Goal: Information Seeking & Learning: Check status

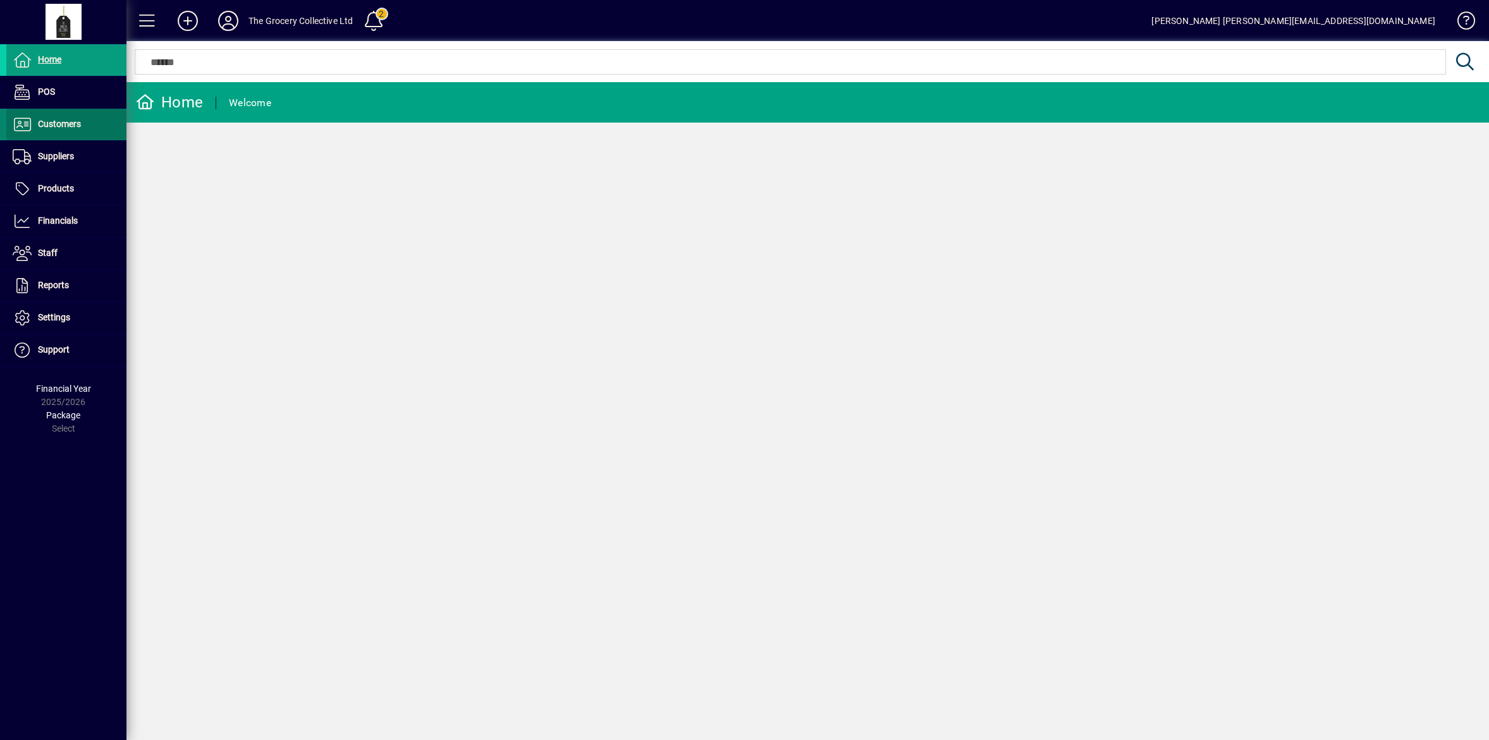
click at [70, 120] on span "Customers" at bounding box center [59, 124] width 43 height 10
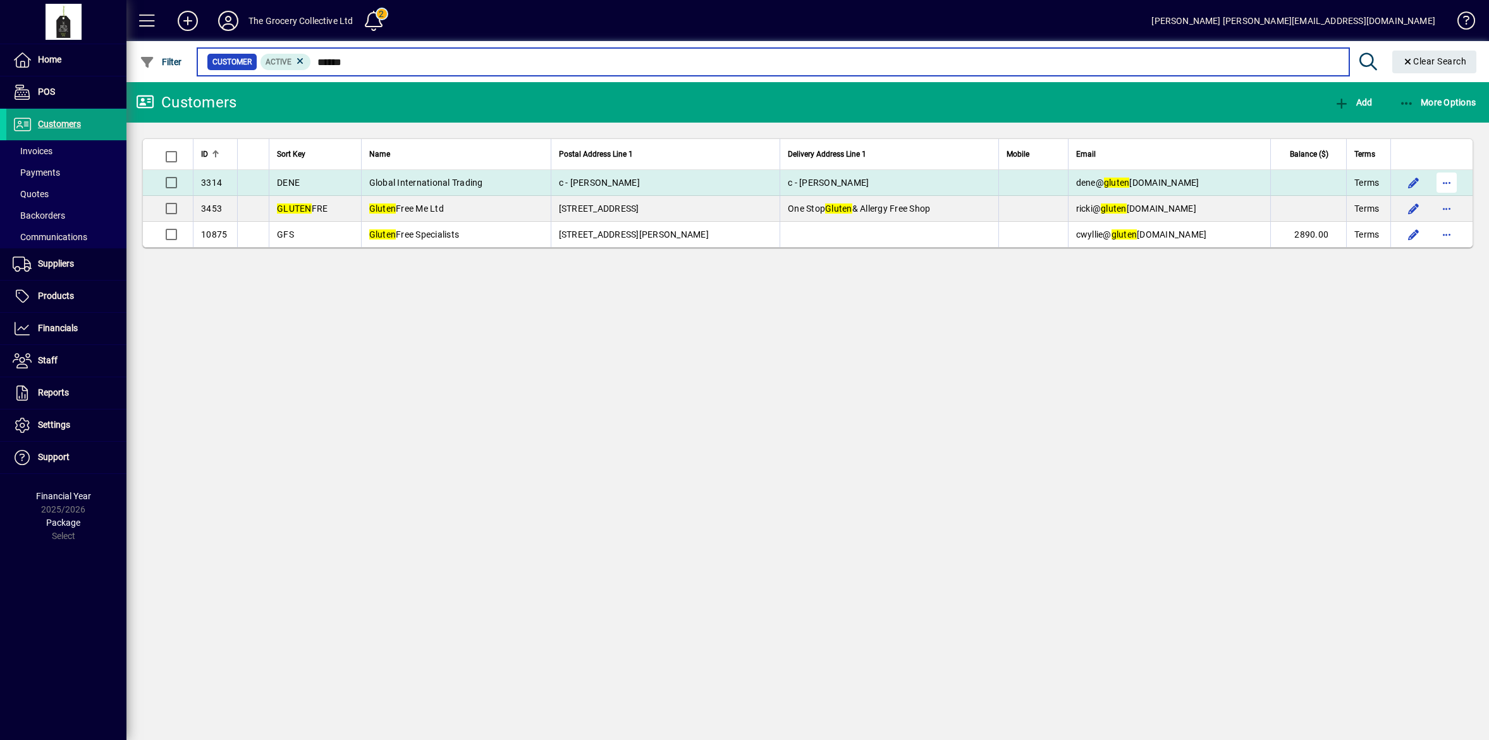
type input "******"
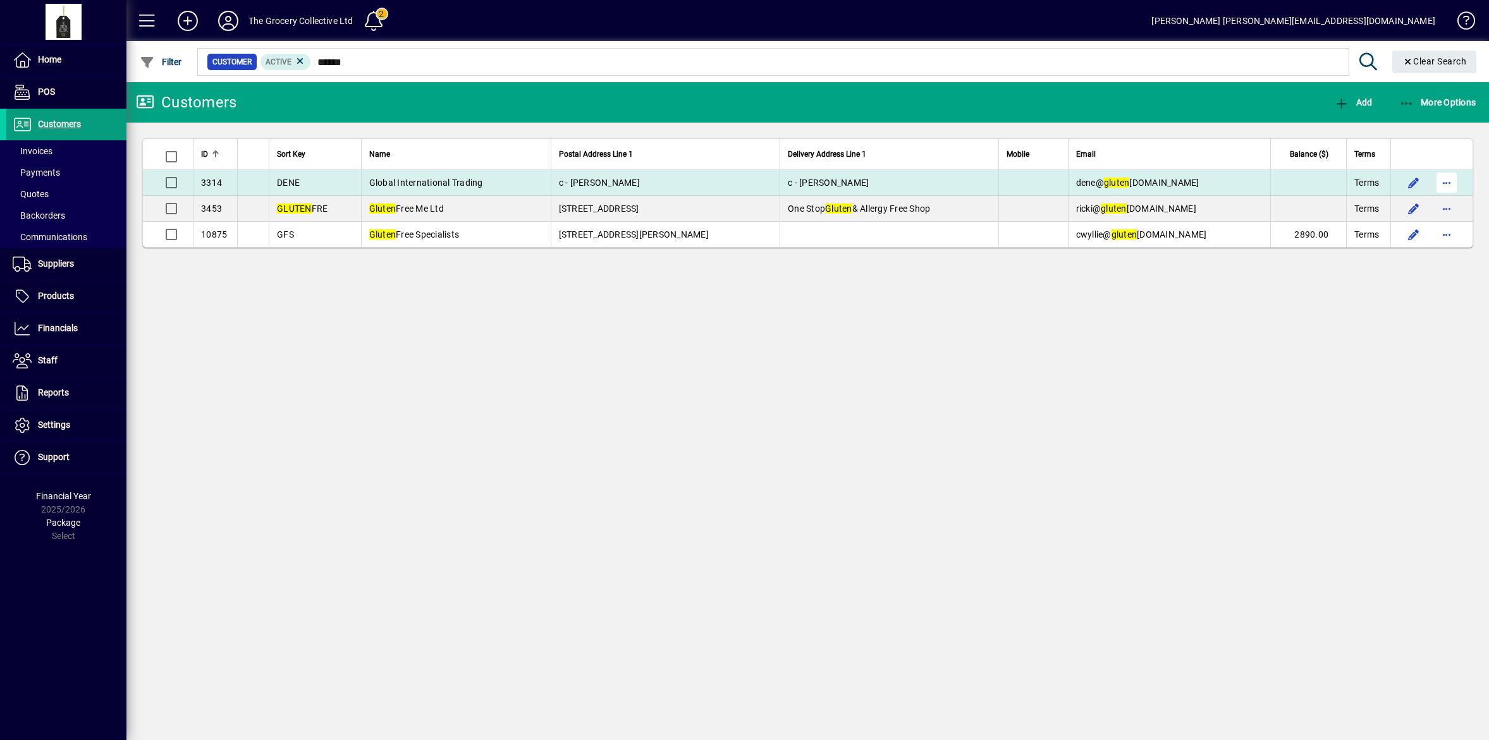
click at [1450, 178] on span "button" at bounding box center [1446, 183] width 30 height 30
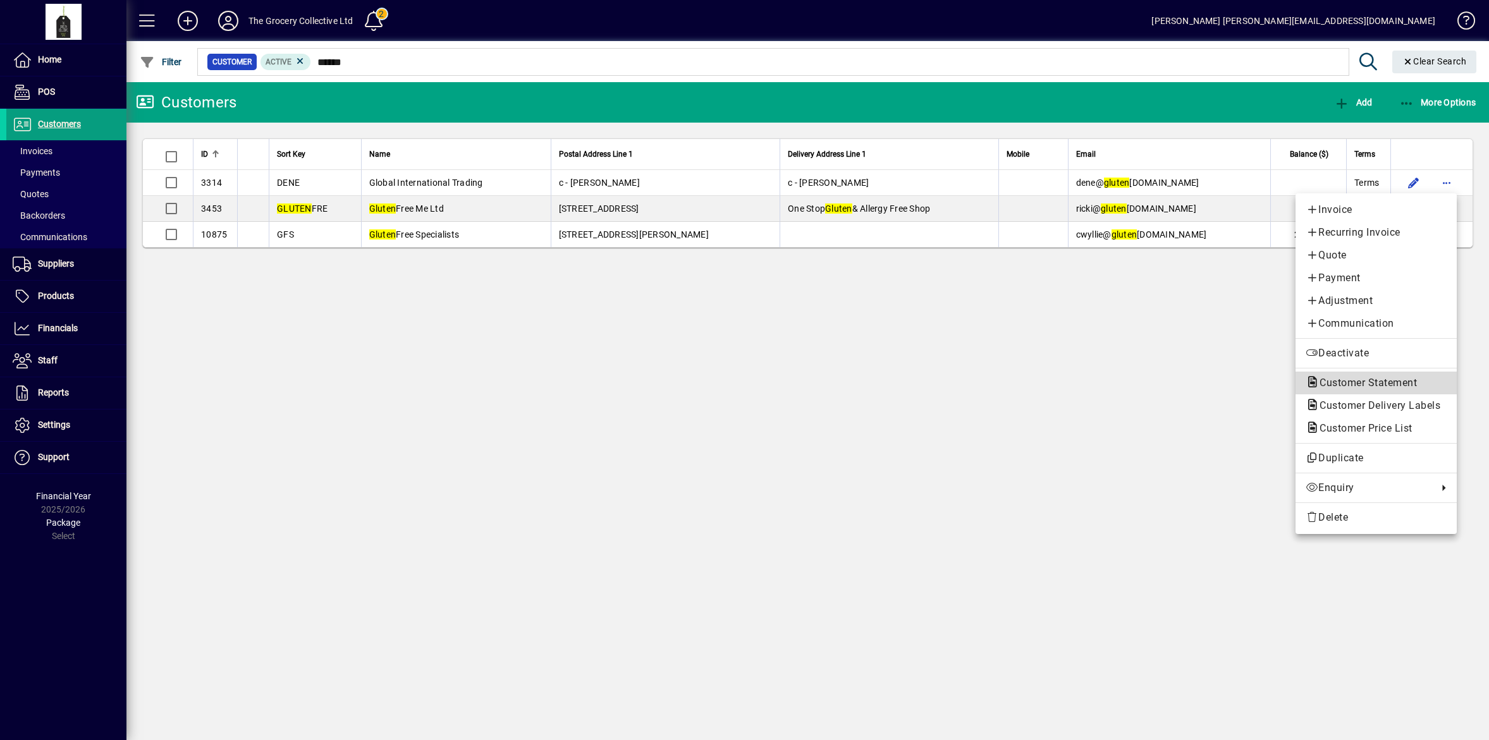
click at [1382, 380] on span "Customer Statement" at bounding box center [1365, 383] width 118 height 12
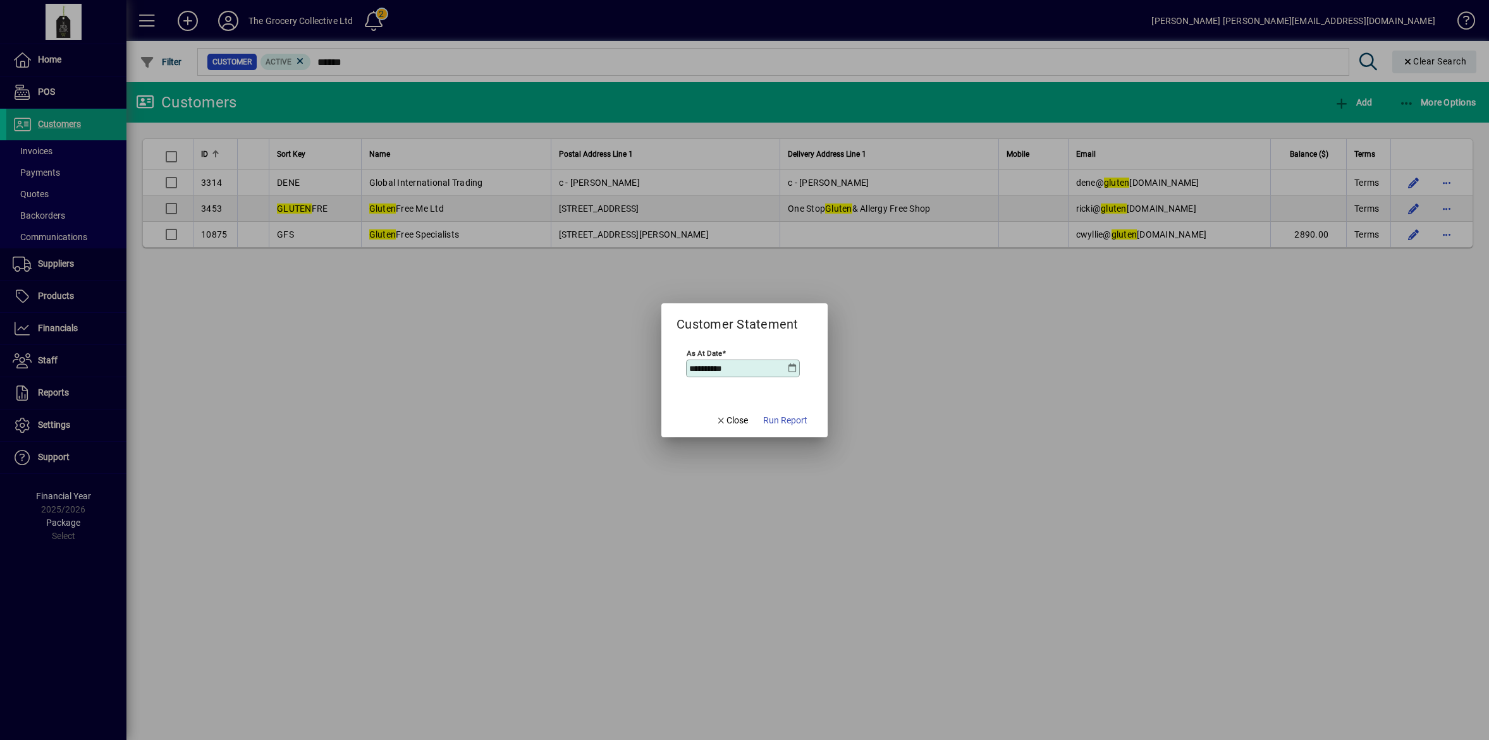
click at [803, 420] on span "Run Report" at bounding box center [785, 420] width 44 height 13
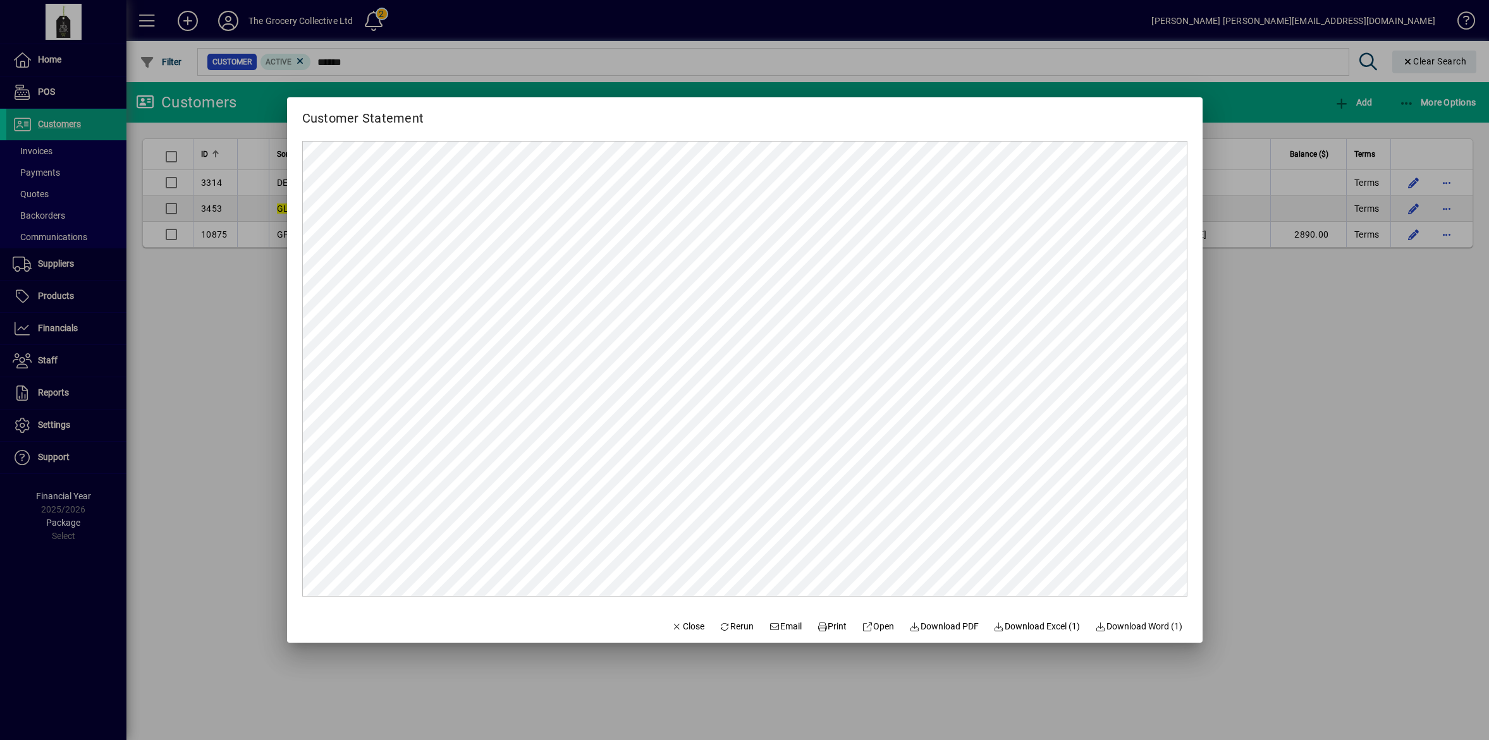
click at [207, 324] on div at bounding box center [744, 370] width 1489 height 740
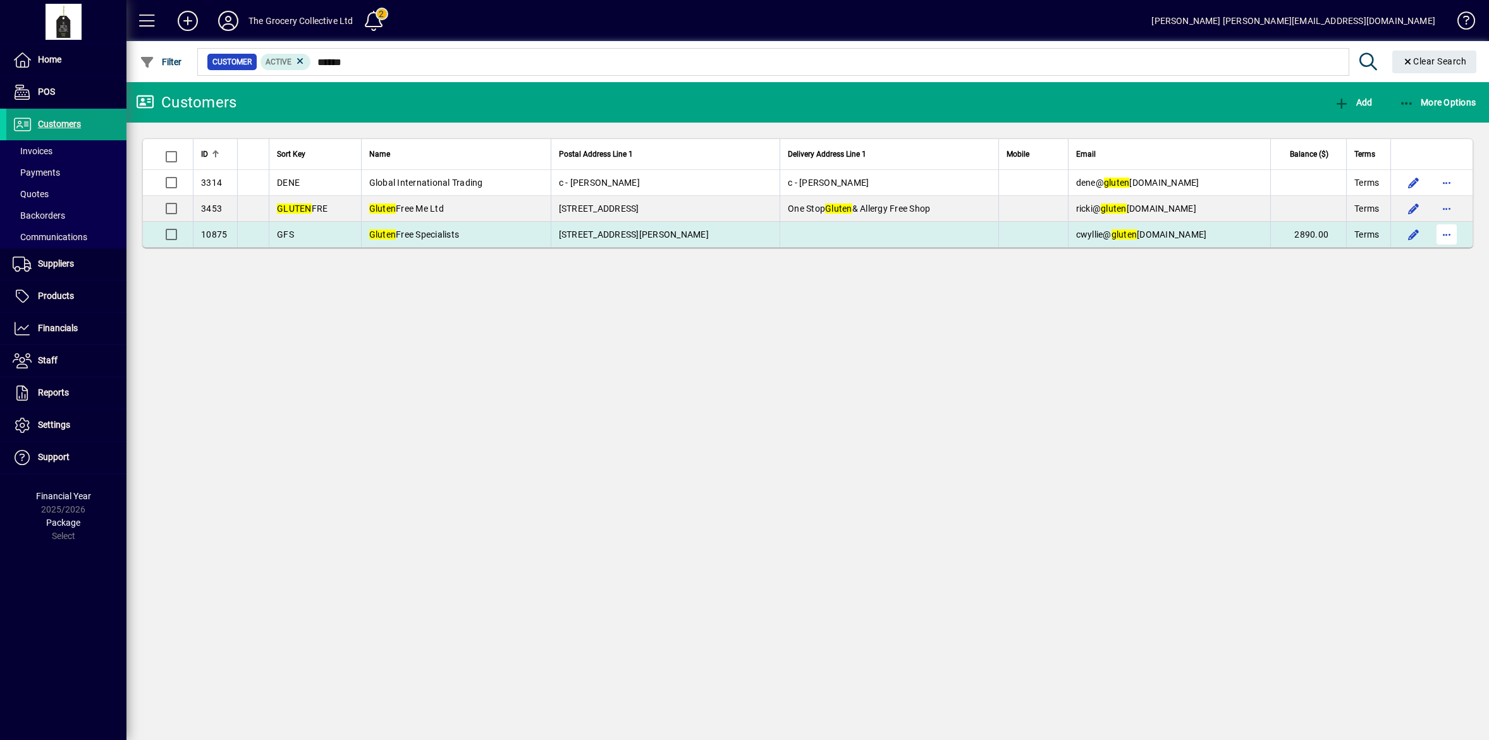
click at [1445, 235] on span "button" at bounding box center [1446, 234] width 30 height 30
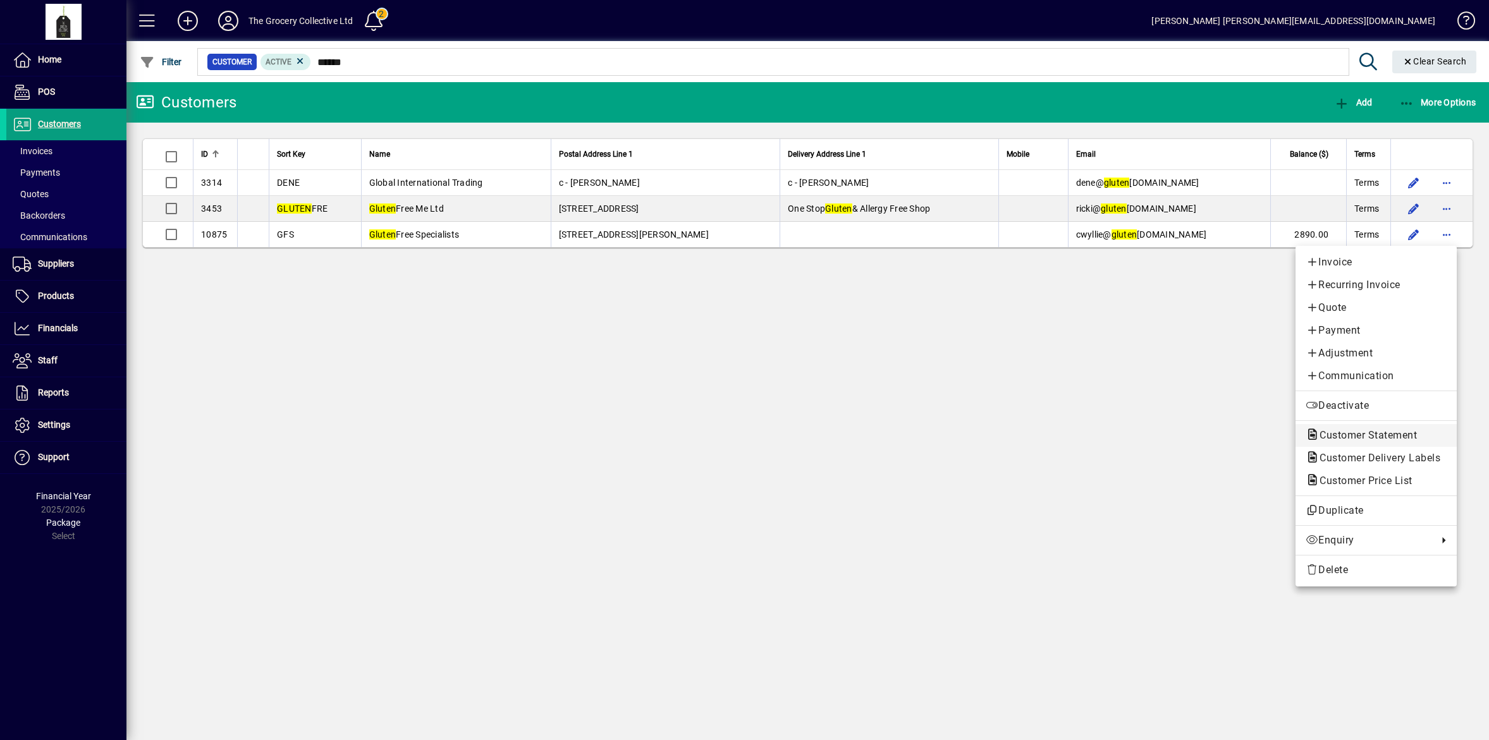
click at [1366, 440] on span "Customer Statement" at bounding box center [1365, 435] width 118 height 12
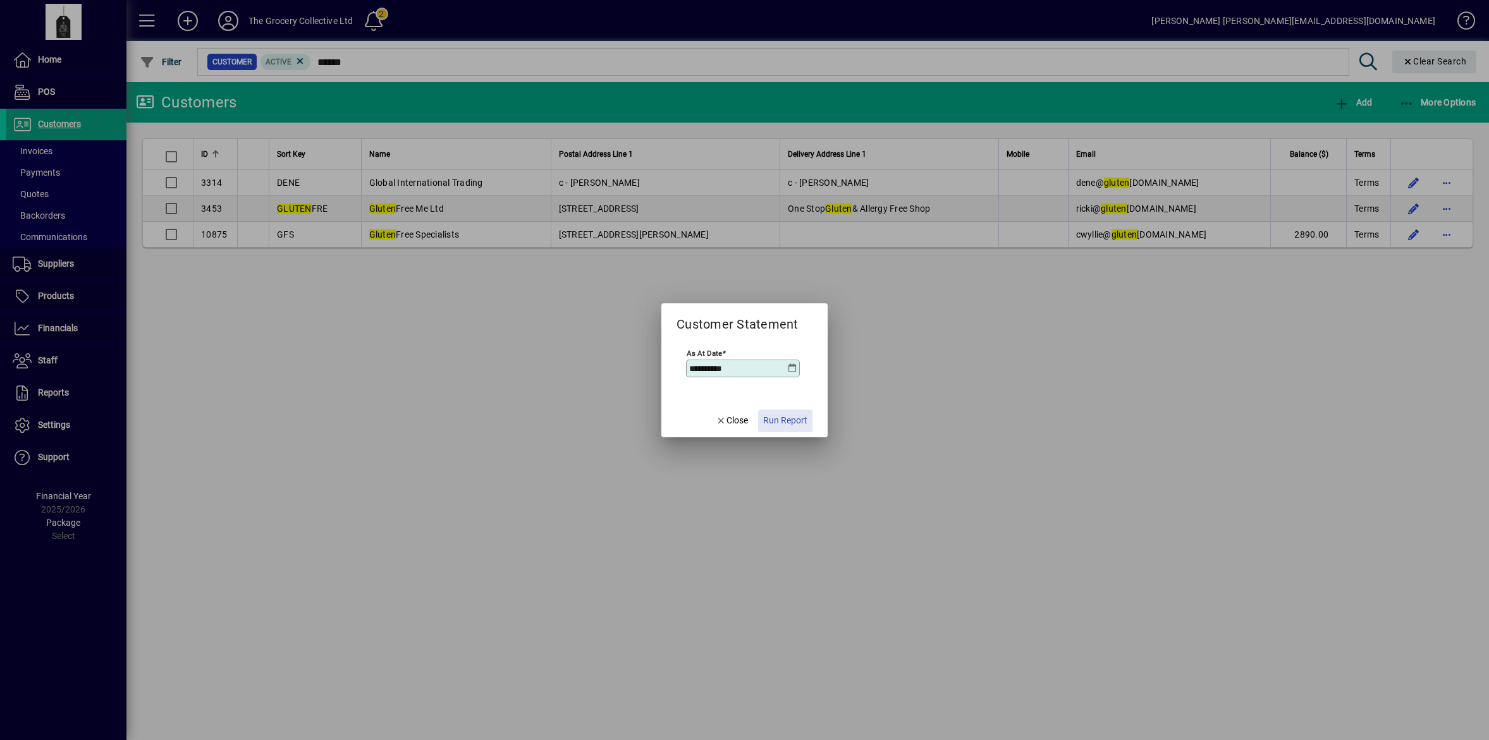
click at [788, 412] on span "button" at bounding box center [785, 421] width 54 height 30
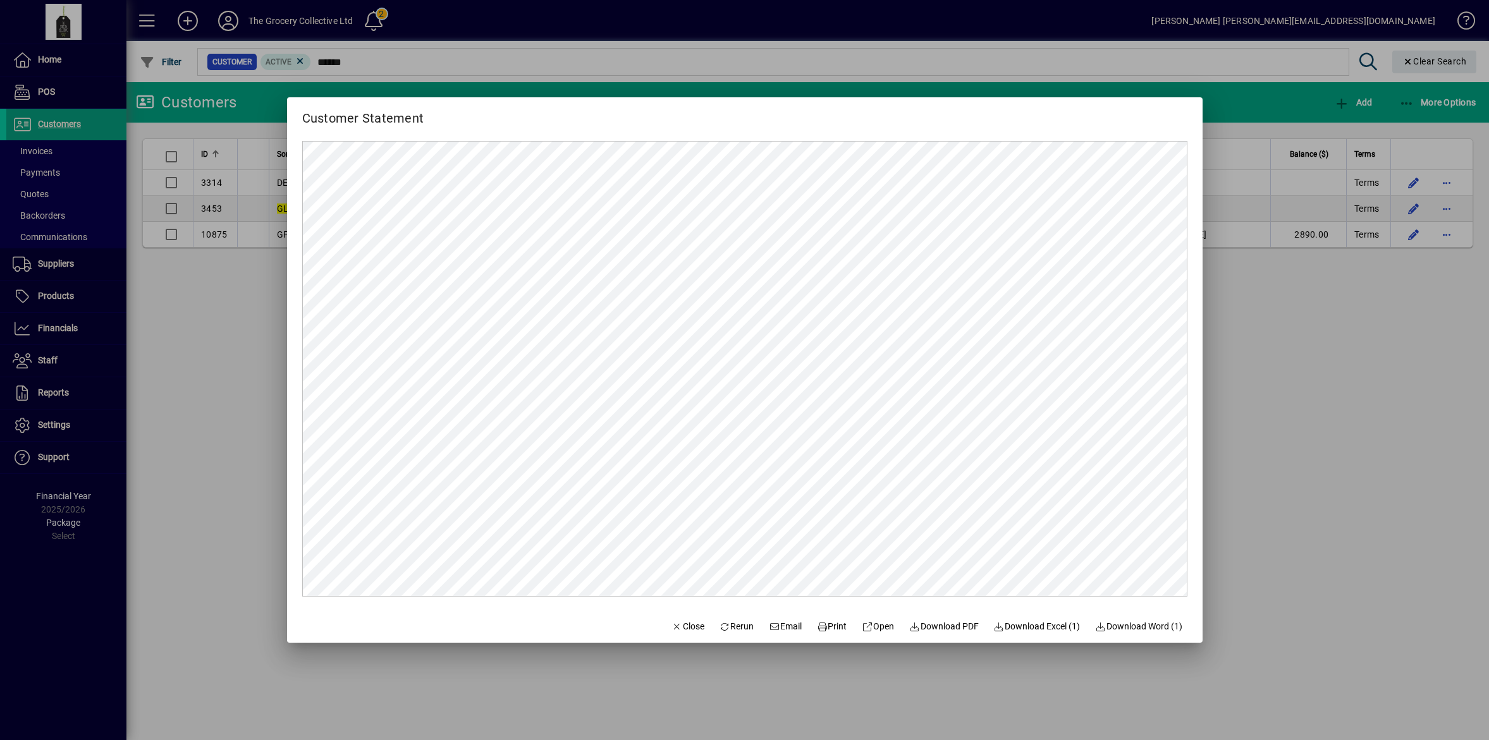
click at [1251, 369] on div at bounding box center [744, 370] width 1489 height 740
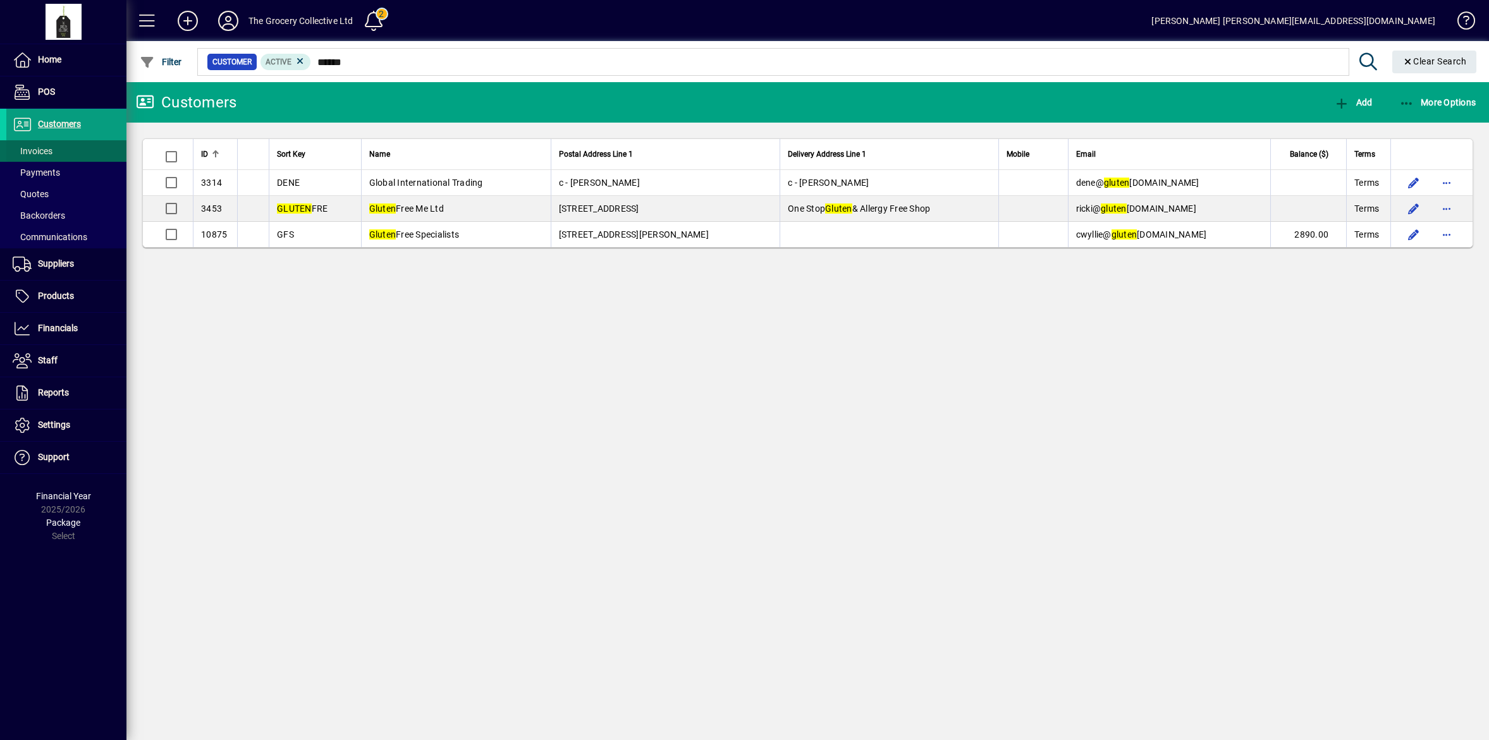
click at [59, 150] on span at bounding box center [66, 151] width 120 height 30
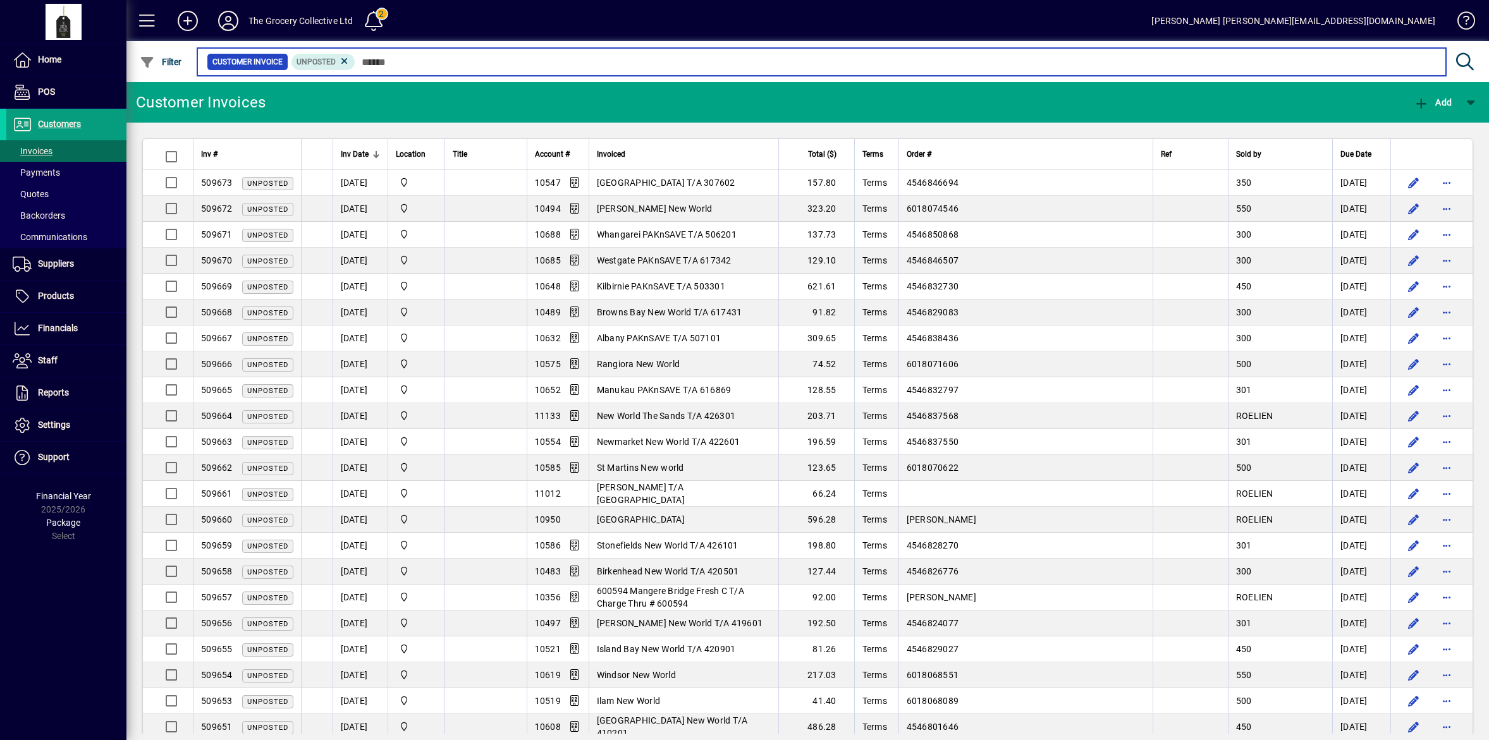
click at [367, 58] on input "text" at bounding box center [895, 62] width 1081 height 18
paste input "******"
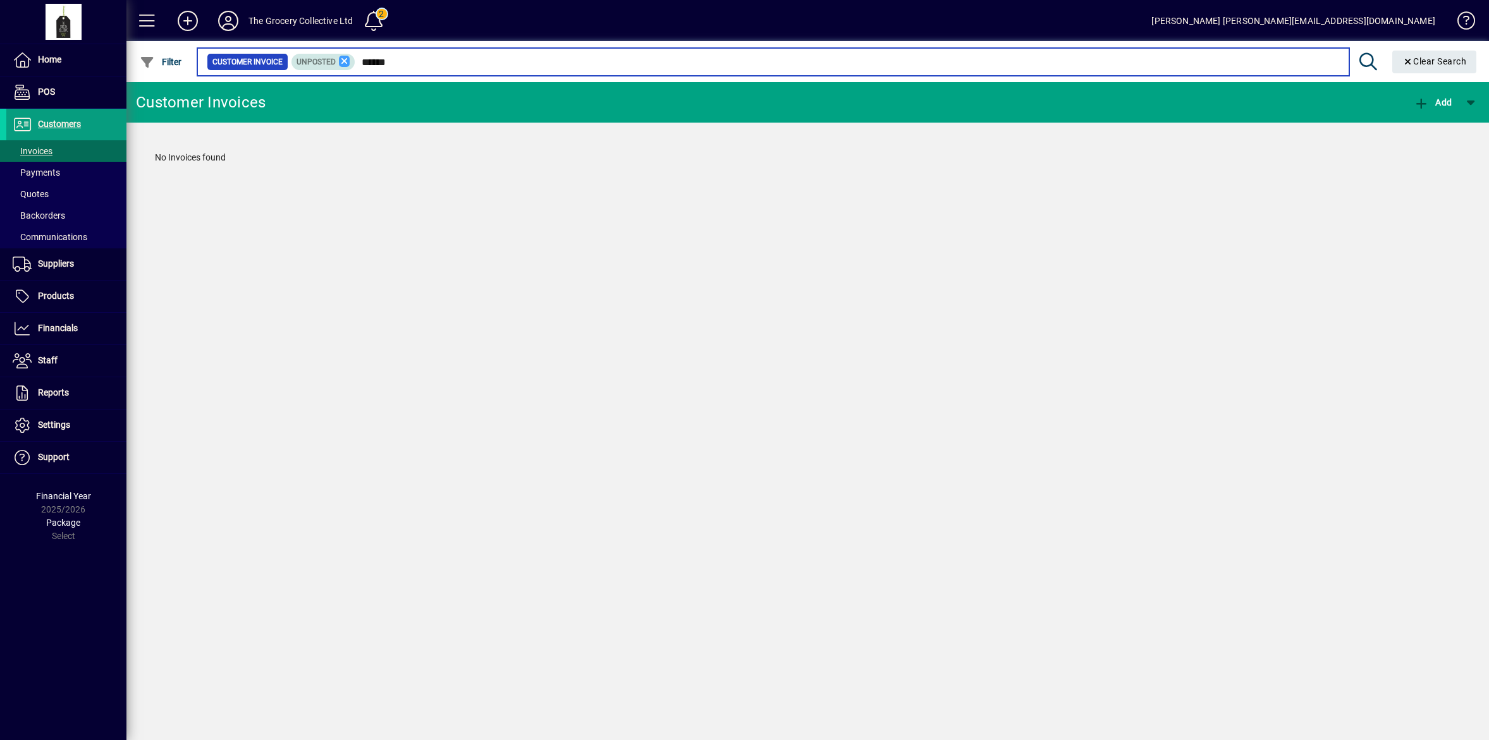
type input "******"
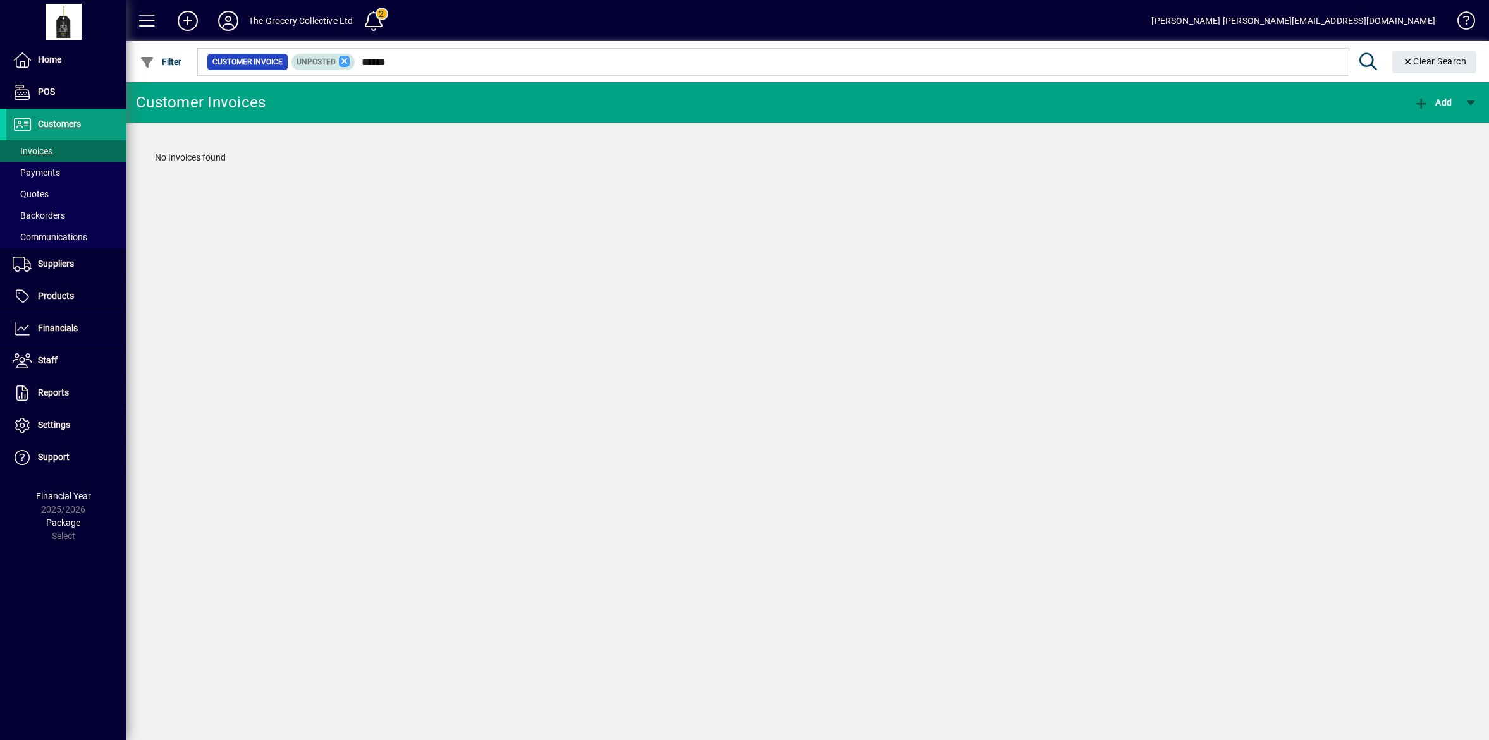
click at [345, 61] on icon at bounding box center [344, 61] width 11 height 11
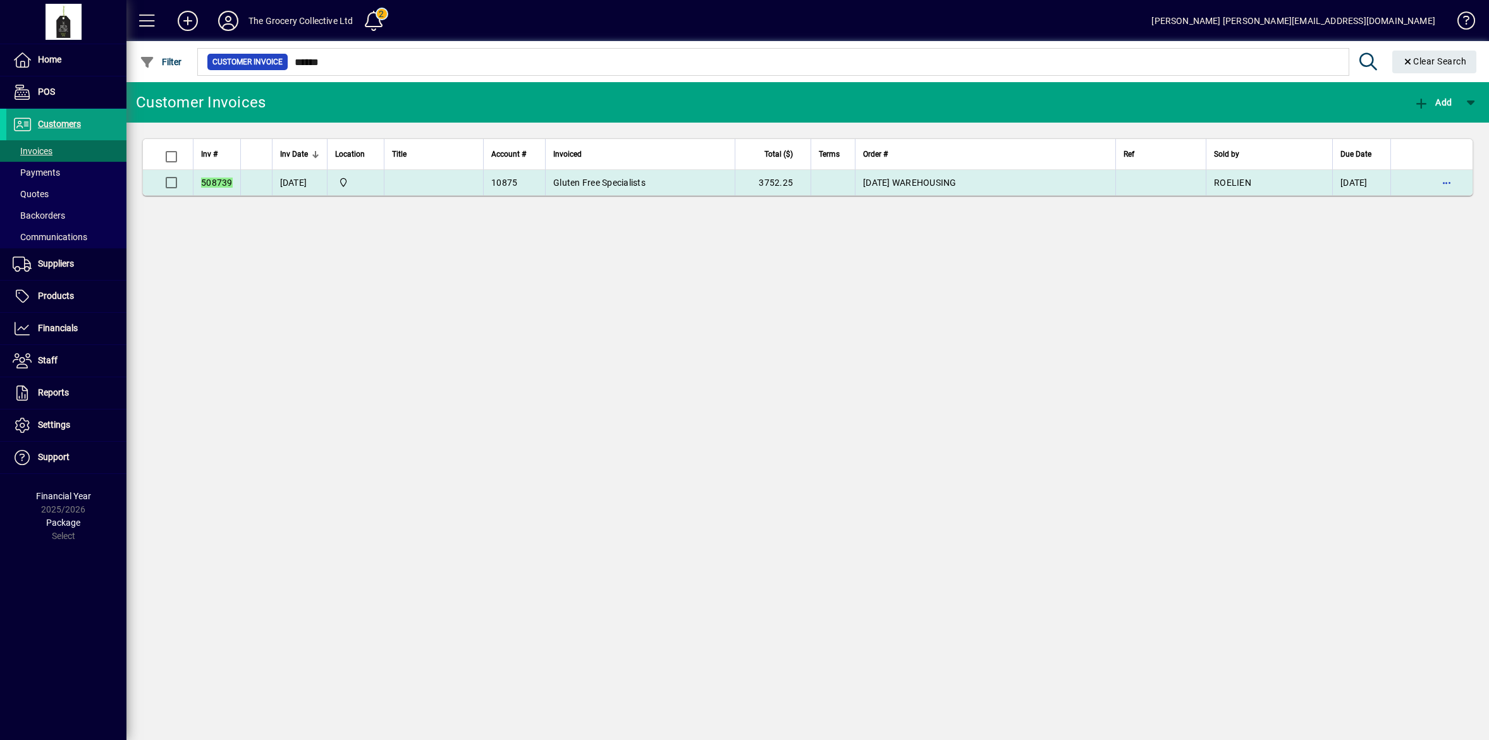
click at [666, 187] on td "Gluten Free Specialists" at bounding box center [640, 182] width 190 height 25
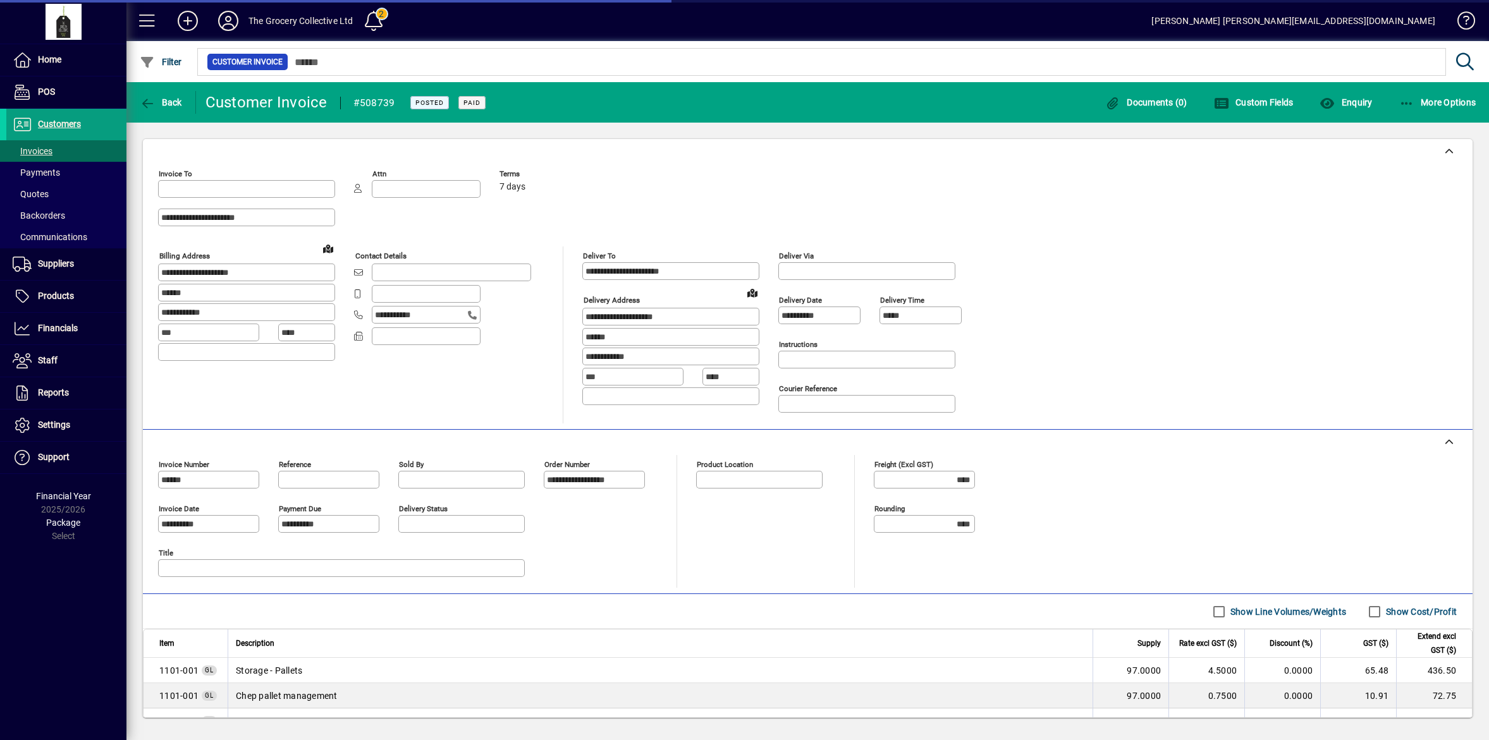
type input "**********"
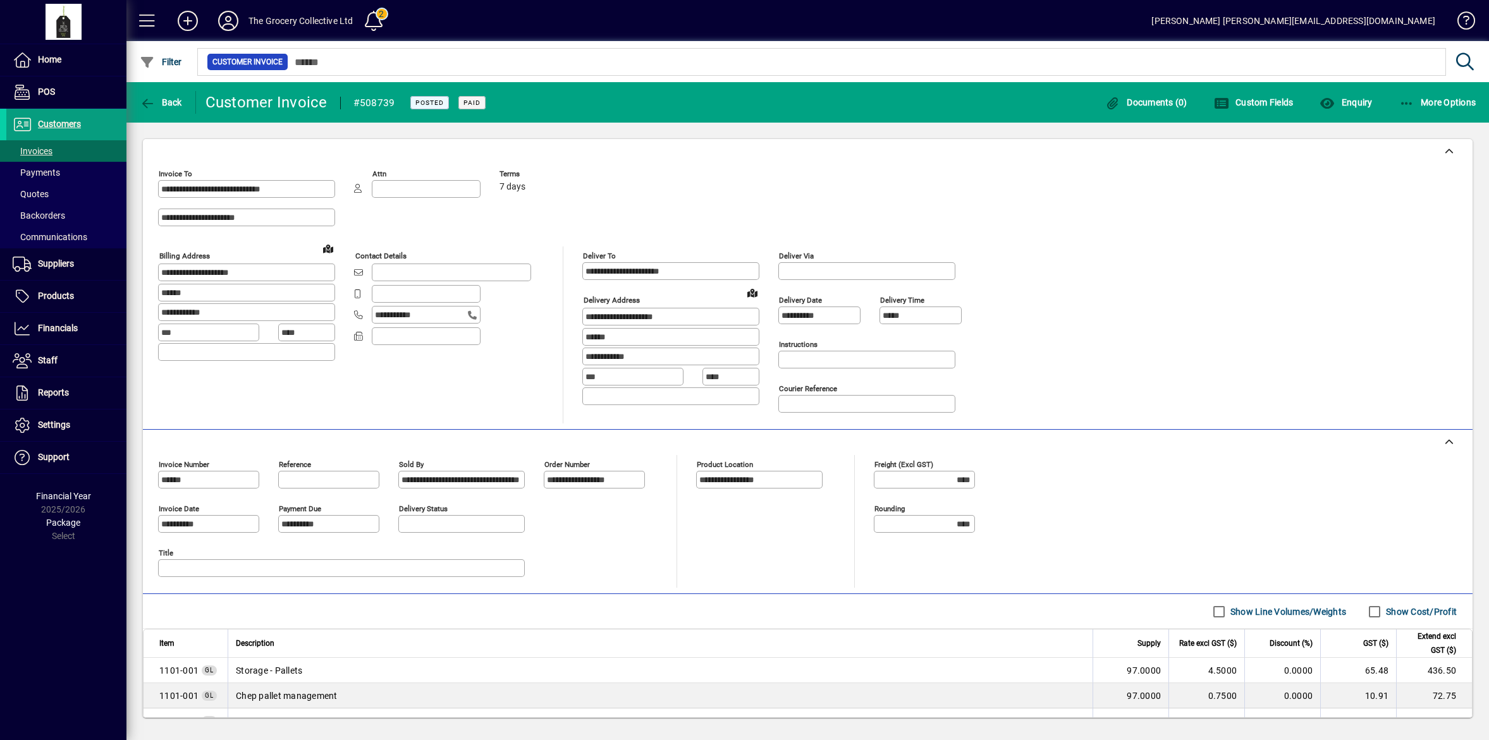
scroll to position [321, 0]
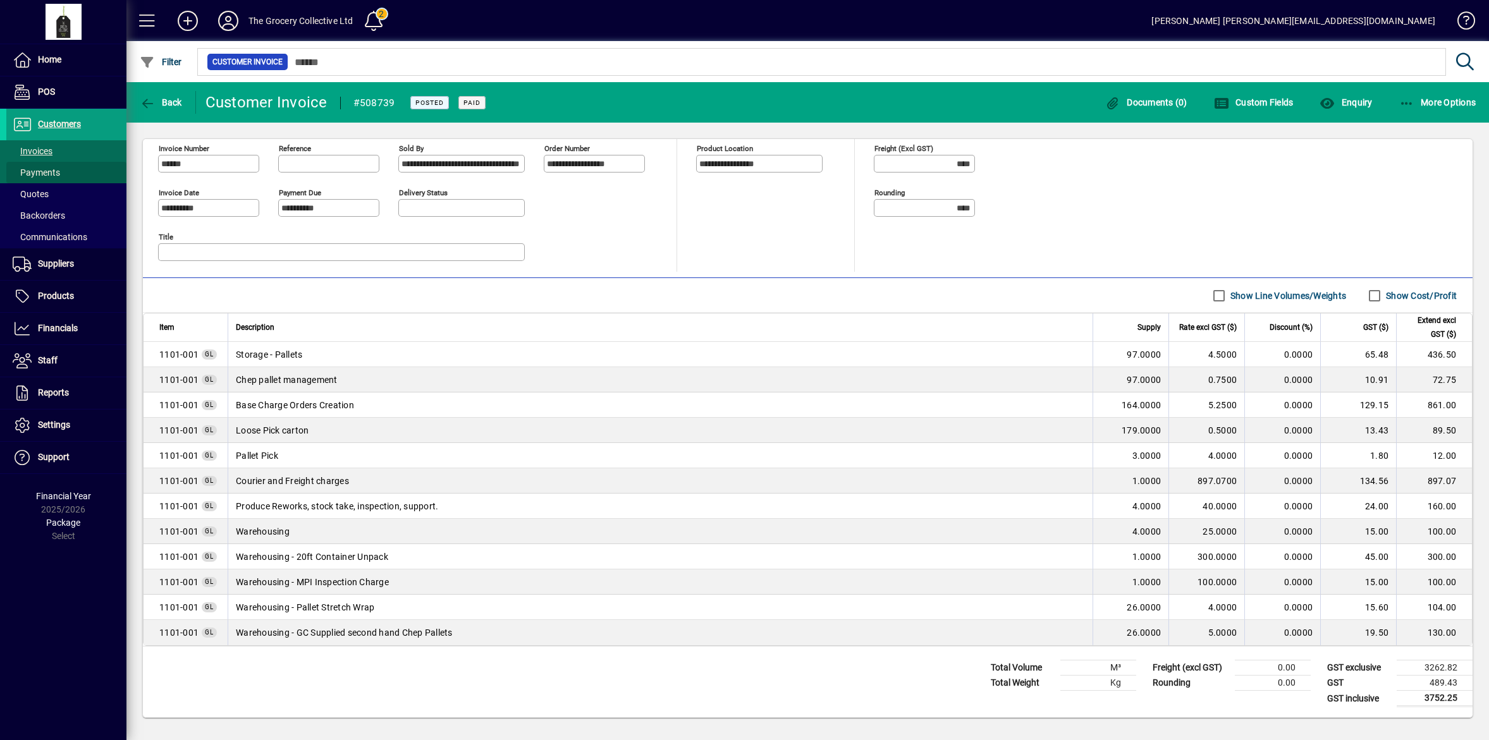
click at [56, 169] on span "Payments" at bounding box center [36, 173] width 47 height 10
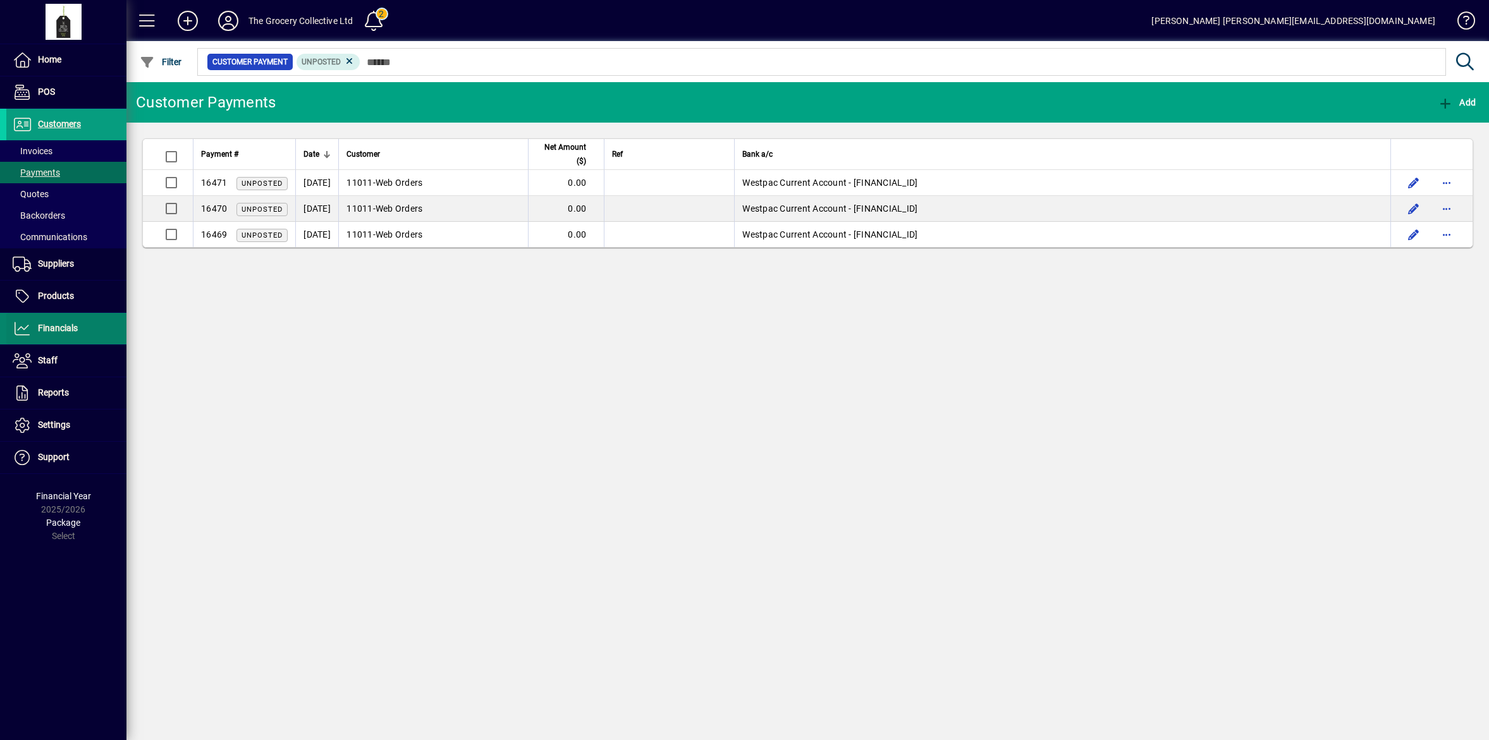
click at [70, 327] on span "Financials" at bounding box center [58, 328] width 40 height 10
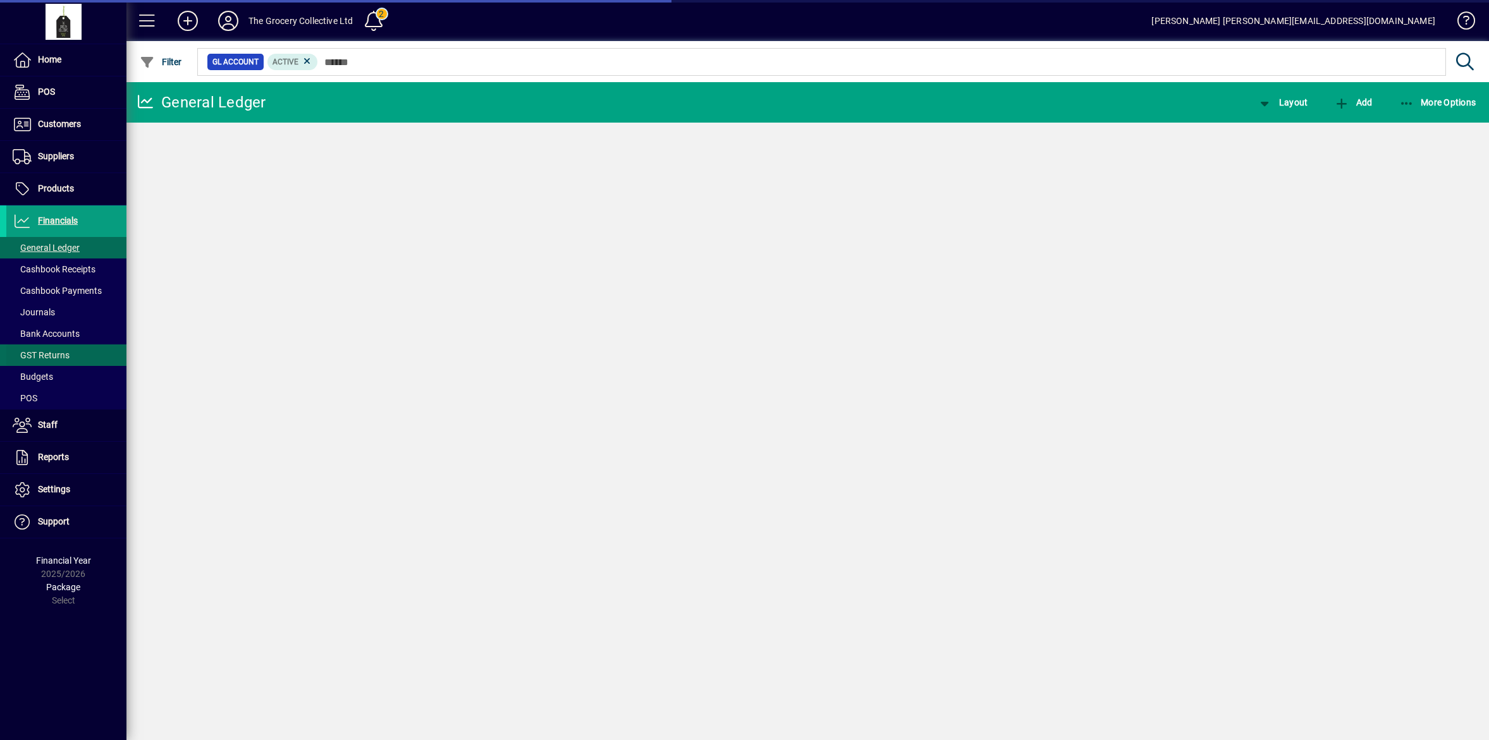
click at [59, 345] on span at bounding box center [66, 355] width 120 height 30
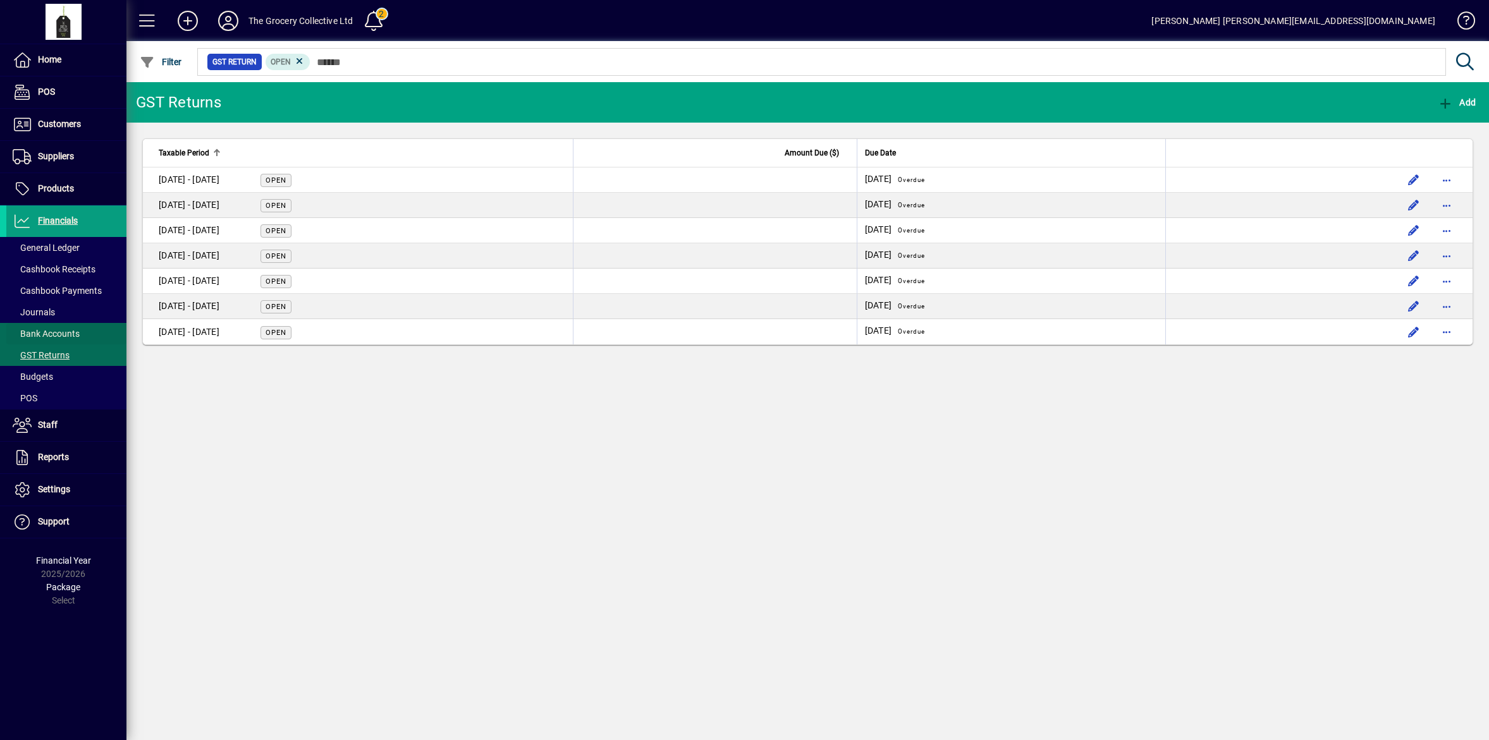
click at [66, 335] on span "Bank Accounts" at bounding box center [46, 334] width 67 height 10
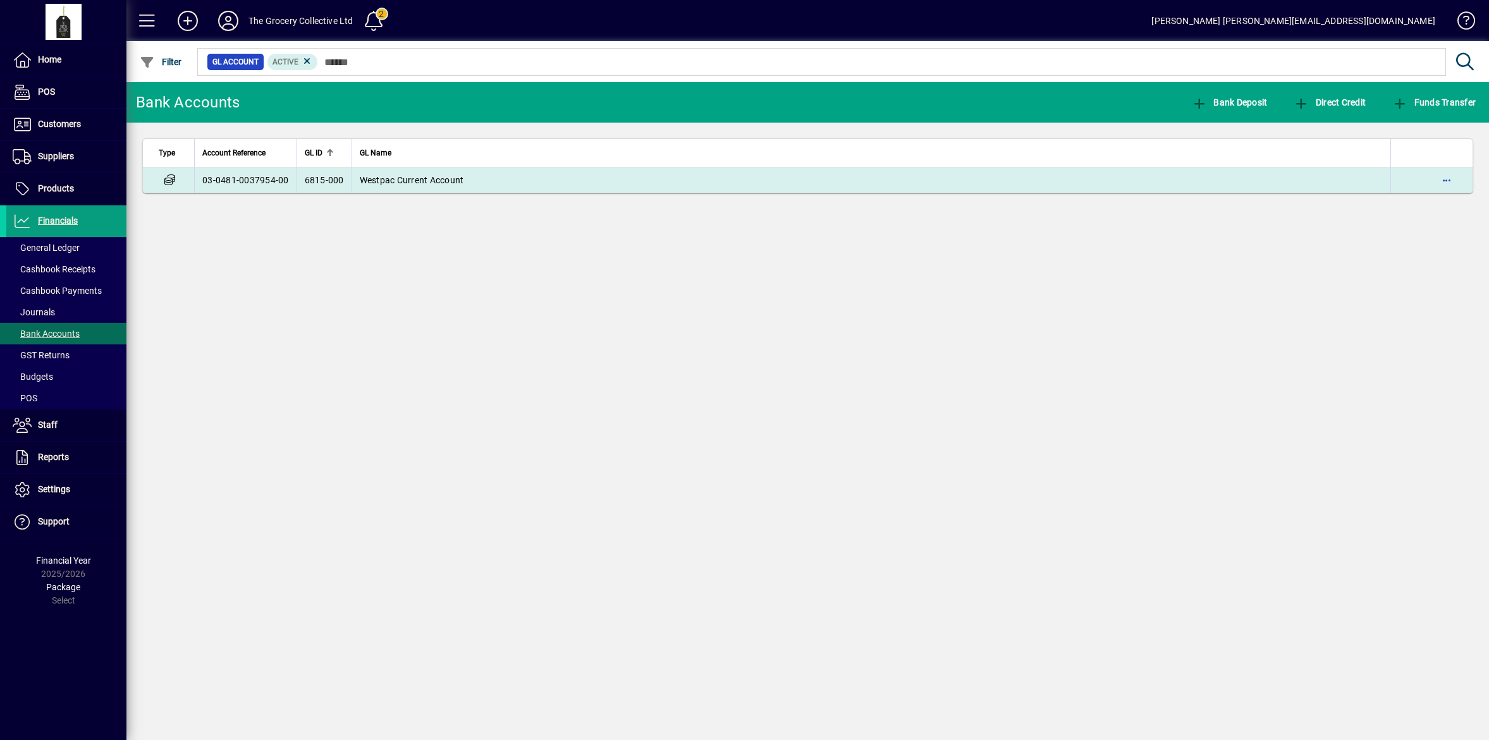
click at [387, 181] on span "Westpac Current Account" at bounding box center [412, 180] width 104 height 10
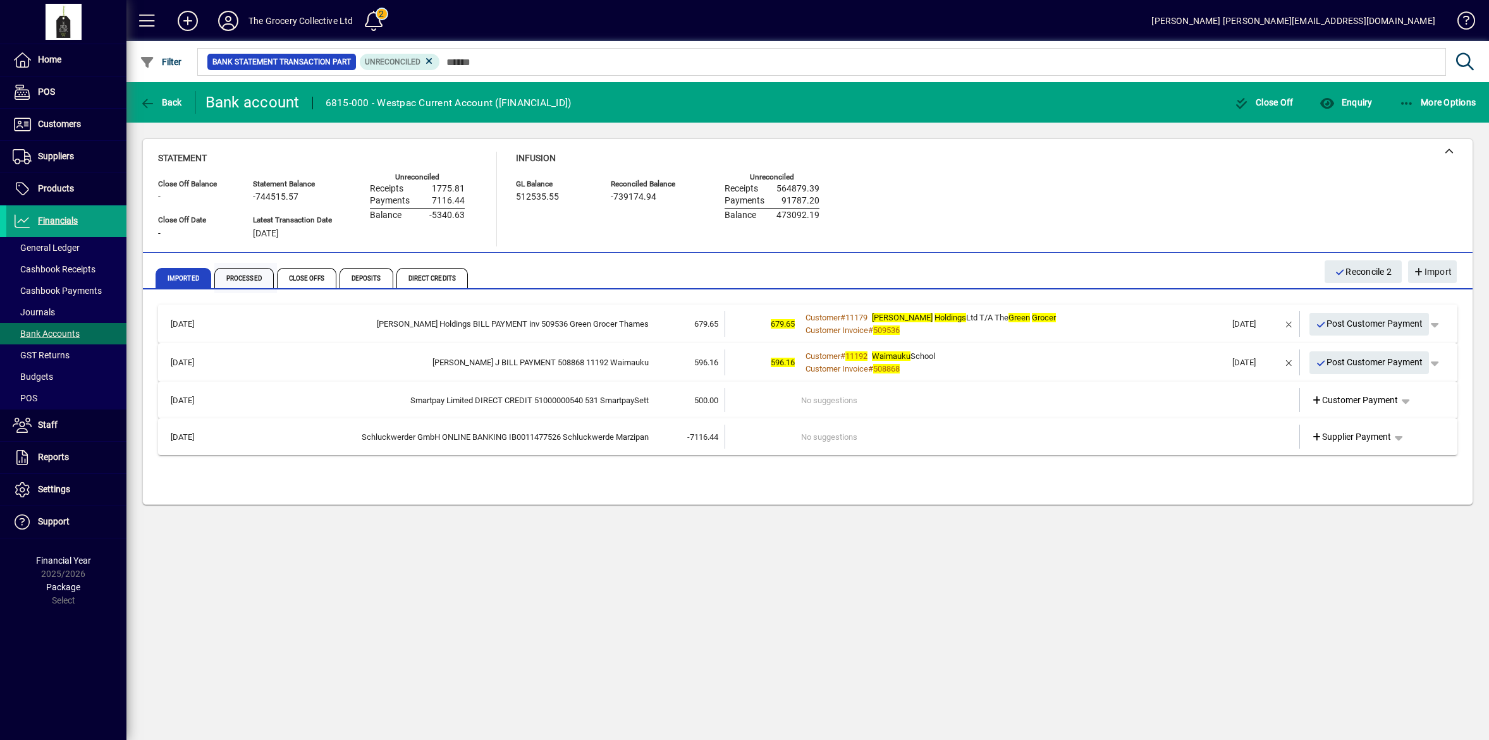
click at [235, 280] on span "Processed" at bounding box center [243, 278] width 59 height 20
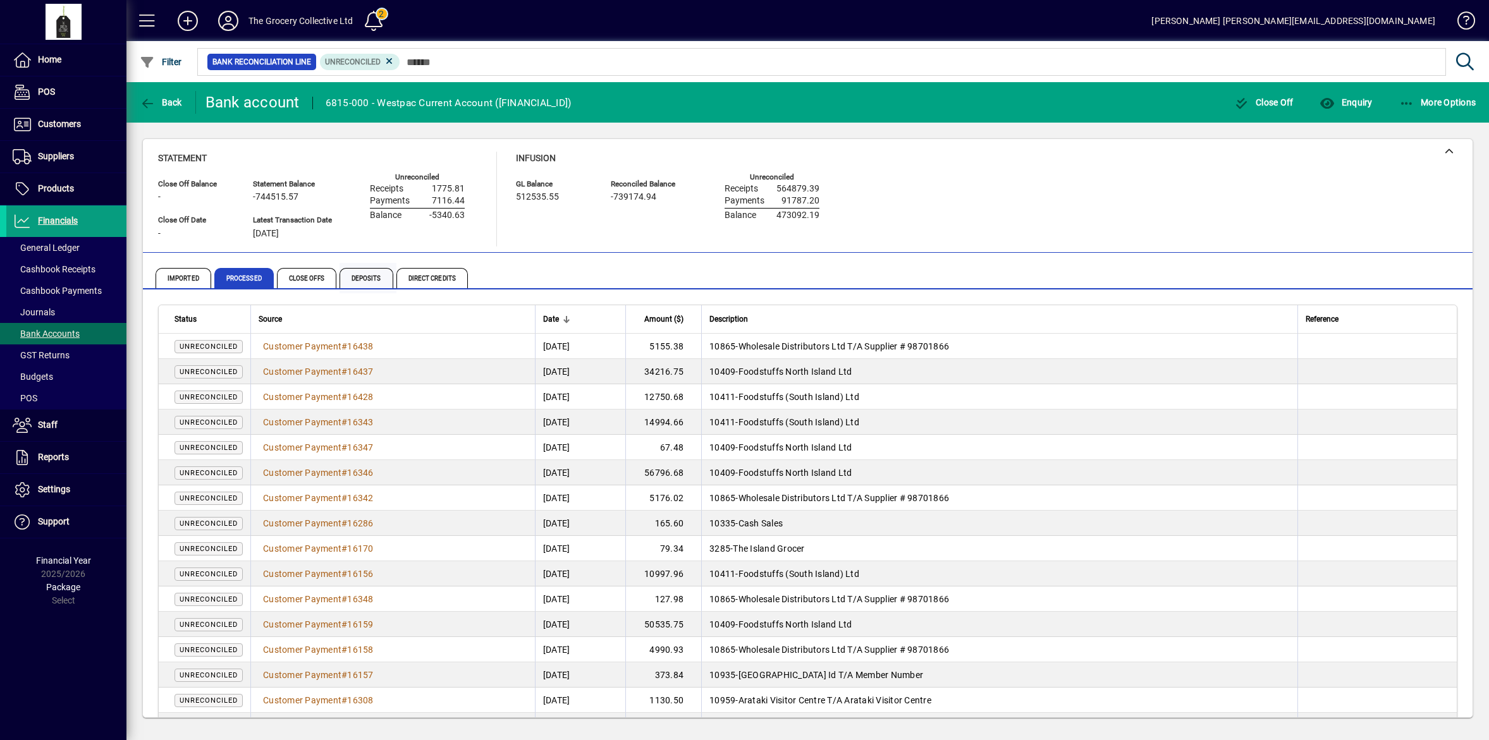
click at [369, 278] on span "Deposits" at bounding box center [367, 278] width 54 height 20
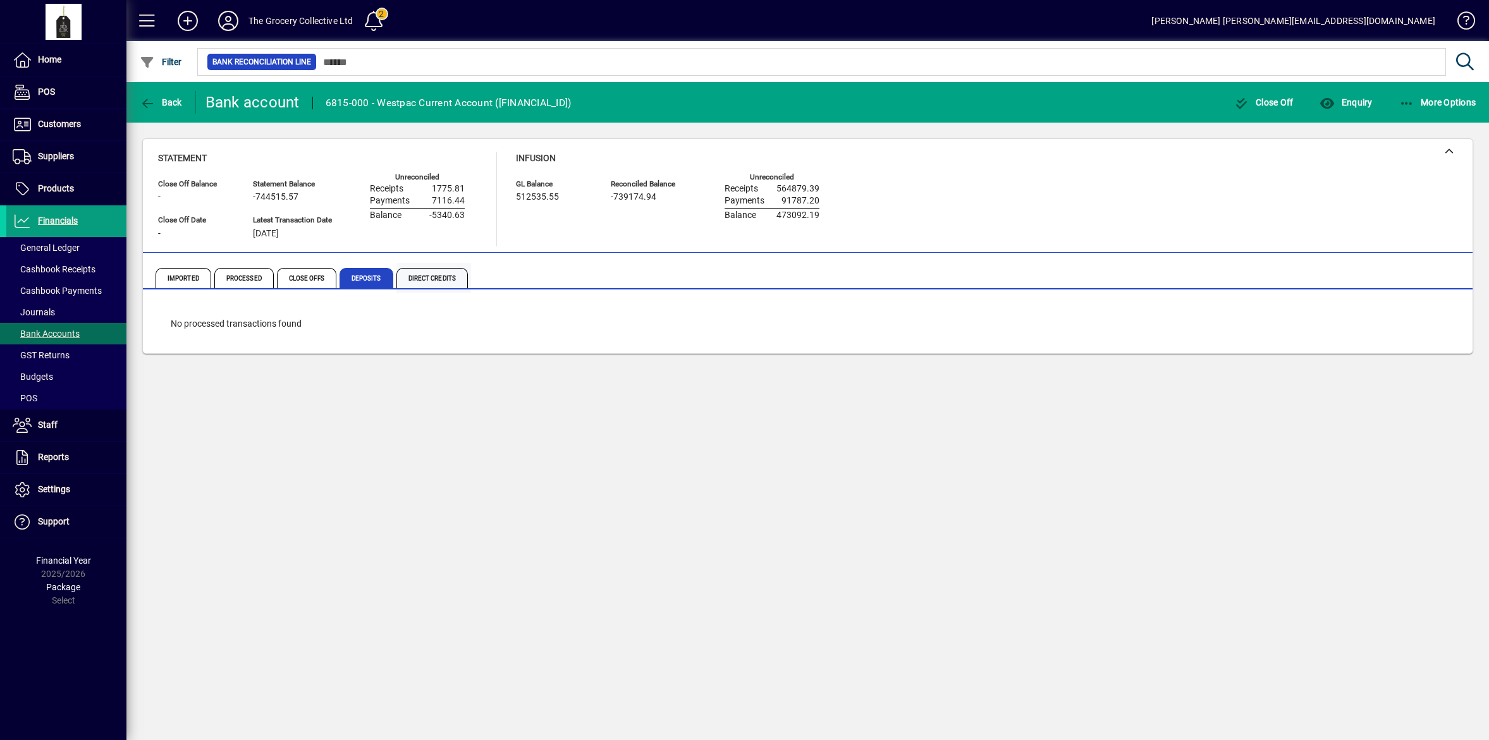
click at [438, 273] on span "Direct Credits" at bounding box center [431, 278] width 71 height 20
click at [252, 278] on span "Processed" at bounding box center [243, 278] width 59 height 20
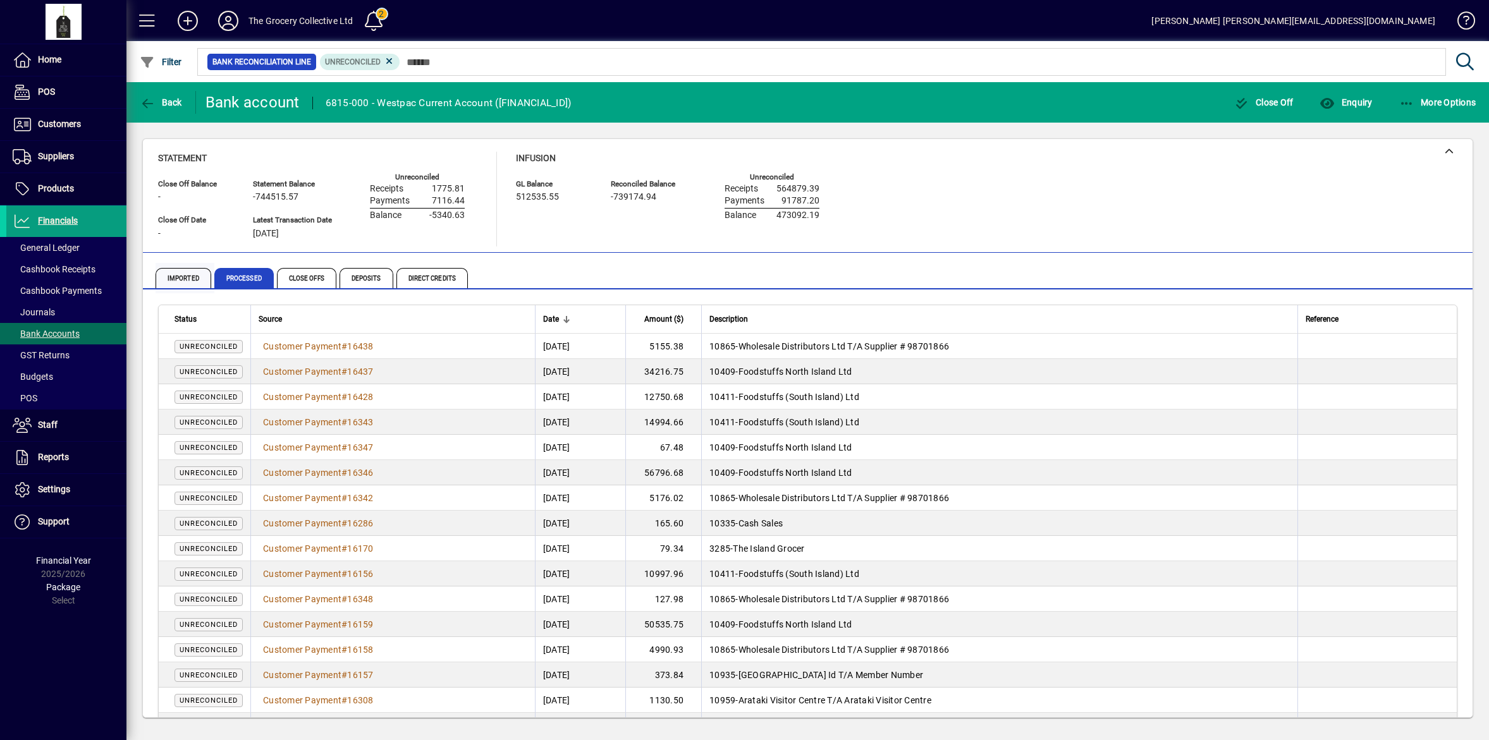
click at [169, 278] on span "Imported" at bounding box center [184, 278] width 56 height 20
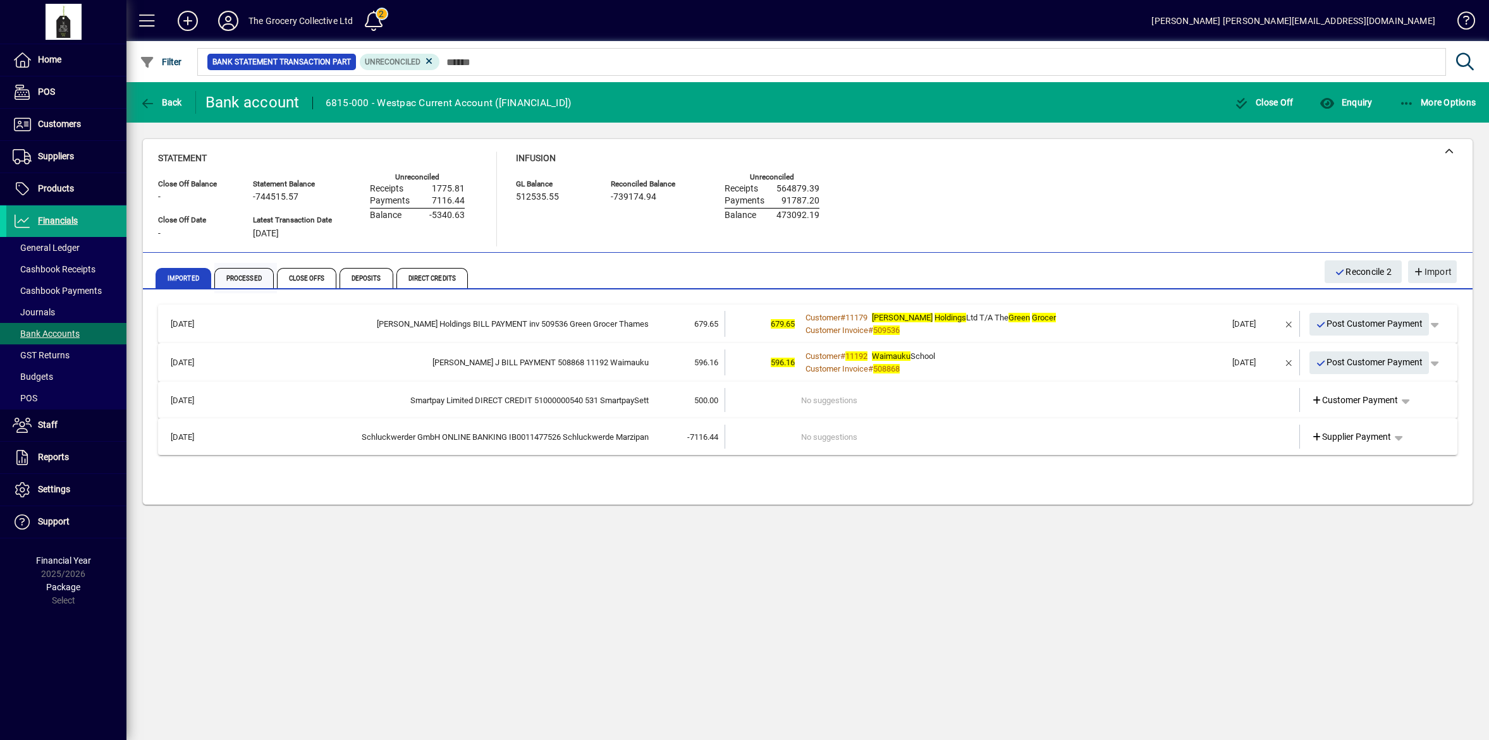
click at [241, 276] on span "Processed" at bounding box center [243, 278] width 59 height 20
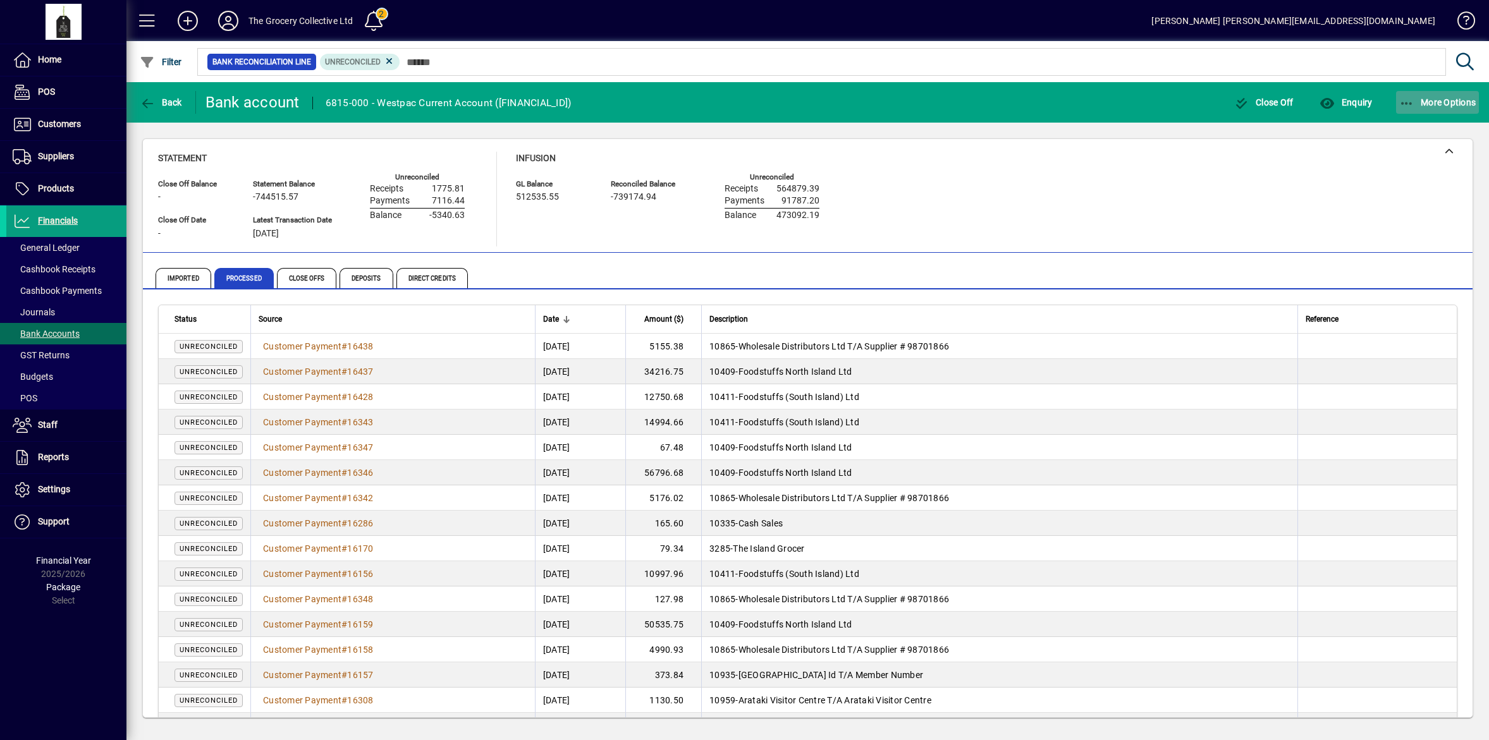
click at [1427, 105] on span "More Options" at bounding box center [1437, 102] width 77 height 10
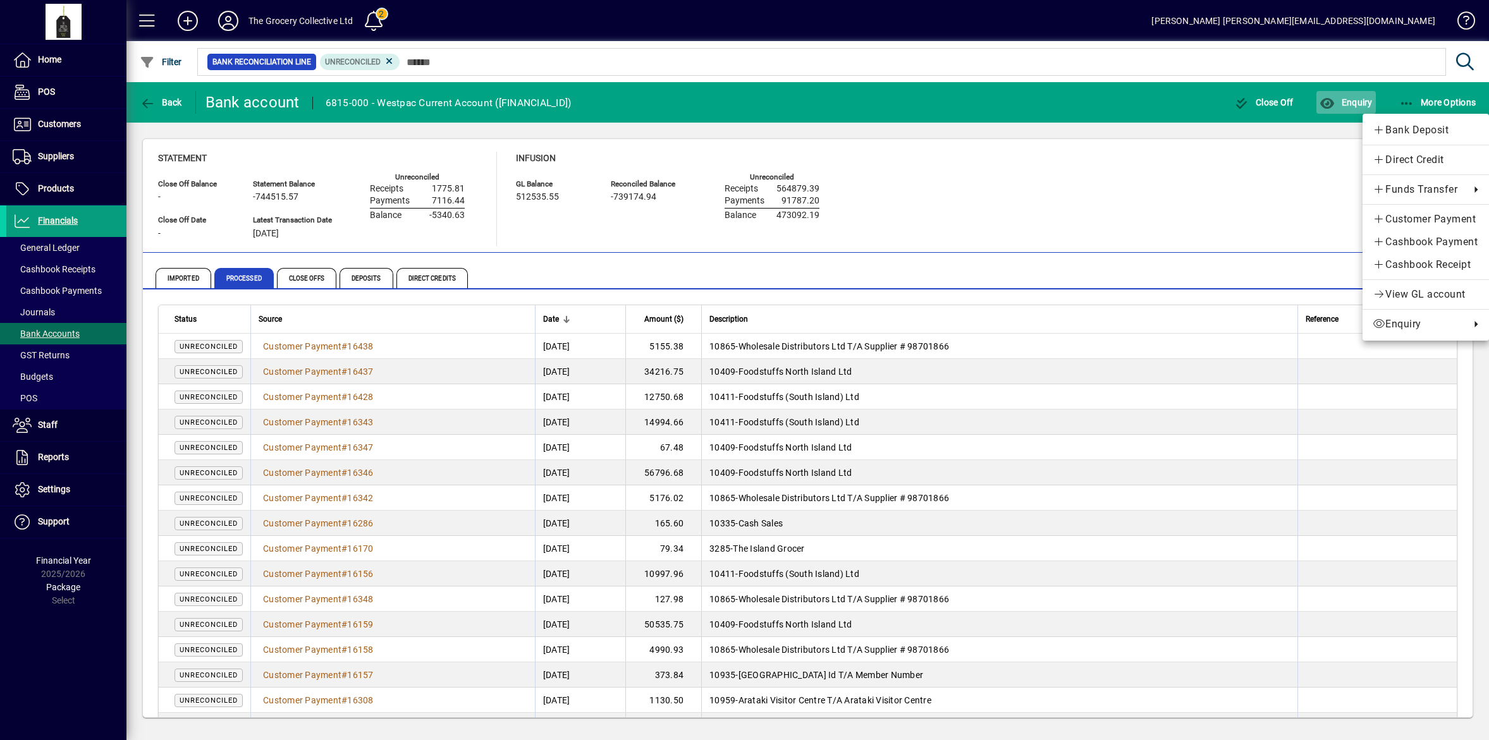
click at [1357, 102] on div at bounding box center [744, 370] width 1489 height 740
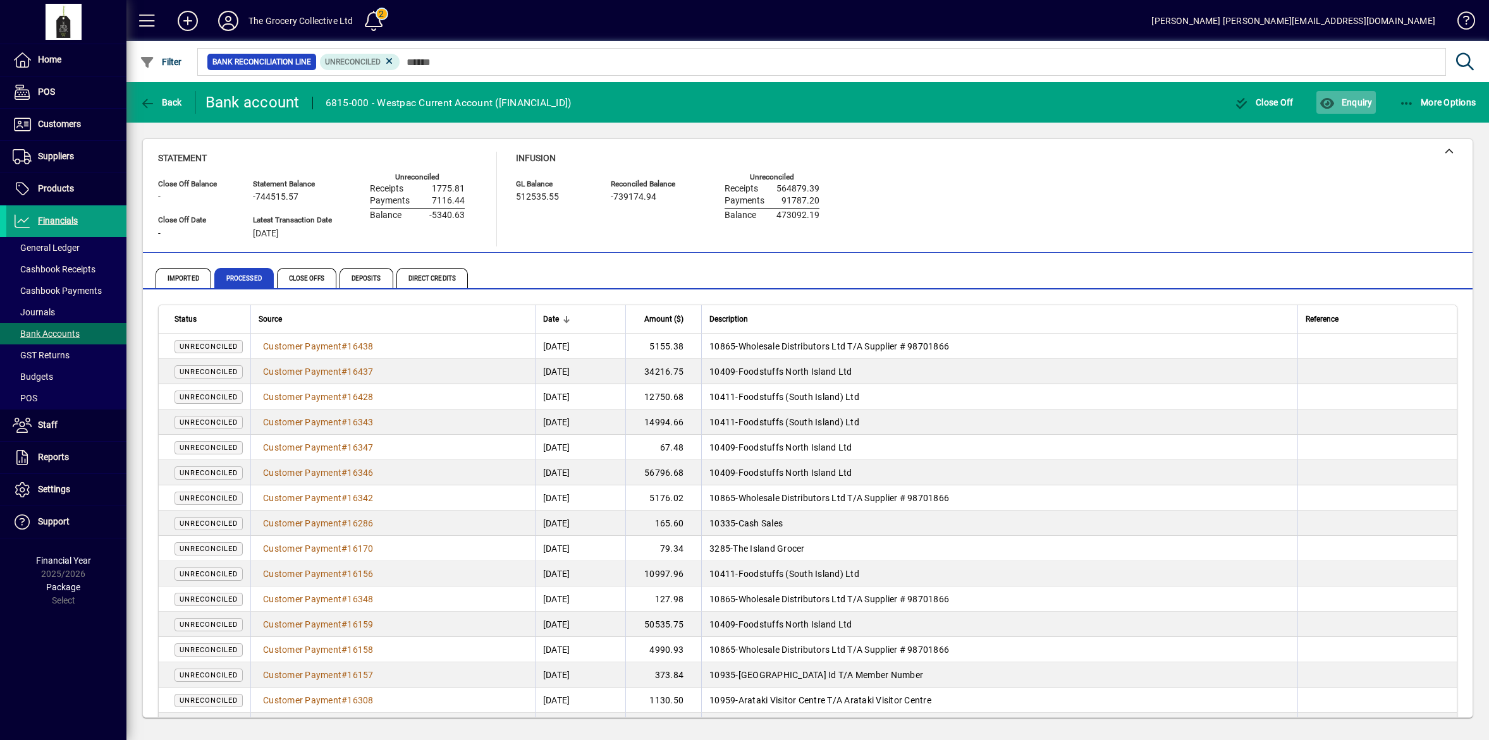
click at [1344, 100] on span "Enquiry" at bounding box center [1346, 102] width 52 height 10
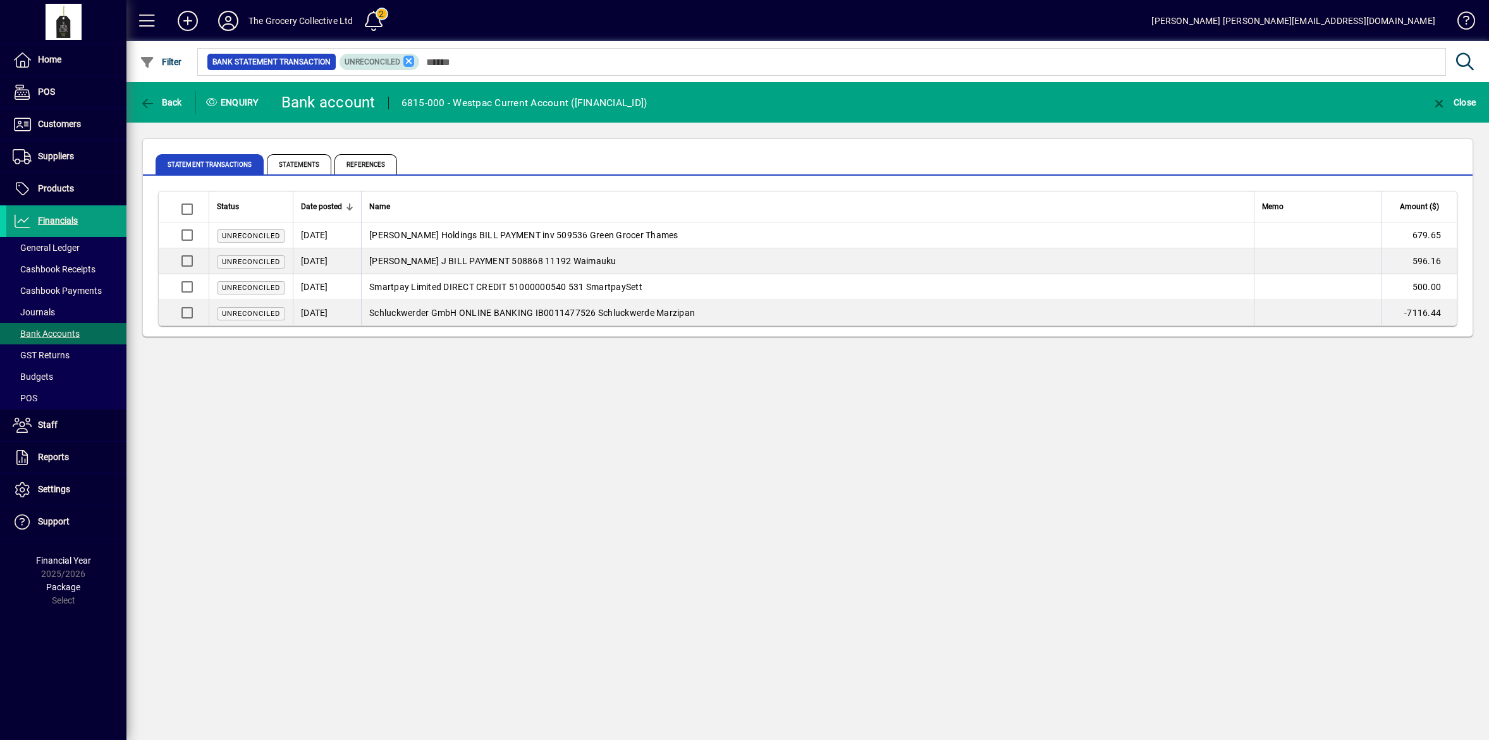
click at [405, 61] on icon at bounding box center [408, 61] width 11 height 11
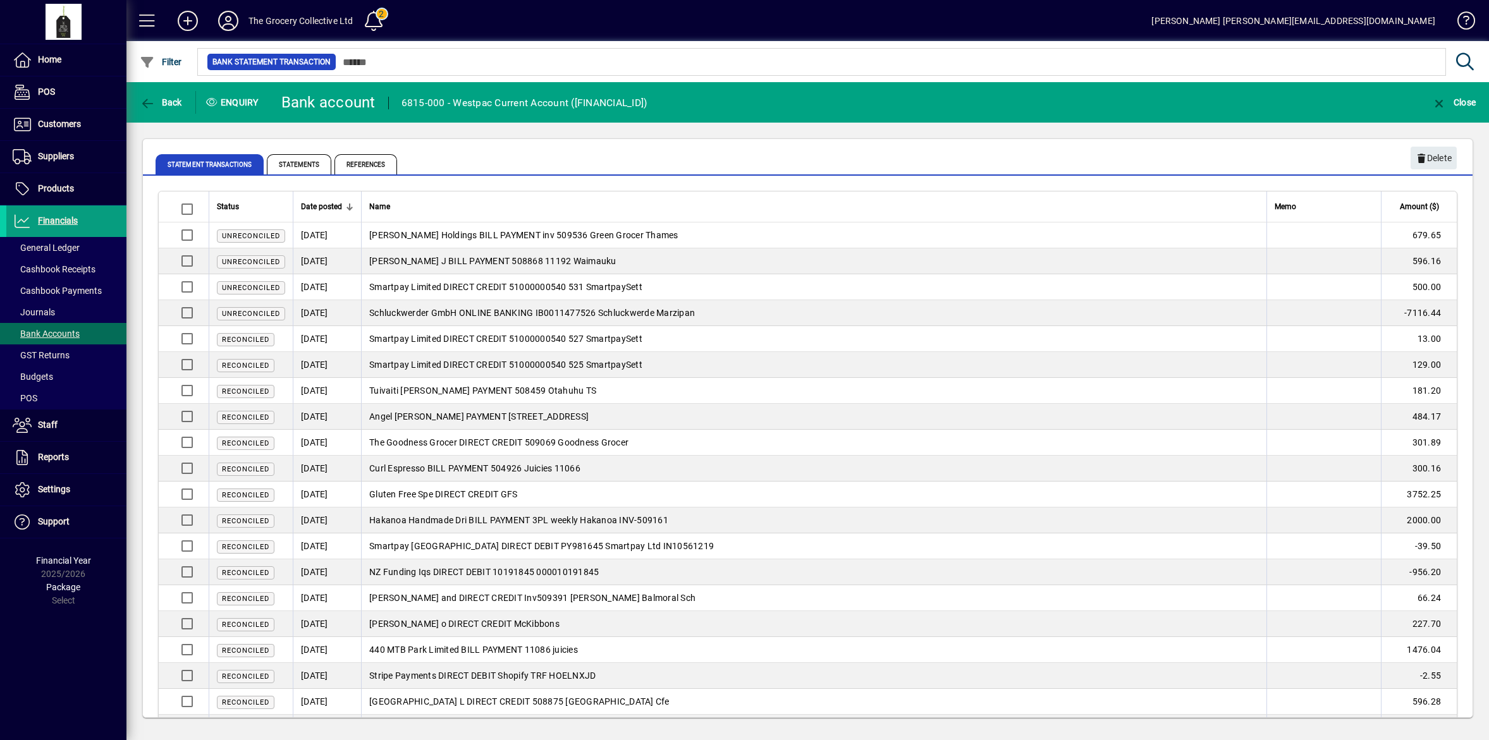
click at [218, 104] on div "Enquiry" at bounding box center [234, 102] width 76 height 20
click at [221, 95] on div "Enquiry" at bounding box center [234, 102] width 76 height 20
click at [250, 498] on span "Reconciled" at bounding box center [245, 495] width 47 height 8
click at [247, 497] on span "Reconciled" at bounding box center [245, 495] width 47 height 8
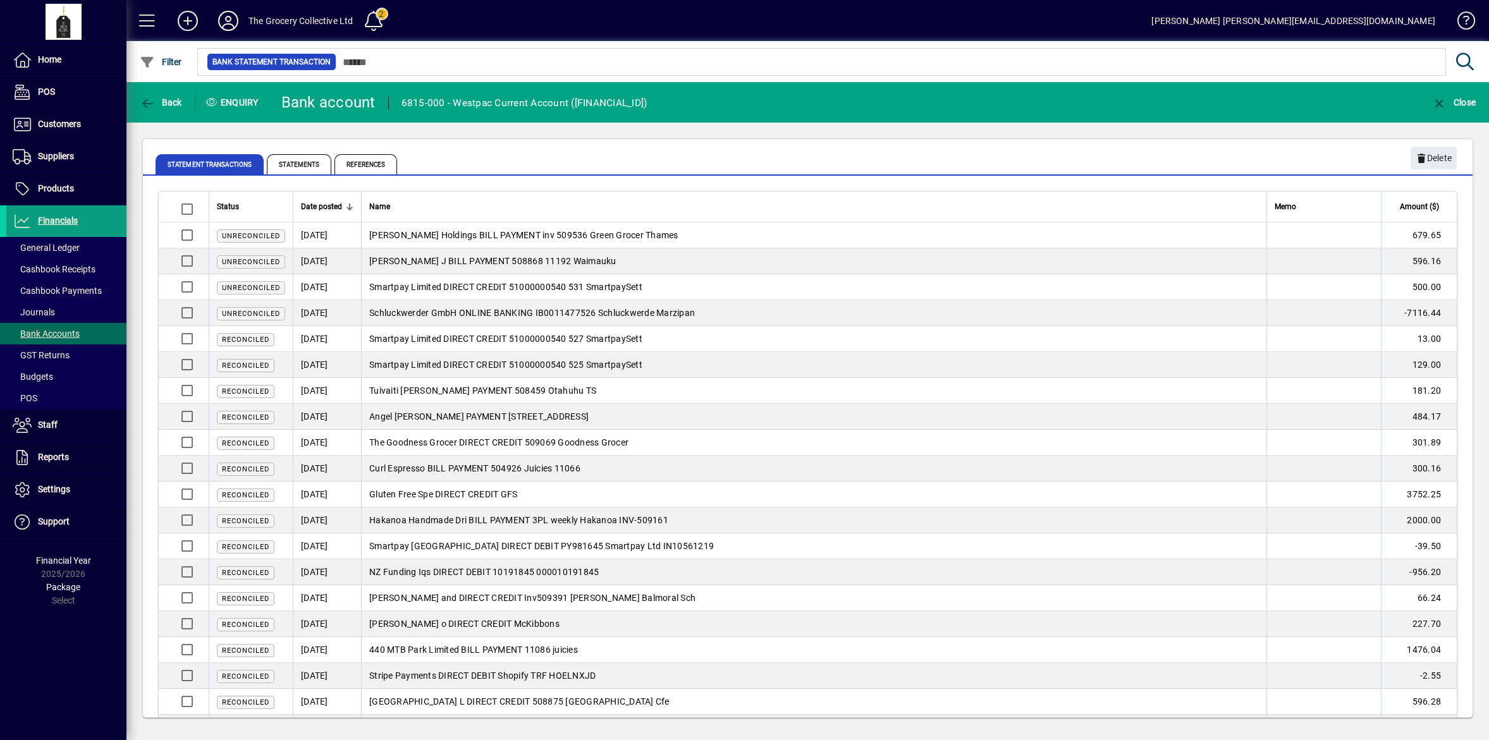
click at [251, 498] on span "Reconciled" at bounding box center [245, 495] width 47 height 8
click at [317, 166] on span "Statements" at bounding box center [299, 164] width 64 height 20
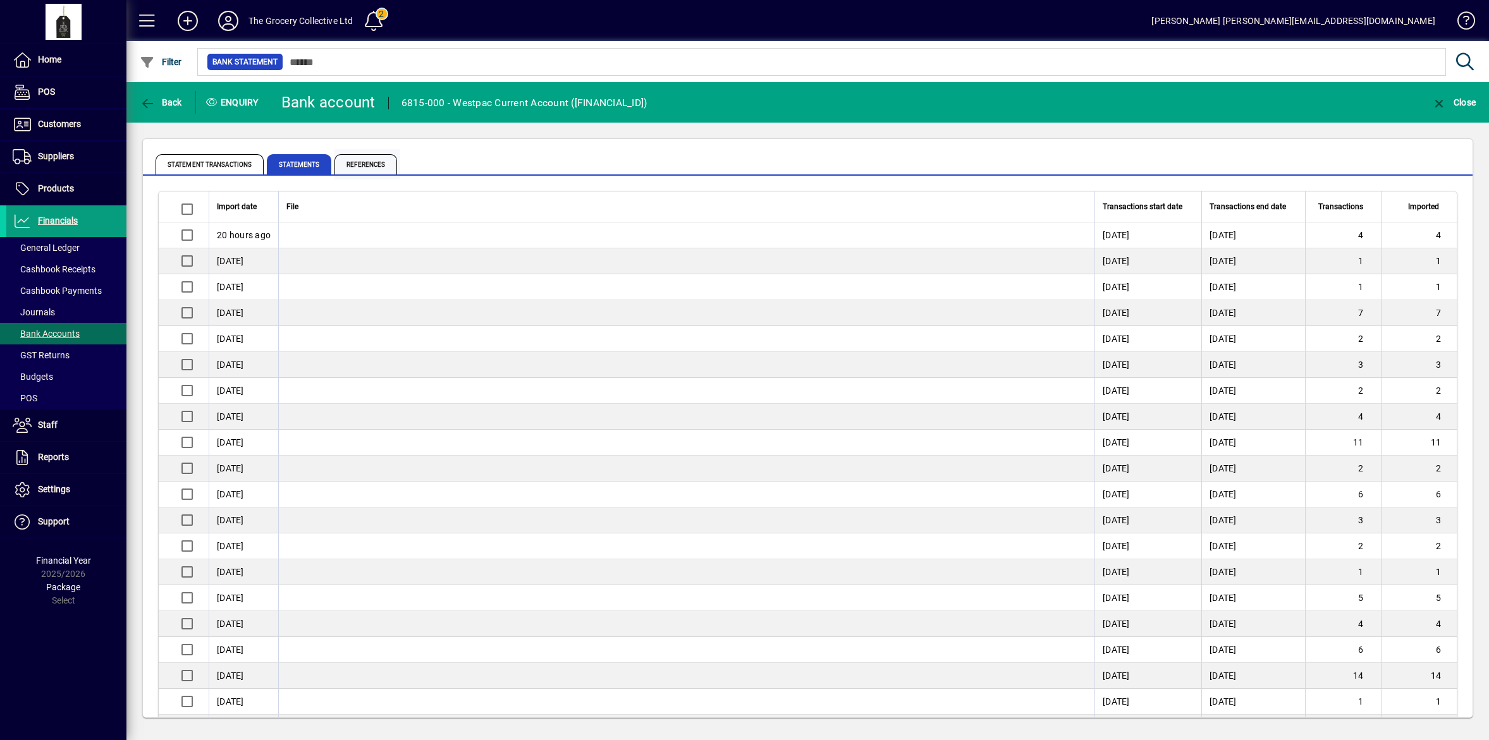
click at [367, 162] on span "References" at bounding box center [365, 164] width 63 height 20
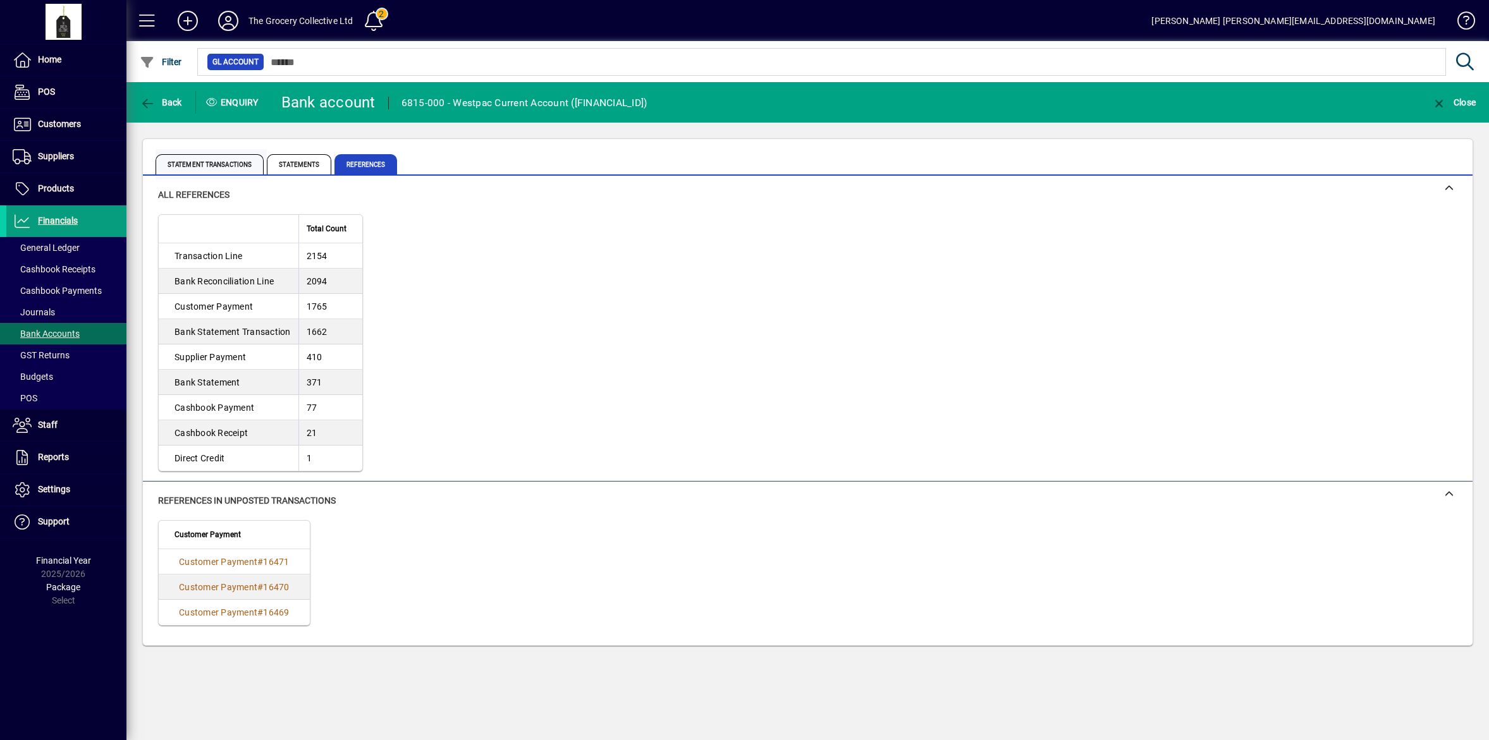
click at [219, 149] on span "Statement Transactions" at bounding box center [211, 164] width 111 height 30
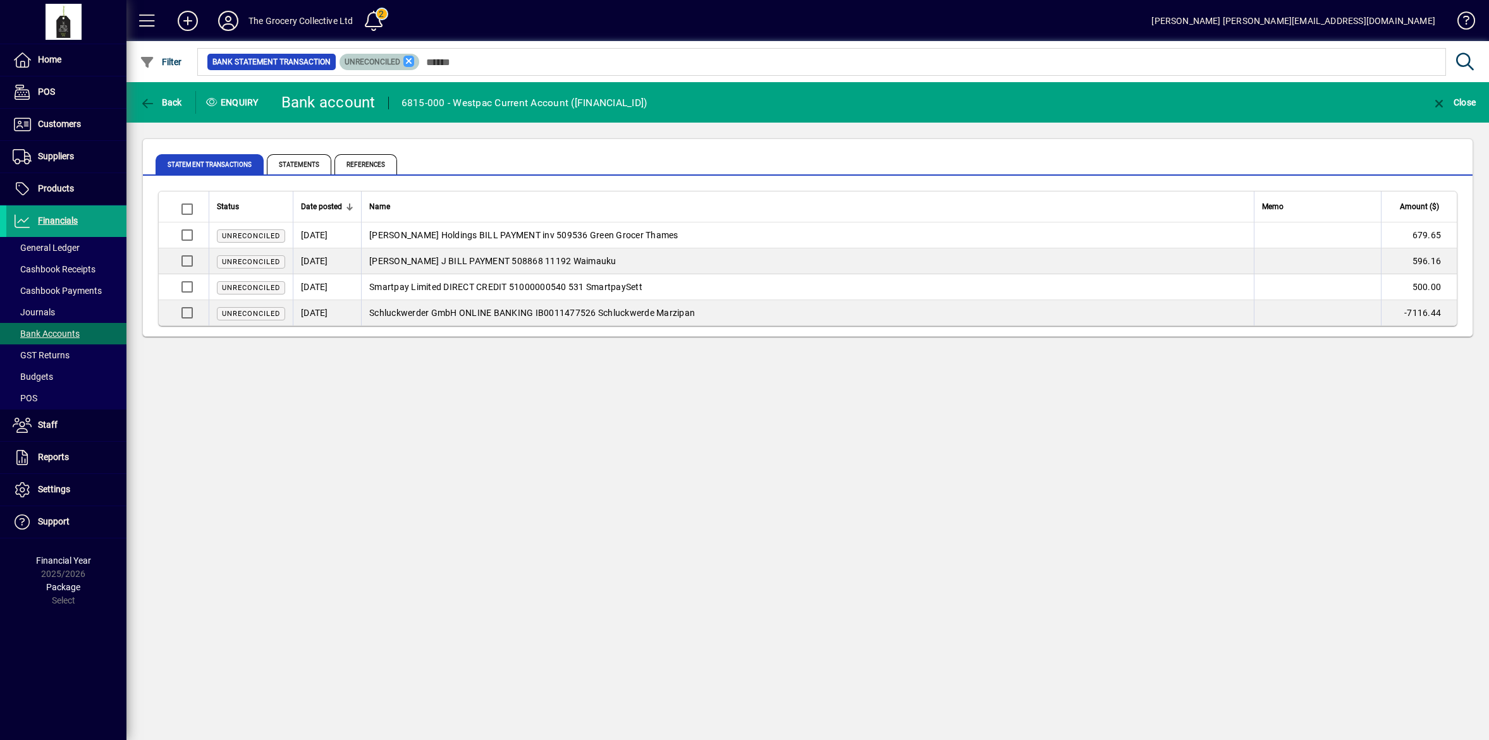
click at [407, 62] on icon at bounding box center [408, 61] width 11 height 11
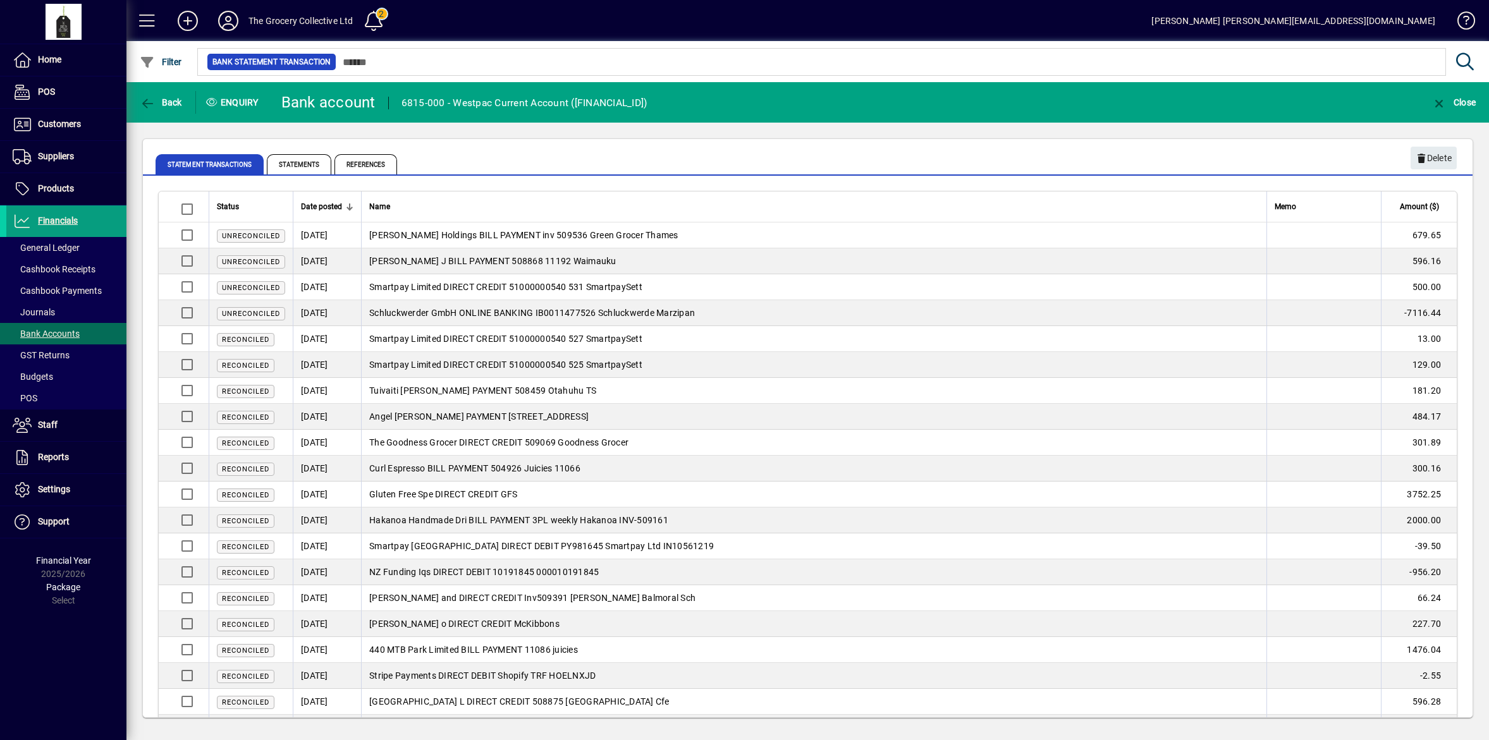
click at [1424, 162] on mat-tab-group "Statement Transactions Statements References" at bounding box center [808, 162] width 1330 height 27
click at [1432, 155] on mat-tab-group "Statement Transactions Statements References" at bounding box center [808, 162] width 1330 height 27
click at [232, 498] on span "Reconciled" at bounding box center [245, 495] width 47 height 8
click at [386, 494] on span "Gluten Free Spe DIRECT CREDIT GFS" at bounding box center [443, 494] width 148 height 10
click at [1407, 495] on td "3752.25" at bounding box center [1419, 495] width 76 height 26
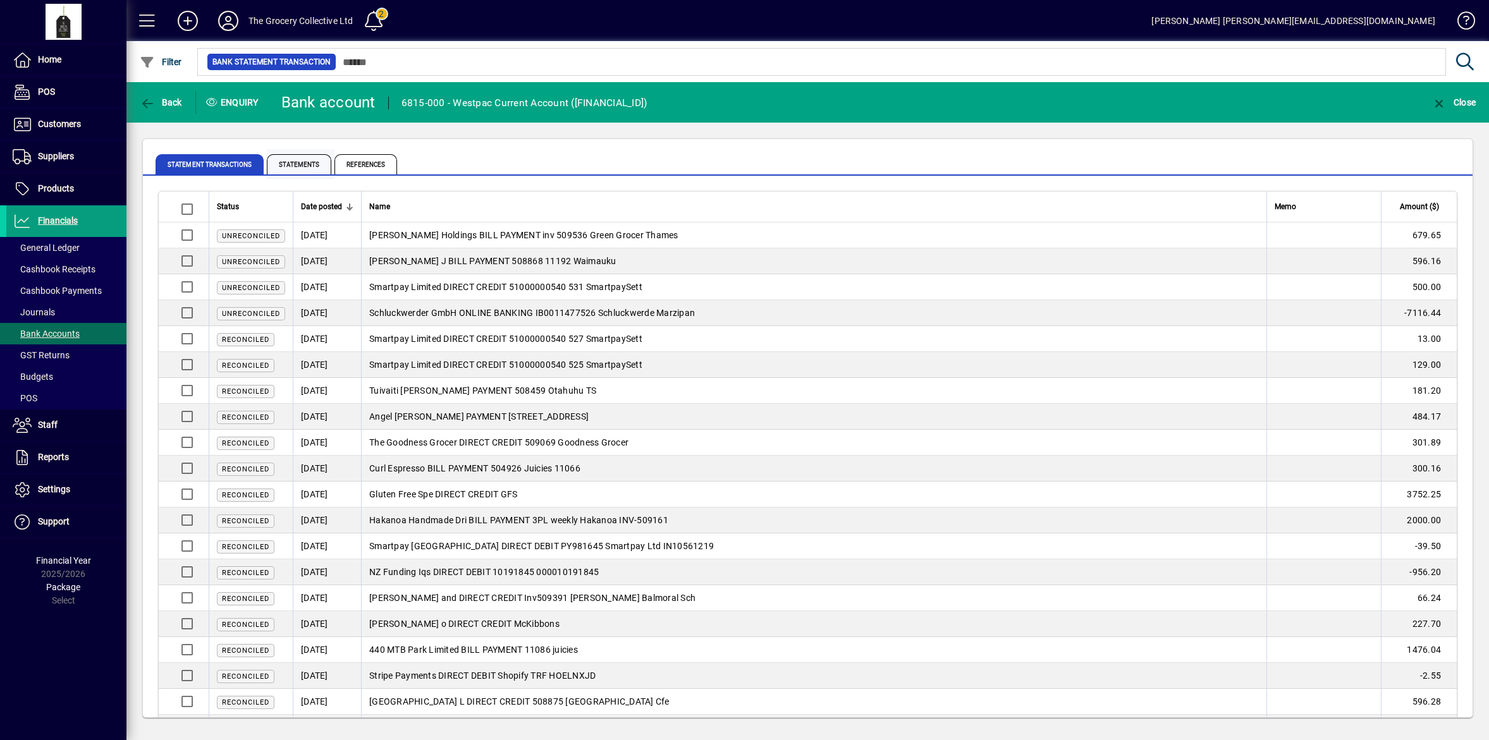
click at [299, 166] on span "Statements" at bounding box center [299, 164] width 64 height 20
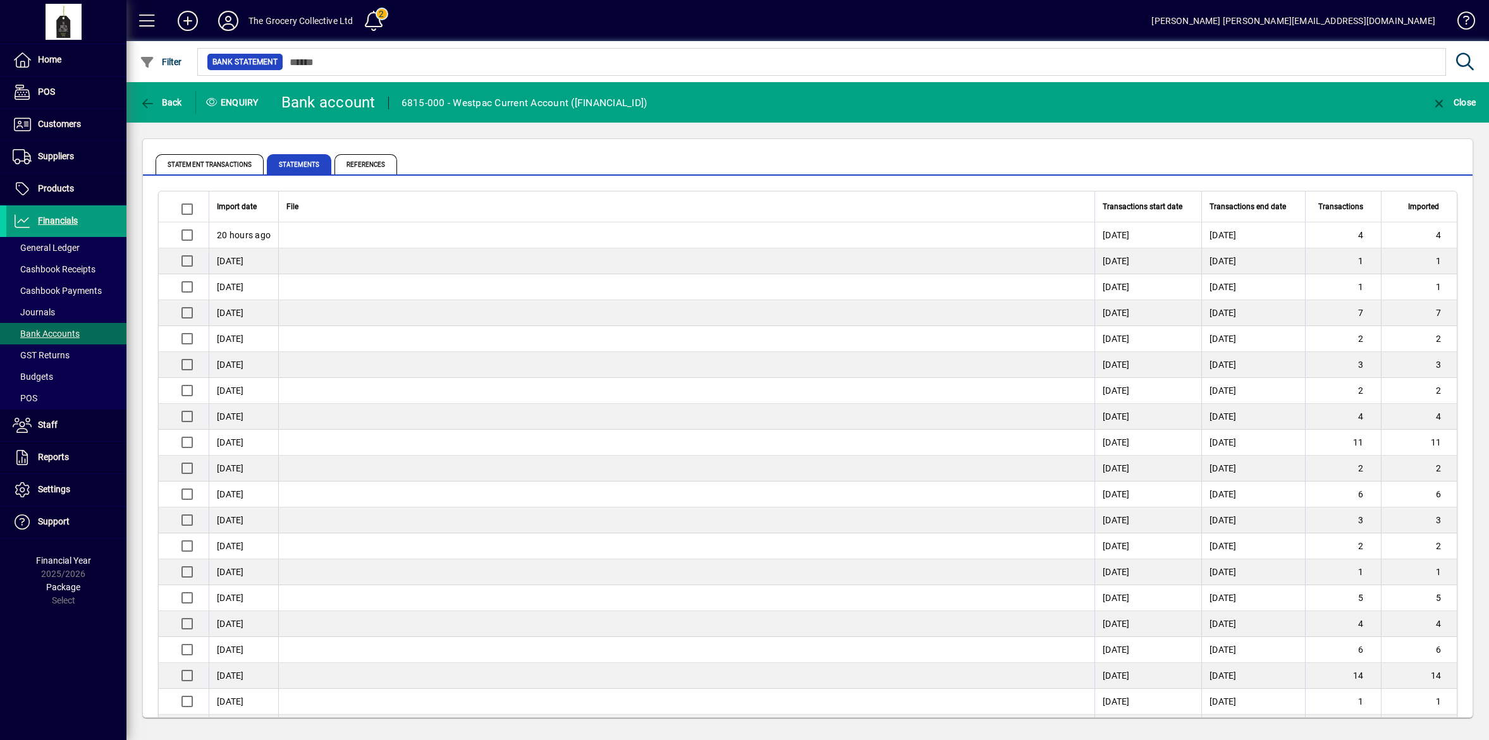
click at [238, 305] on td "[DATE]" at bounding box center [244, 313] width 70 height 26
click at [215, 310] on td "[DATE]" at bounding box center [244, 313] width 70 height 26
click at [47, 309] on span "Journals" at bounding box center [34, 312] width 42 height 10
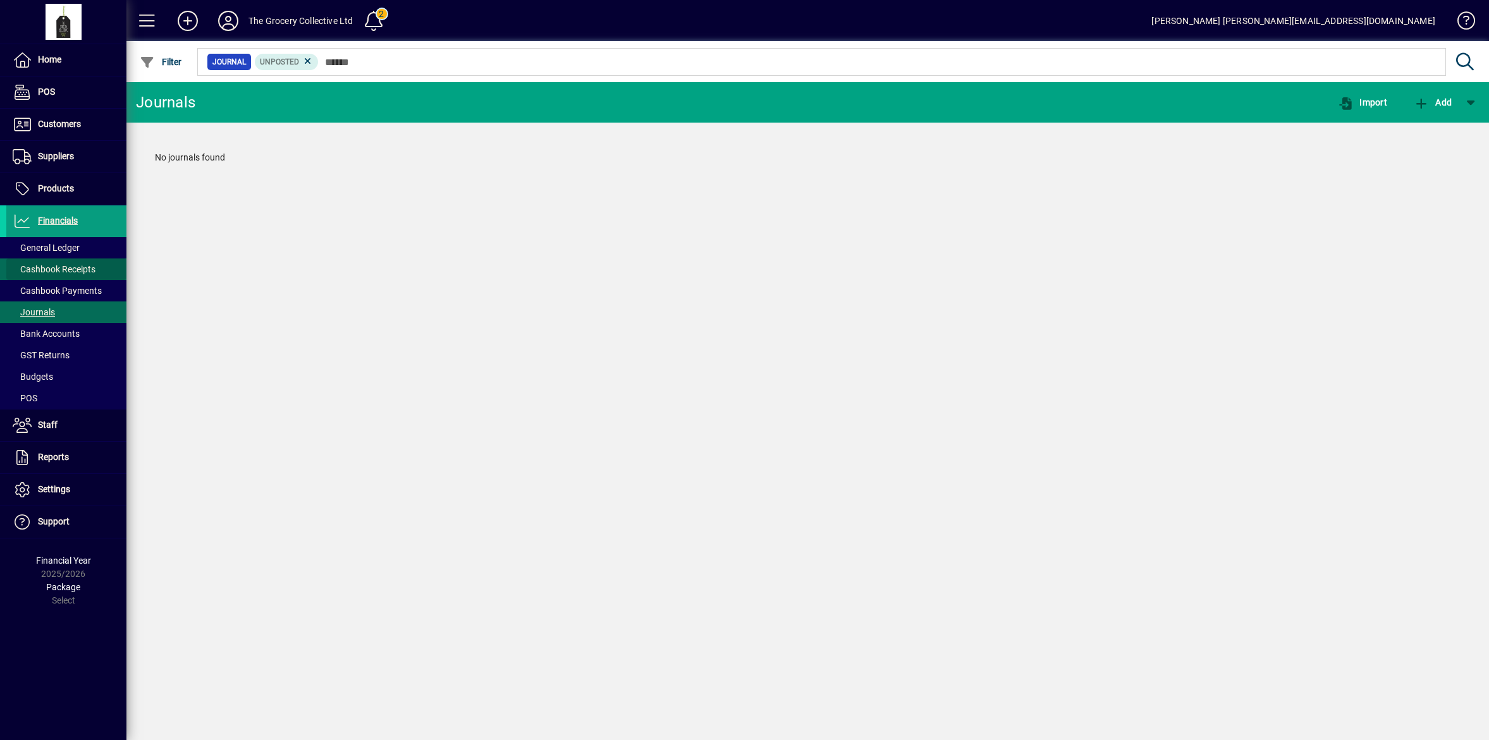
click at [70, 272] on span "Cashbook Receipts" at bounding box center [54, 269] width 83 height 10
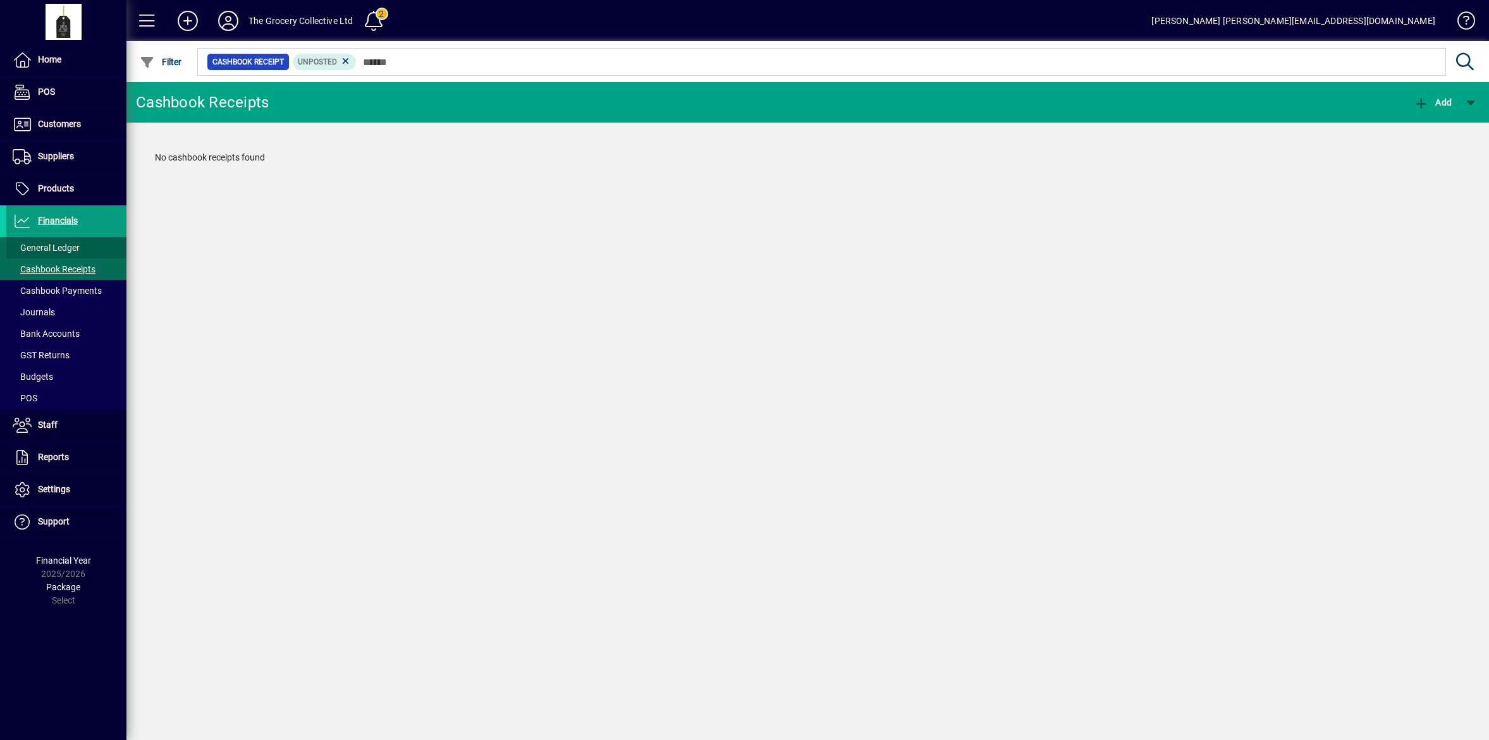
click at [67, 247] on span "General Ledger" at bounding box center [46, 248] width 67 height 10
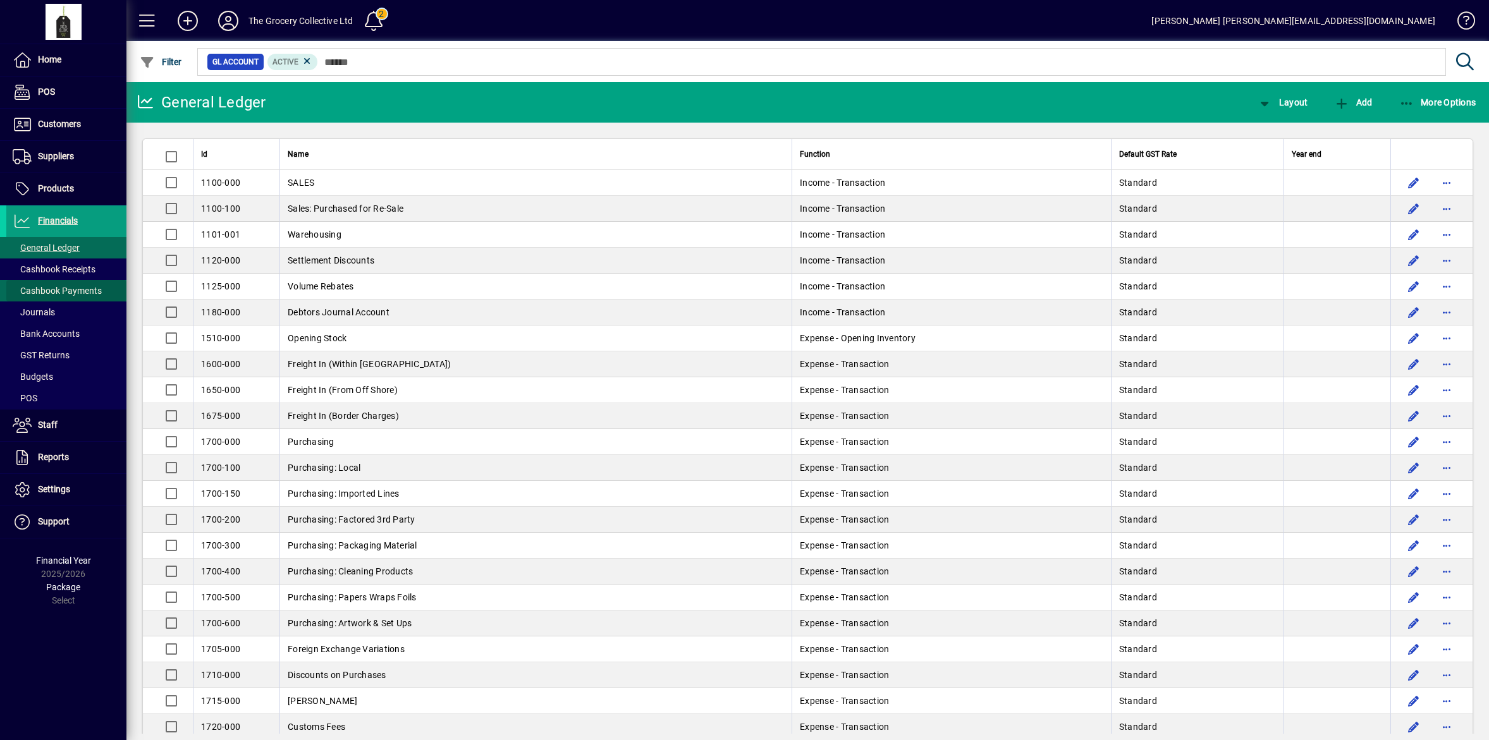
click at [78, 286] on span "Cashbook Payments" at bounding box center [57, 291] width 89 height 10
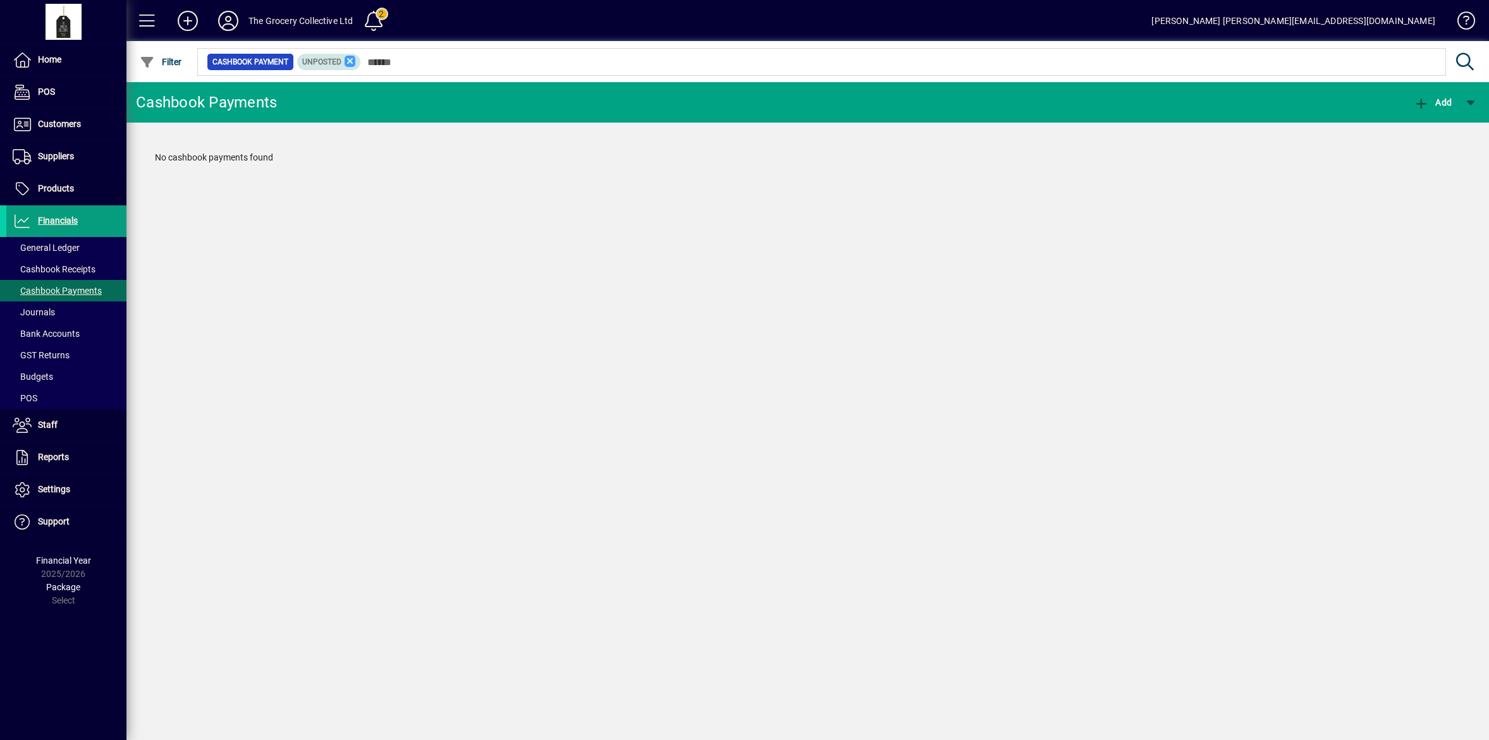
click at [348, 60] on icon at bounding box center [350, 61] width 11 height 11
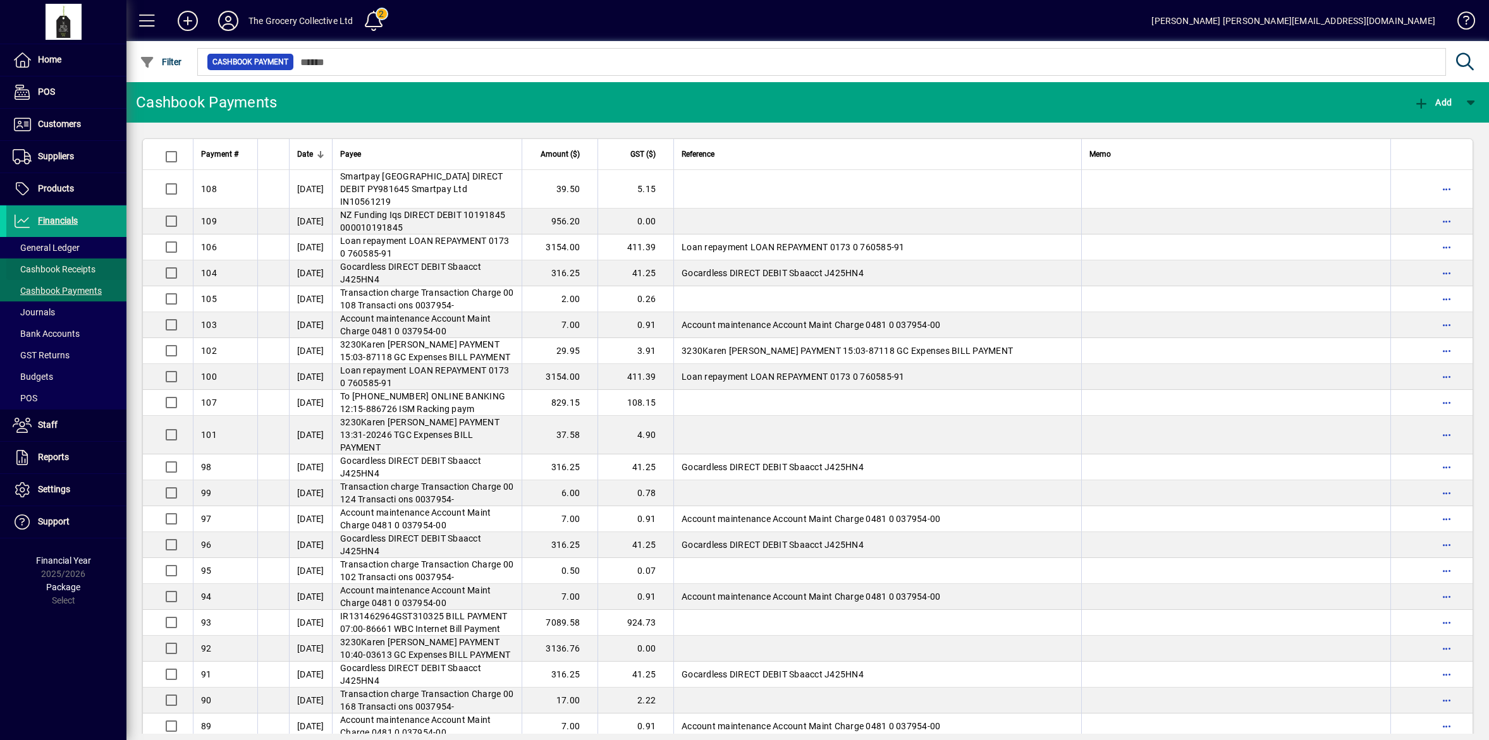
click at [49, 269] on span "Cashbook Receipts" at bounding box center [54, 269] width 83 height 10
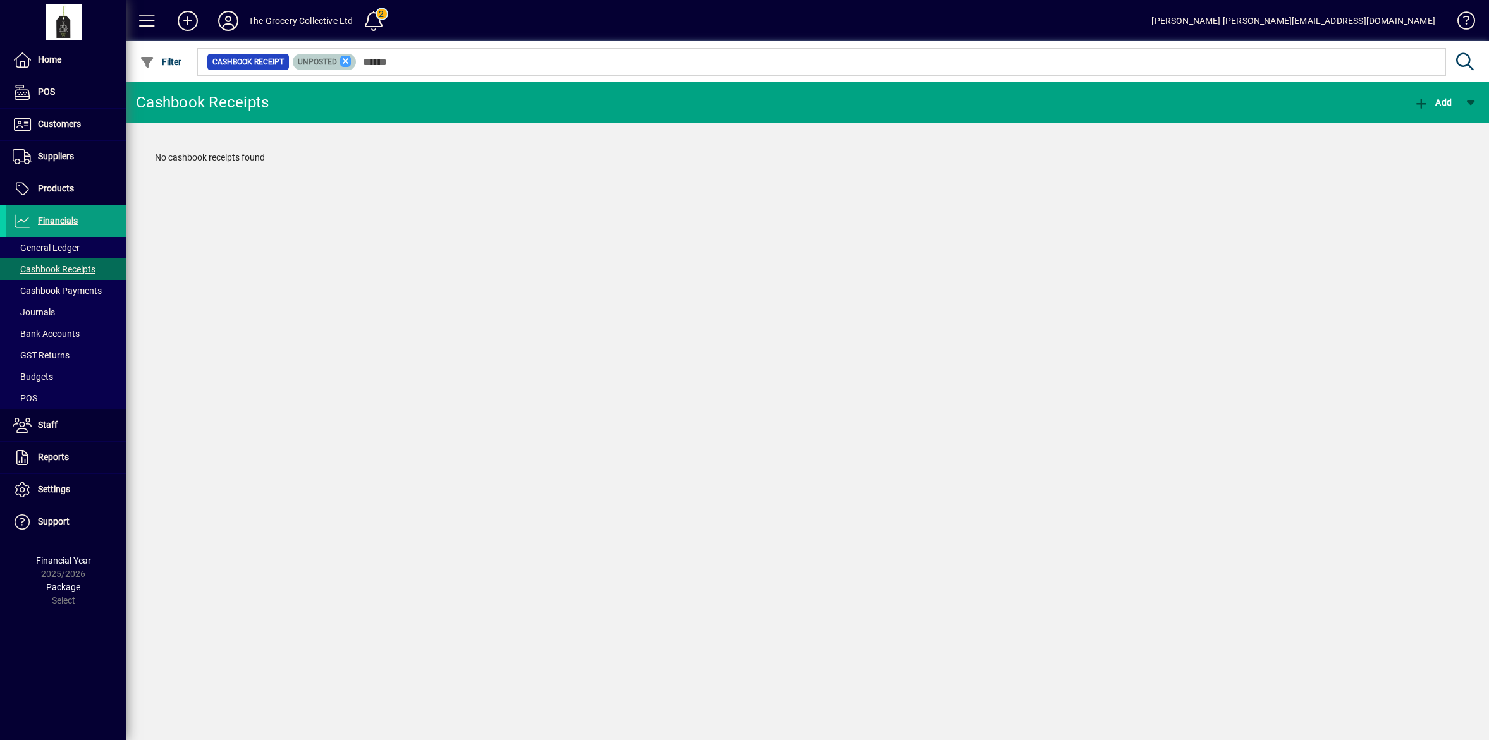
click at [346, 58] on icon at bounding box center [345, 61] width 11 height 11
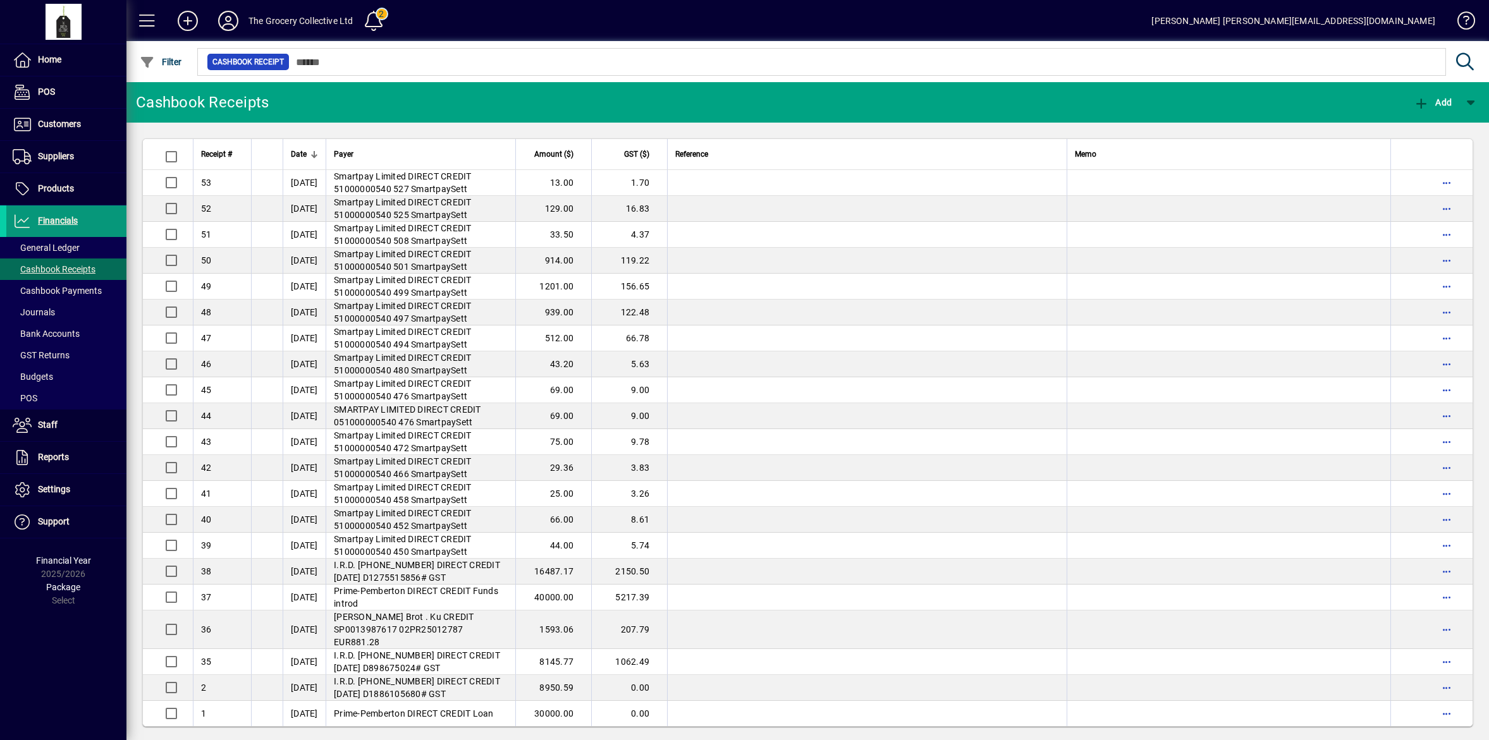
click at [49, 218] on span "Financials" at bounding box center [58, 221] width 40 height 10
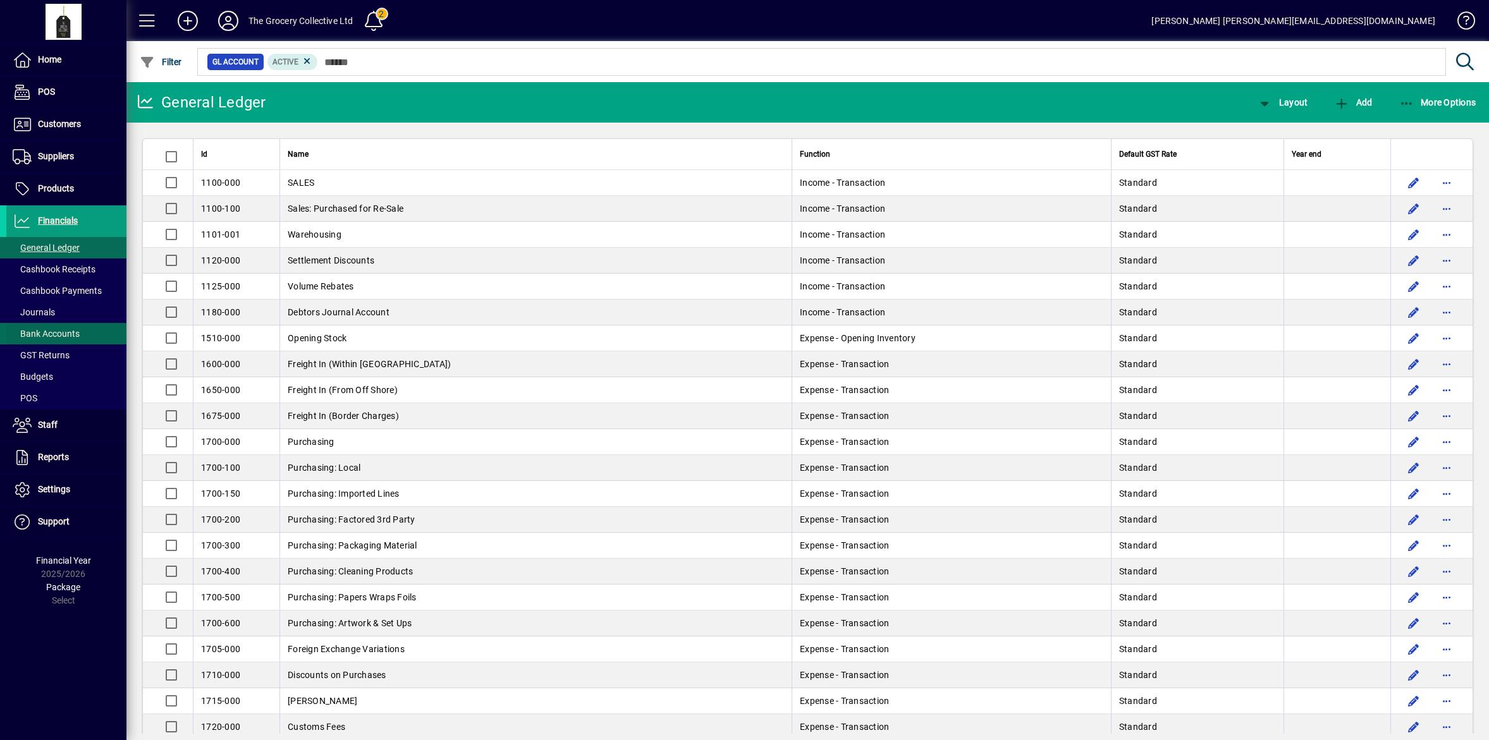
click at [76, 329] on span "Bank Accounts" at bounding box center [46, 334] width 67 height 10
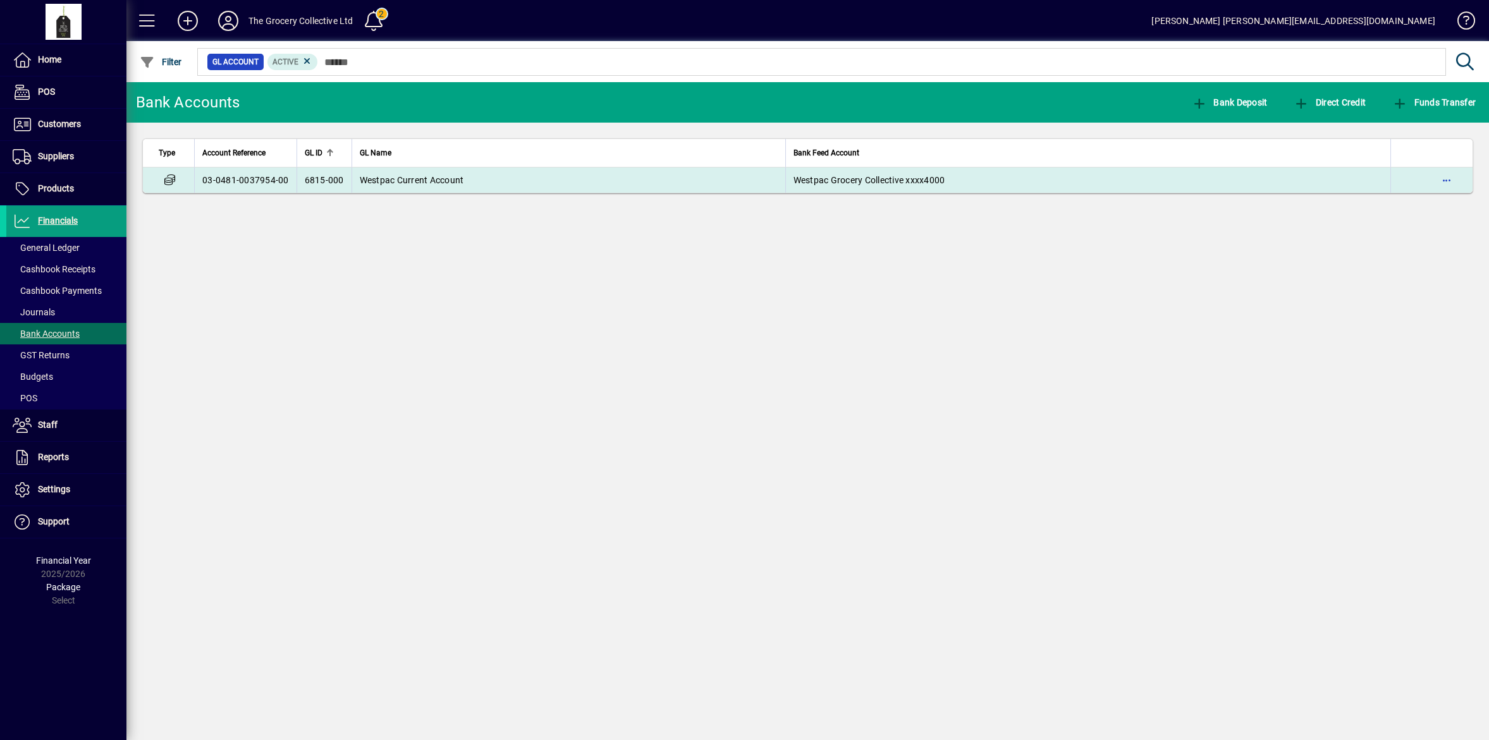
click at [364, 181] on span "Westpac Current Account" at bounding box center [412, 180] width 104 height 10
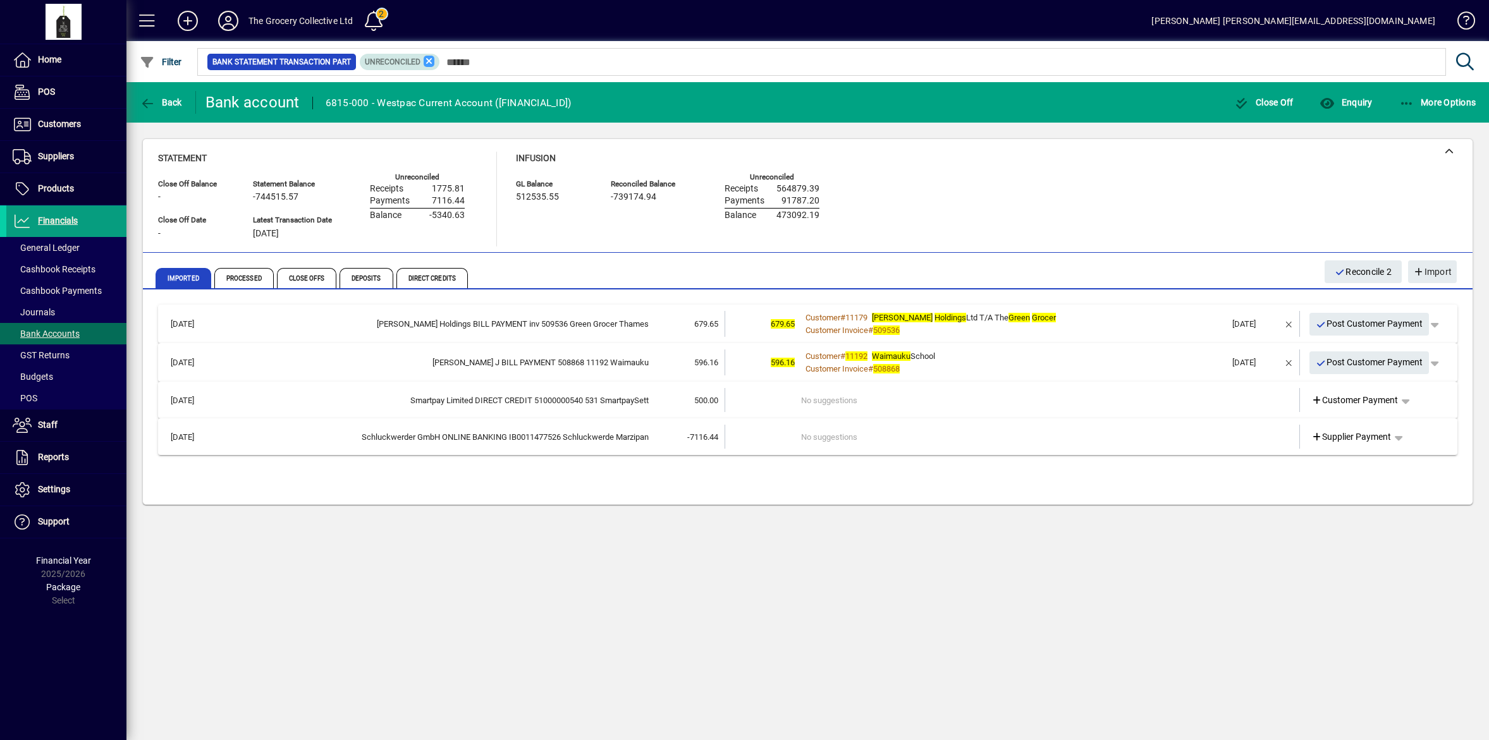
click at [427, 62] on icon at bounding box center [429, 61] width 11 height 11
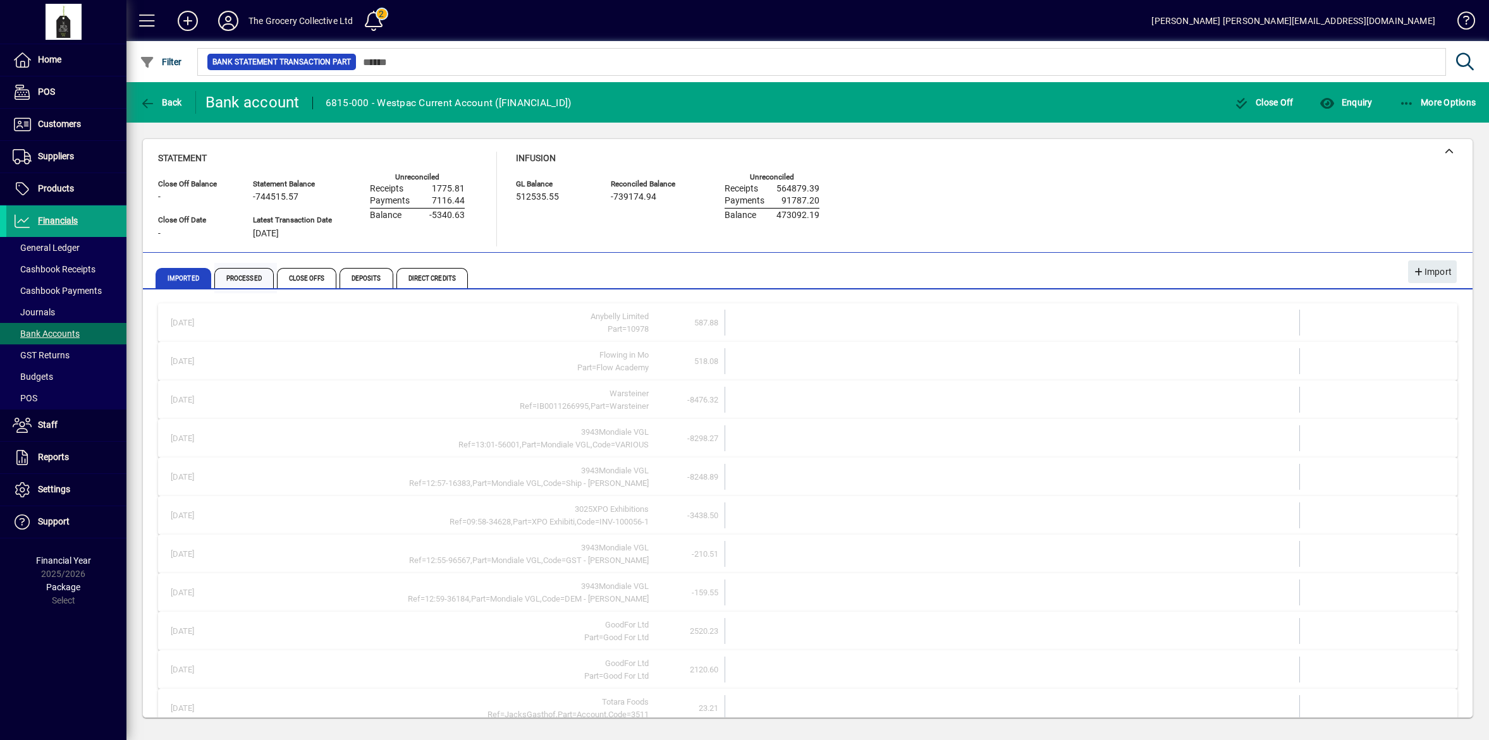
click at [236, 279] on span "Processed" at bounding box center [243, 278] width 59 height 20
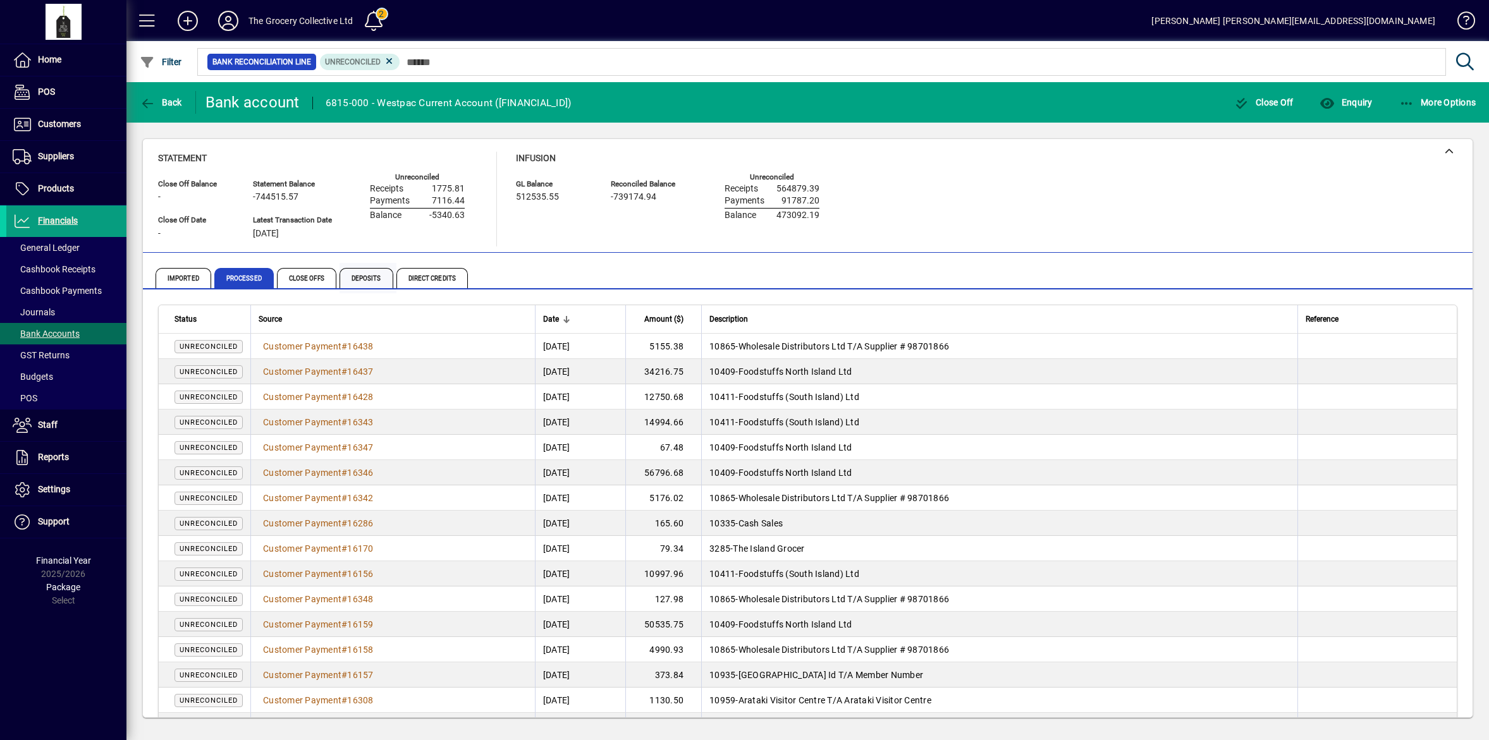
click at [374, 276] on span "Deposits" at bounding box center [367, 278] width 54 height 20
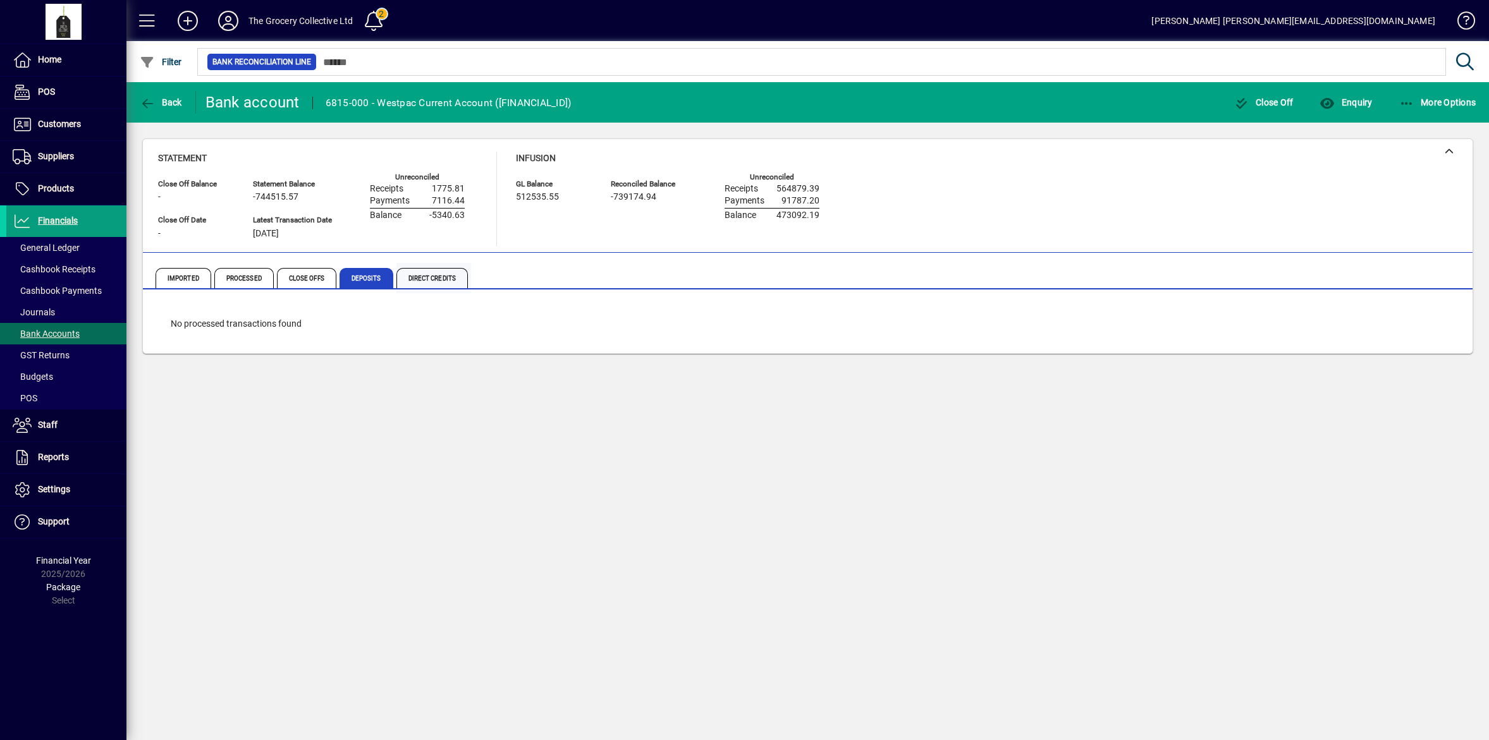
click at [431, 273] on span "Direct Credits" at bounding box center [431, 278] width 71 height 20
click at [178, 278] on span "Imported" at bounding box center [184, 278] width 56 height 20
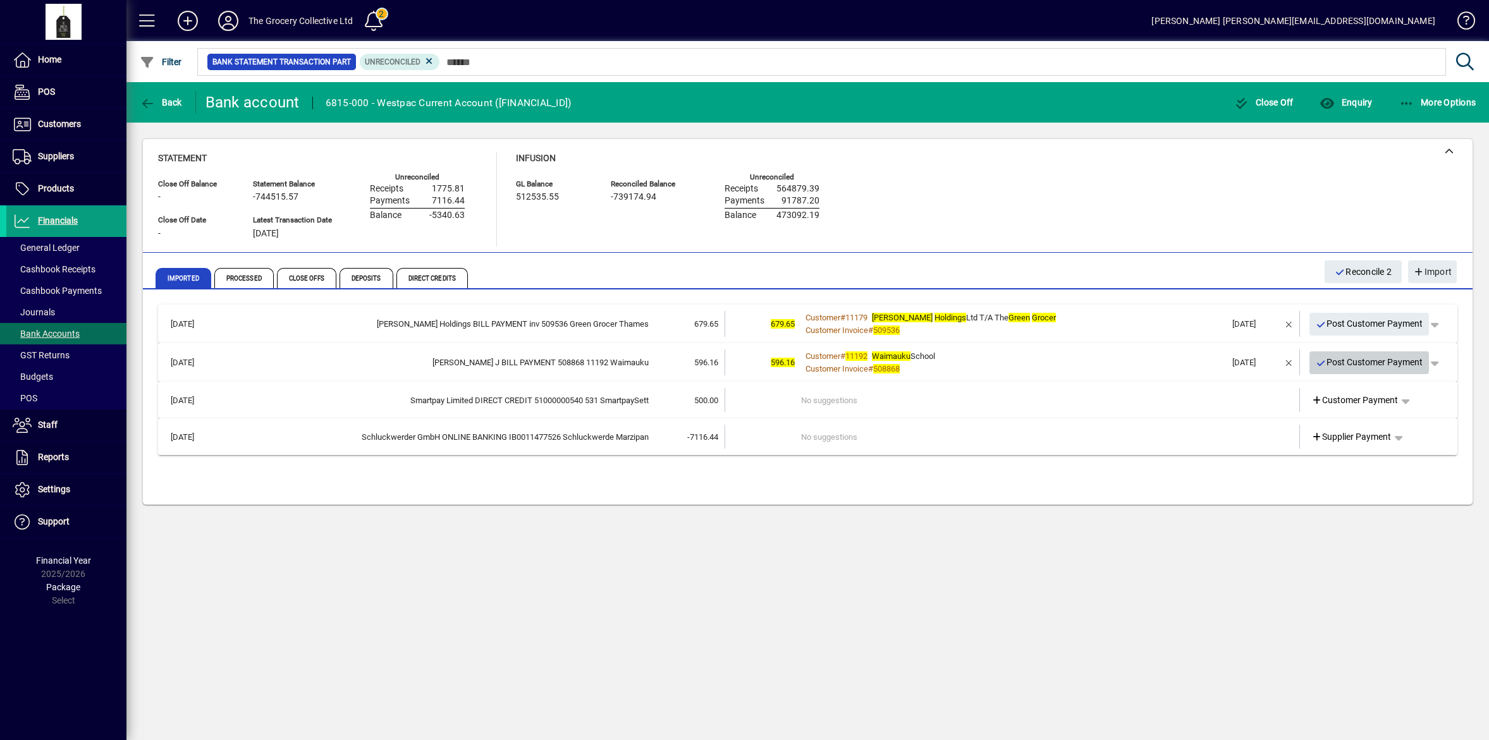
click at [1357, 365] on span "Post Customer Payment" at bounding box center [1369, 362] width 107 height 21
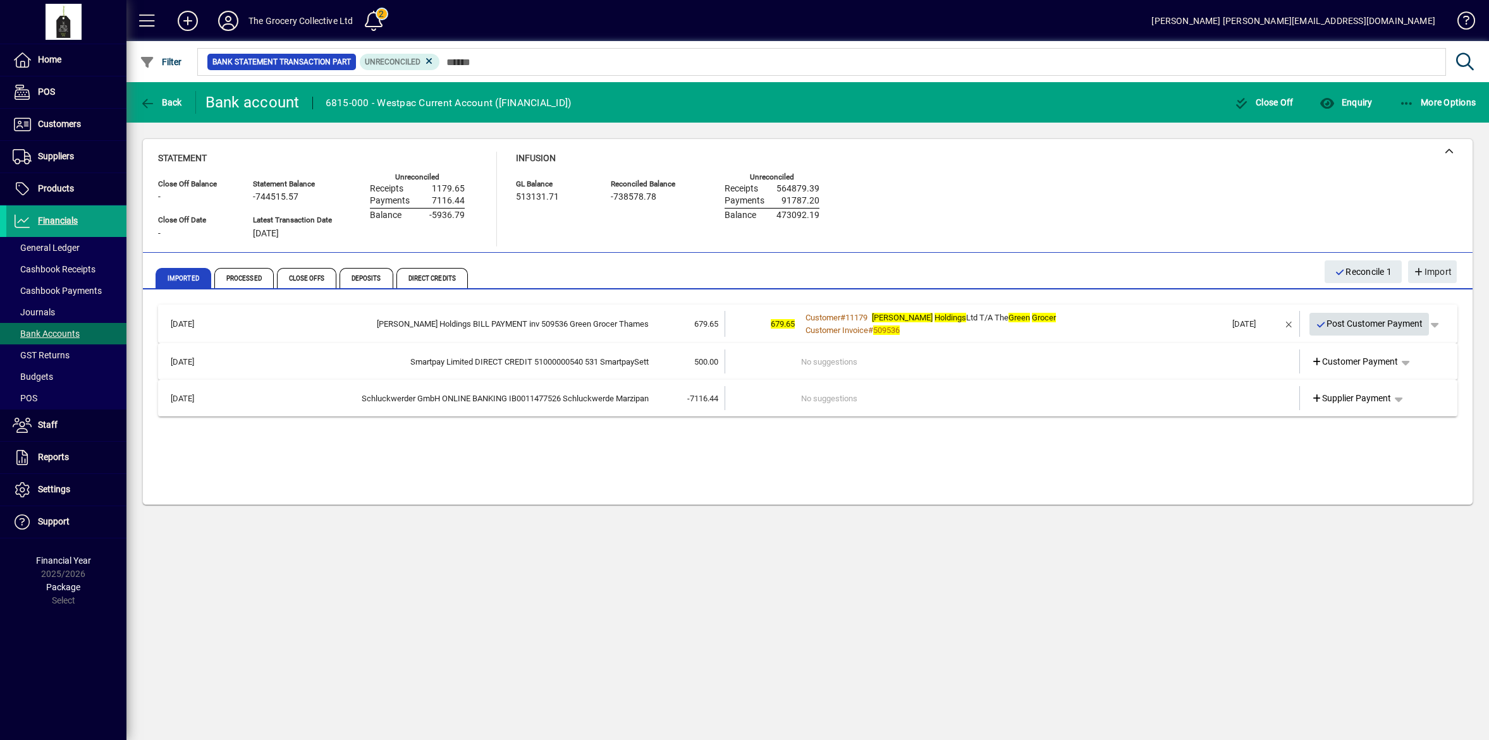
click at [1349, 327] on span "Post Customer Payment" at bounding box center [1369, 324] width 107 height 21
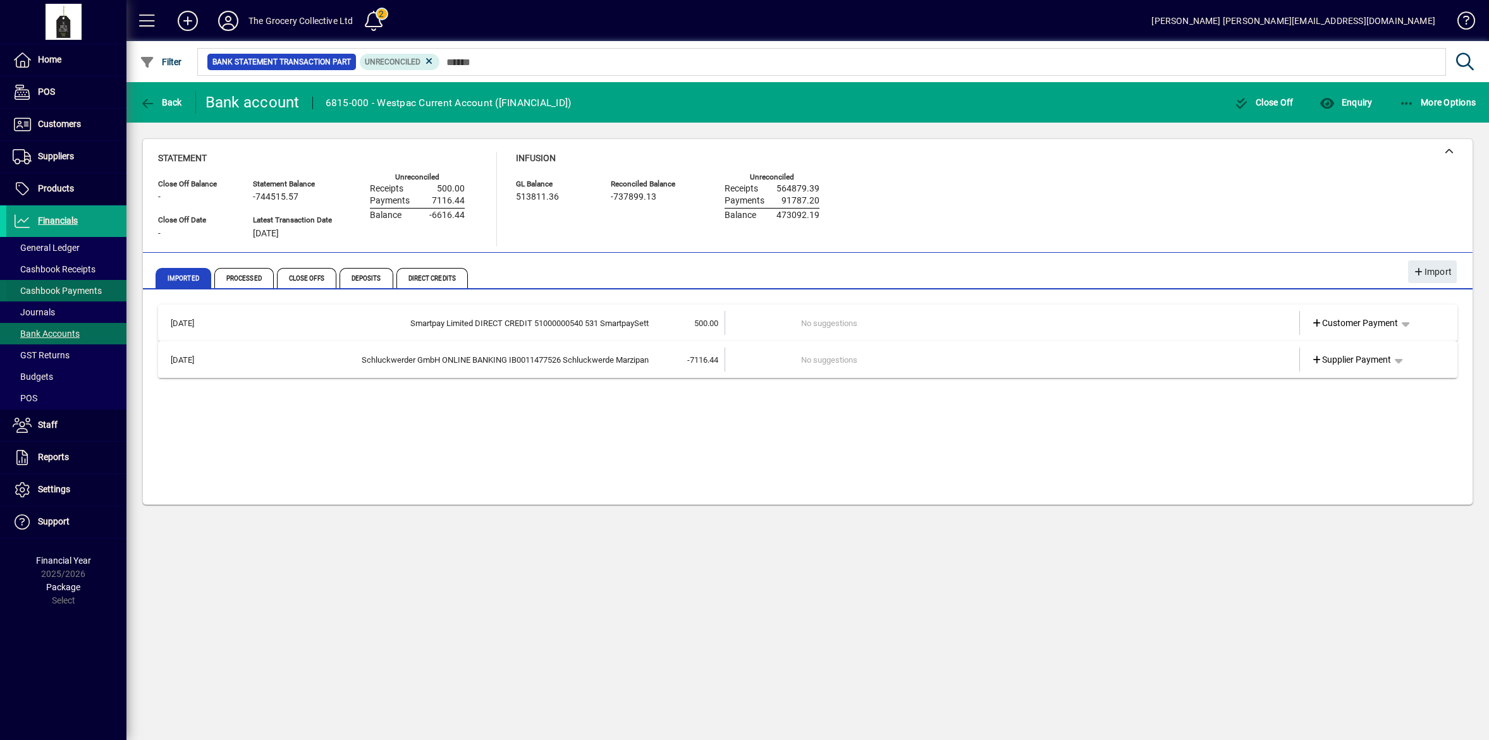
click at [80, 289] on span "Cashbook Payments" at bounding box center [57, 291] width 89 height 10
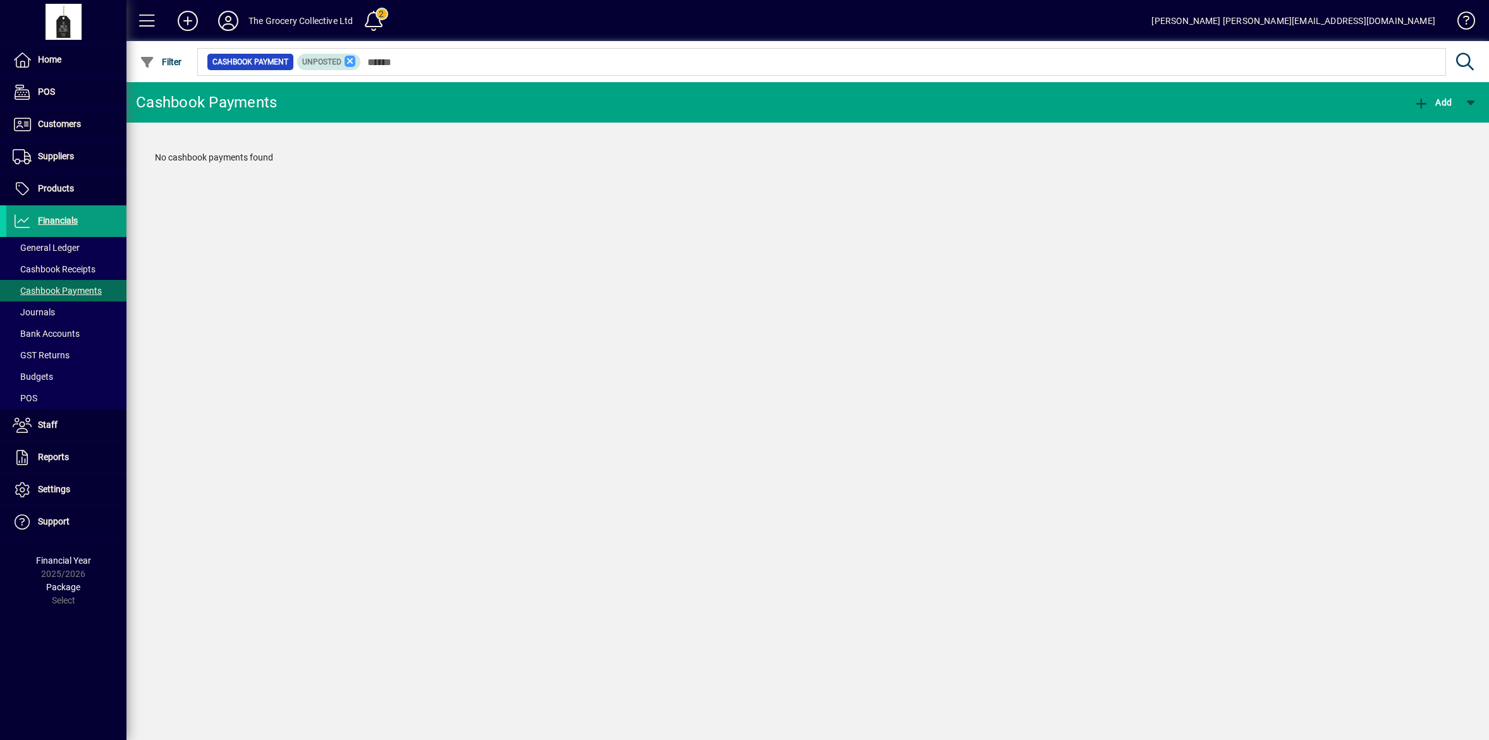
click at [350, 60] on icon at bounding box center [350, 61] width 11 height 11
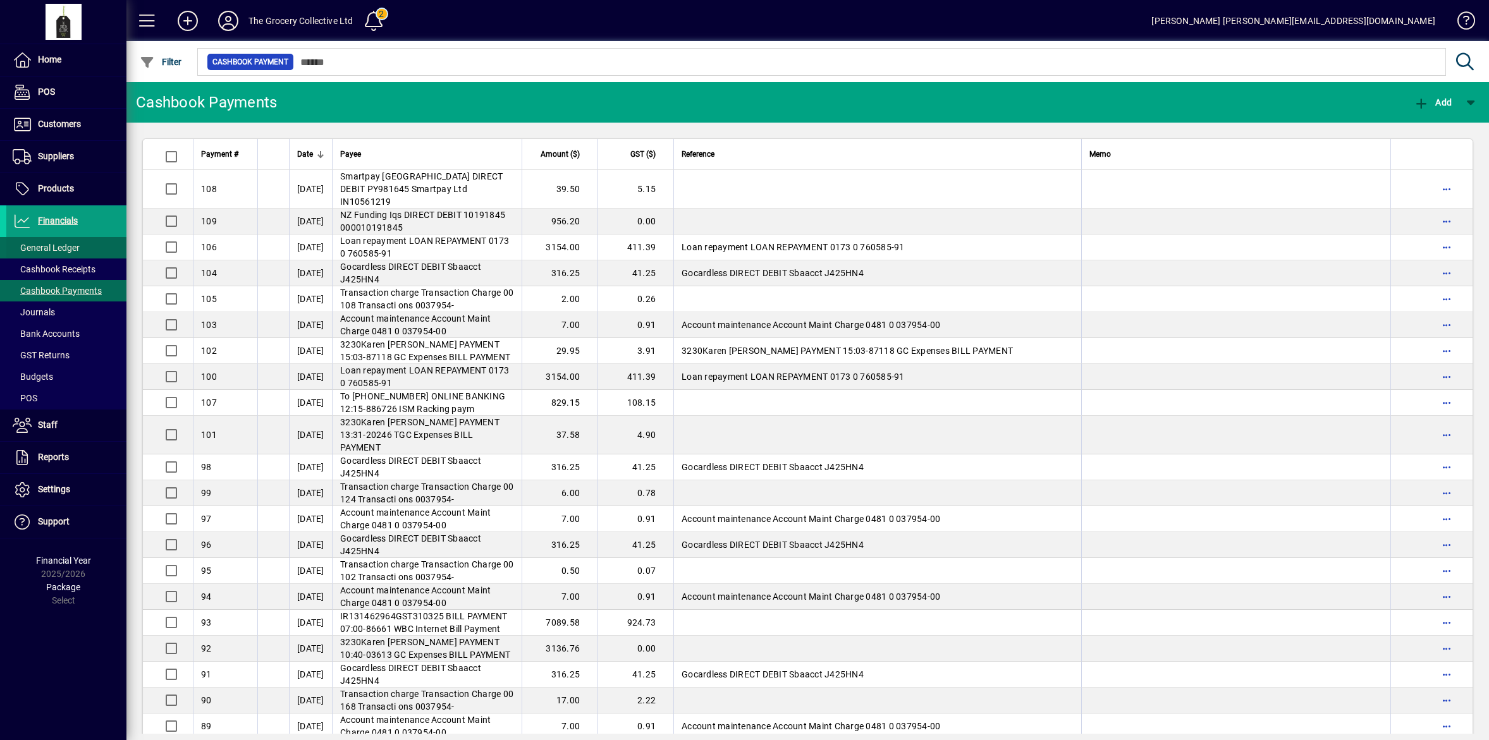
click at [48, 250] on span "General Ledger" at bounding box center [46, 248] width 67 height 10
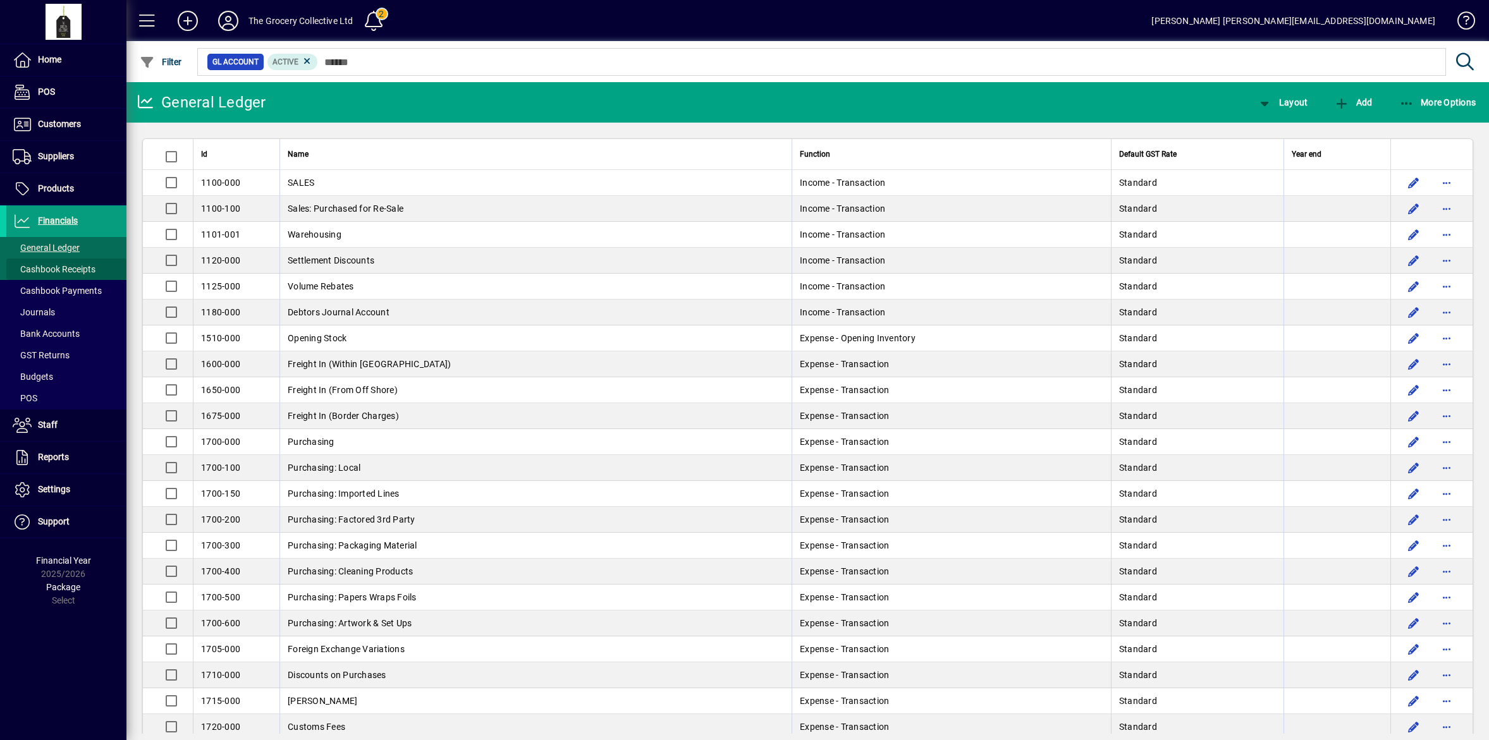
click at [49, 269] on span "Cashbook Receipts" at bounding box center [54, 269] width 83 height 10
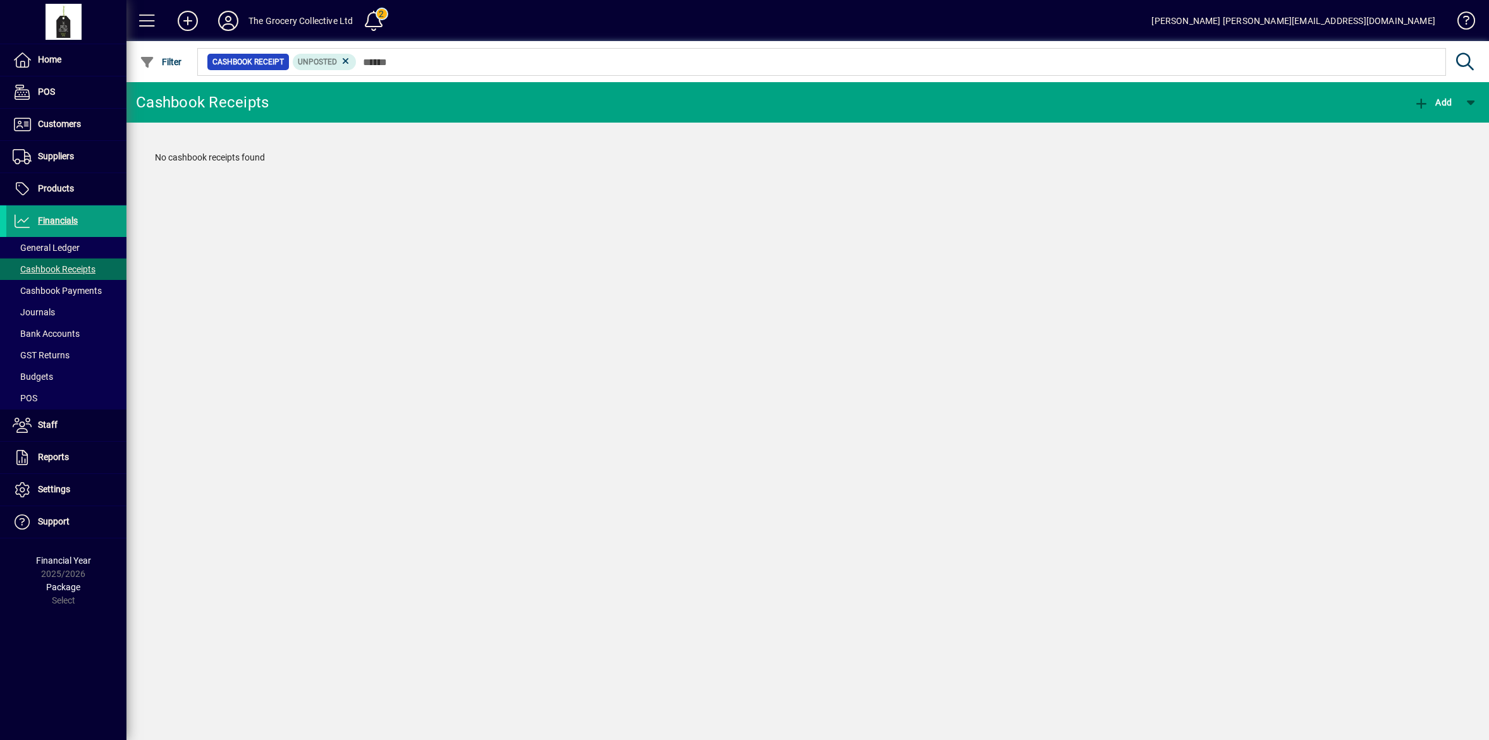
click at [338, 52] on div at bounding box center [876, 48] width 1363 height 14
click at [345, 62] on icon at bounding box center [345, 61] width 11 height 11
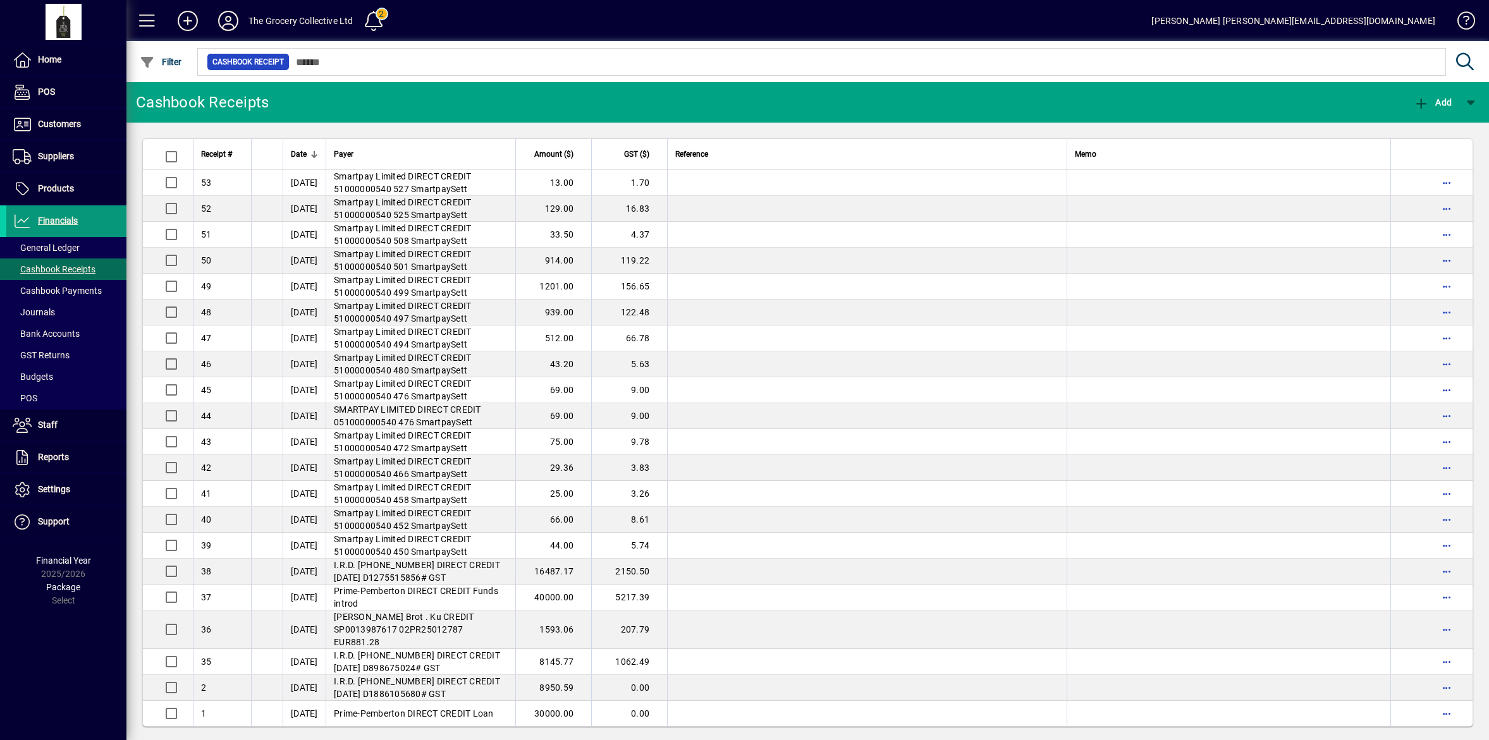
click at [45, 217] on span "Financials" at bounding box center [58, 221] width 40 height 10
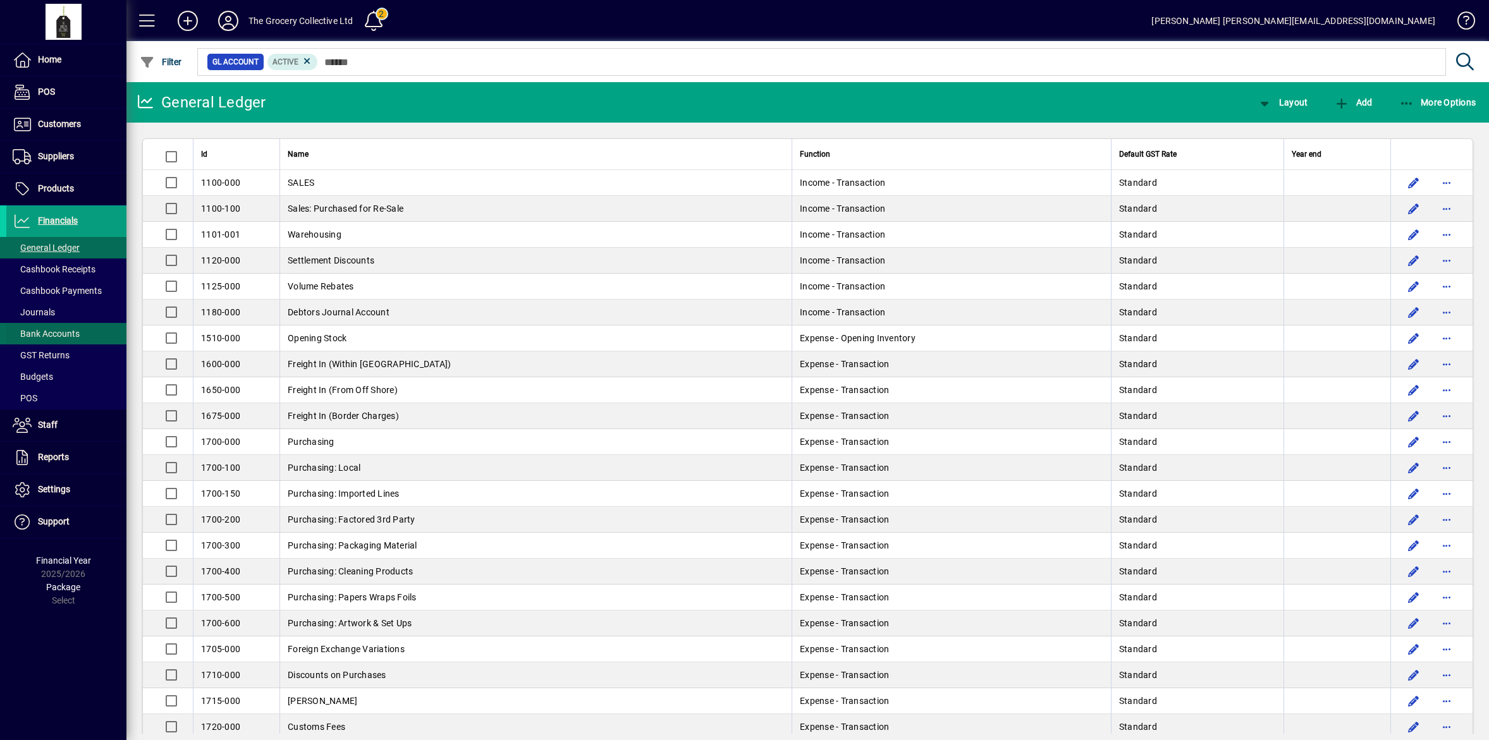
click at [68, 330] on span "Bank Accounts" at bounding box center [46, 334] width 67 height 10
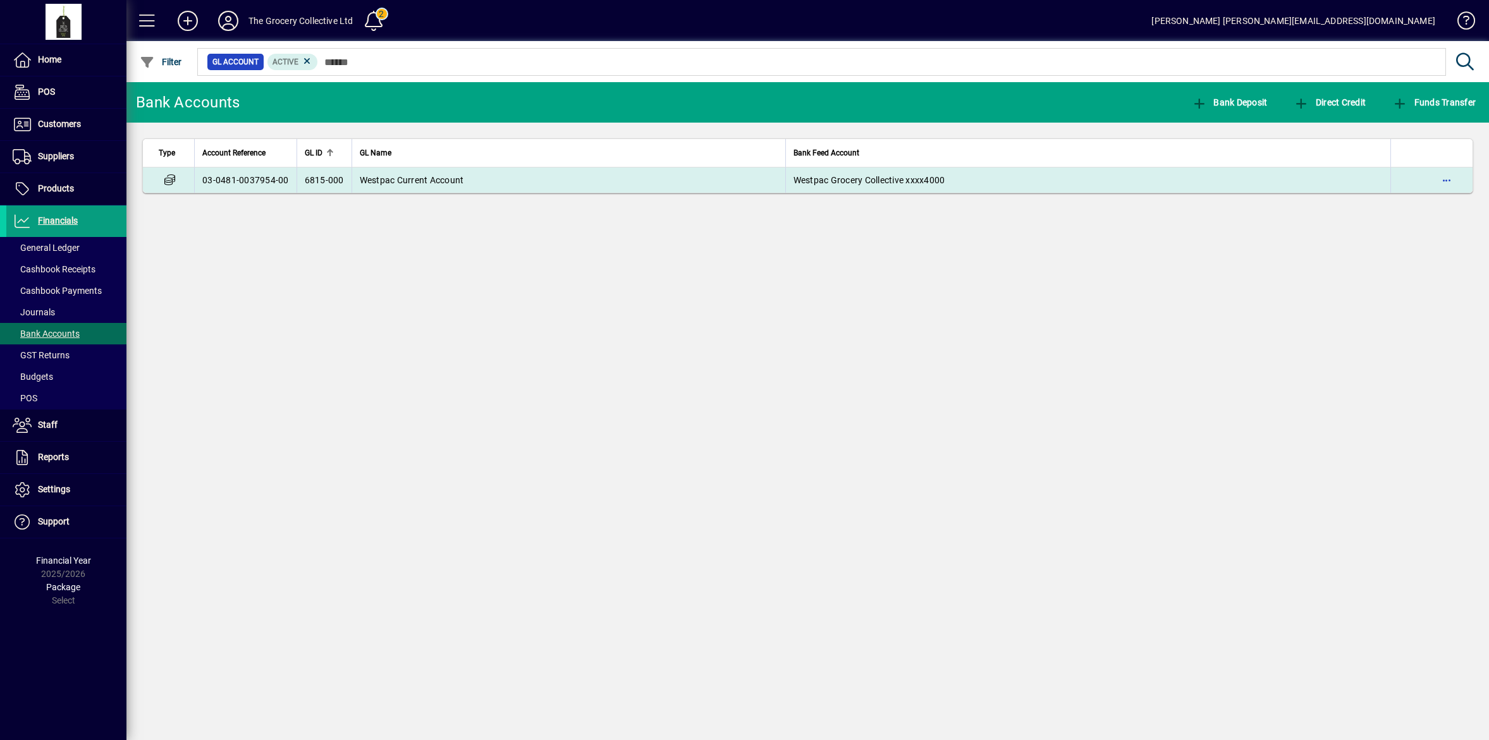
click at [289, 178] on td "03-0481-0037954-00" at bounding box center [245, 180] width 102 height 25
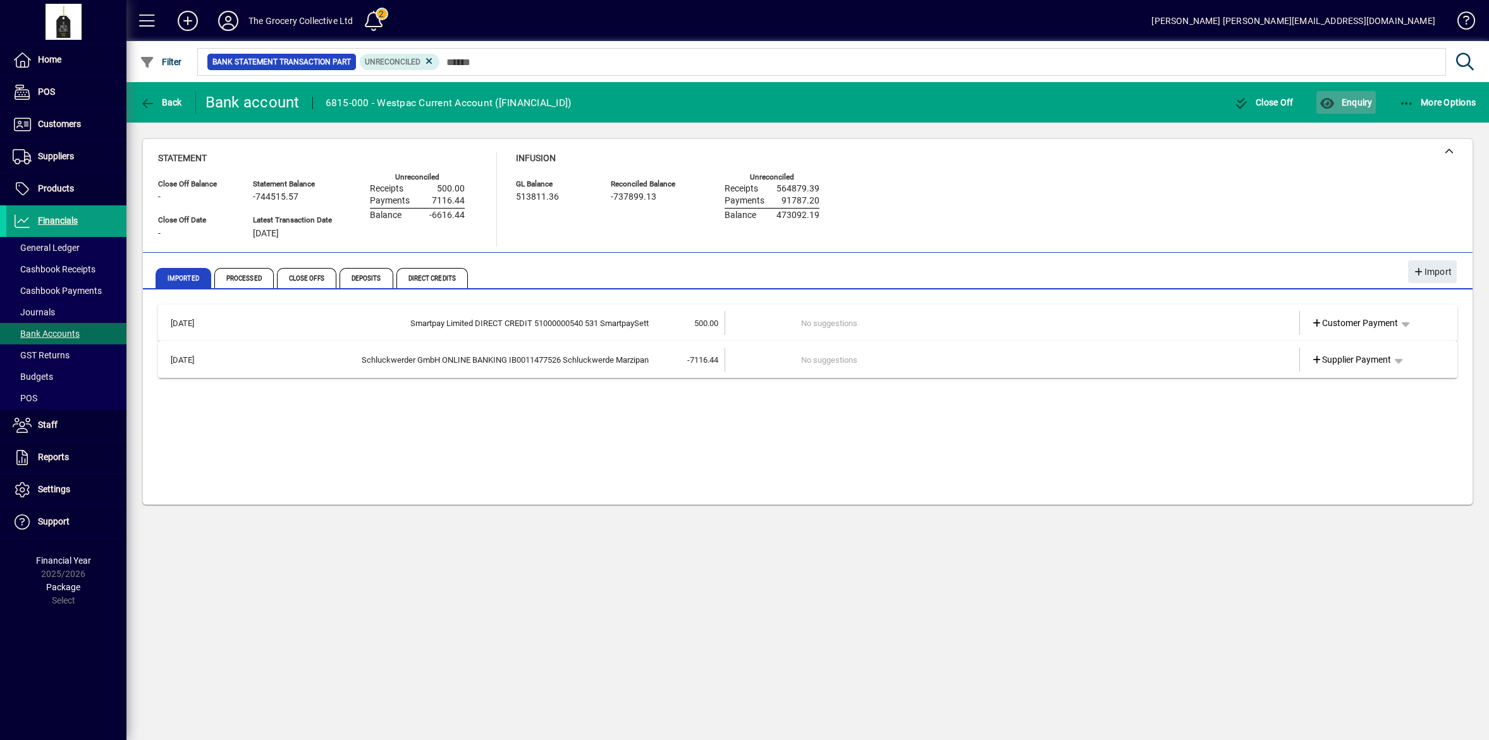
click at [1341, 97] on span "Enquiry" at bounding box center [1346, 102] width 52 height 10
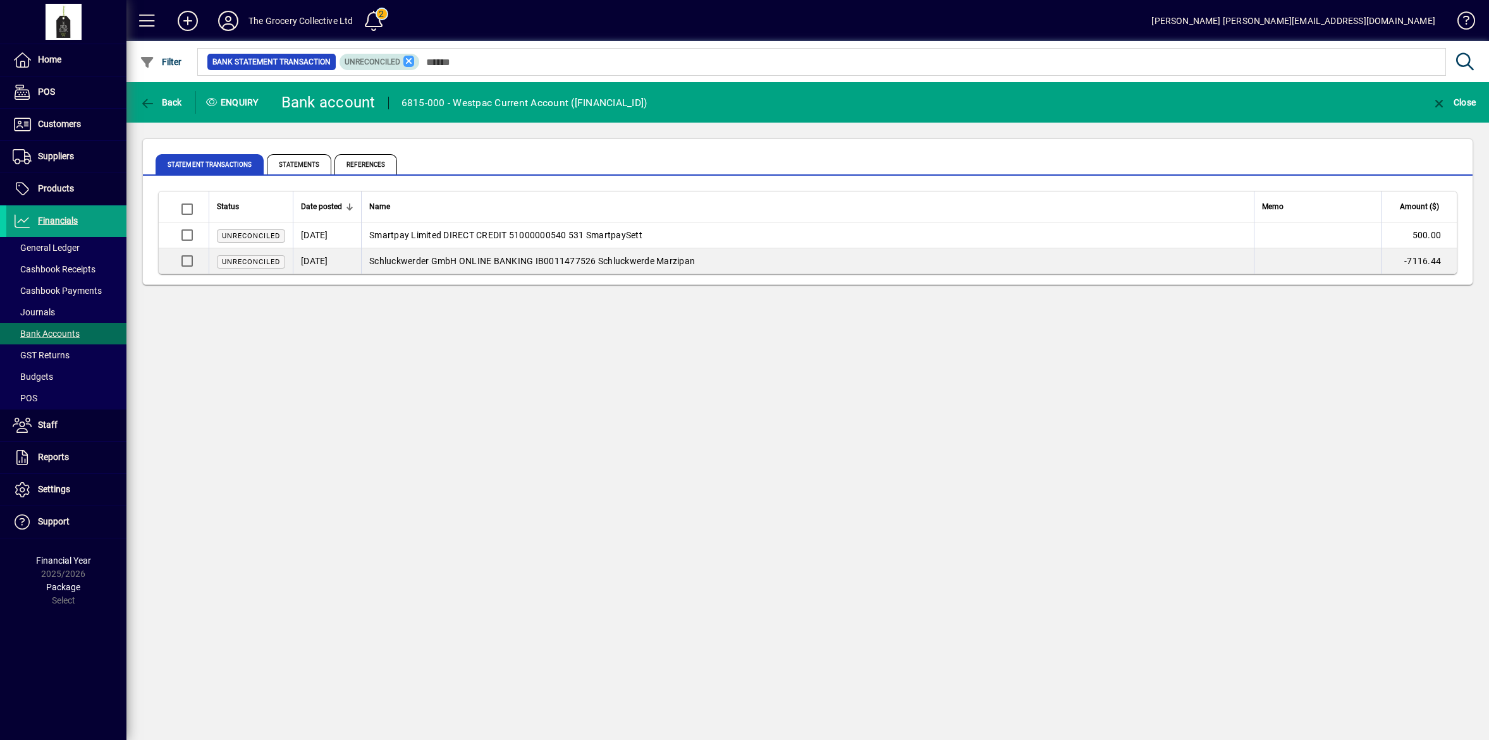
click at [408, 60] on icon at bounding box center [408, 61] width 11 height 11
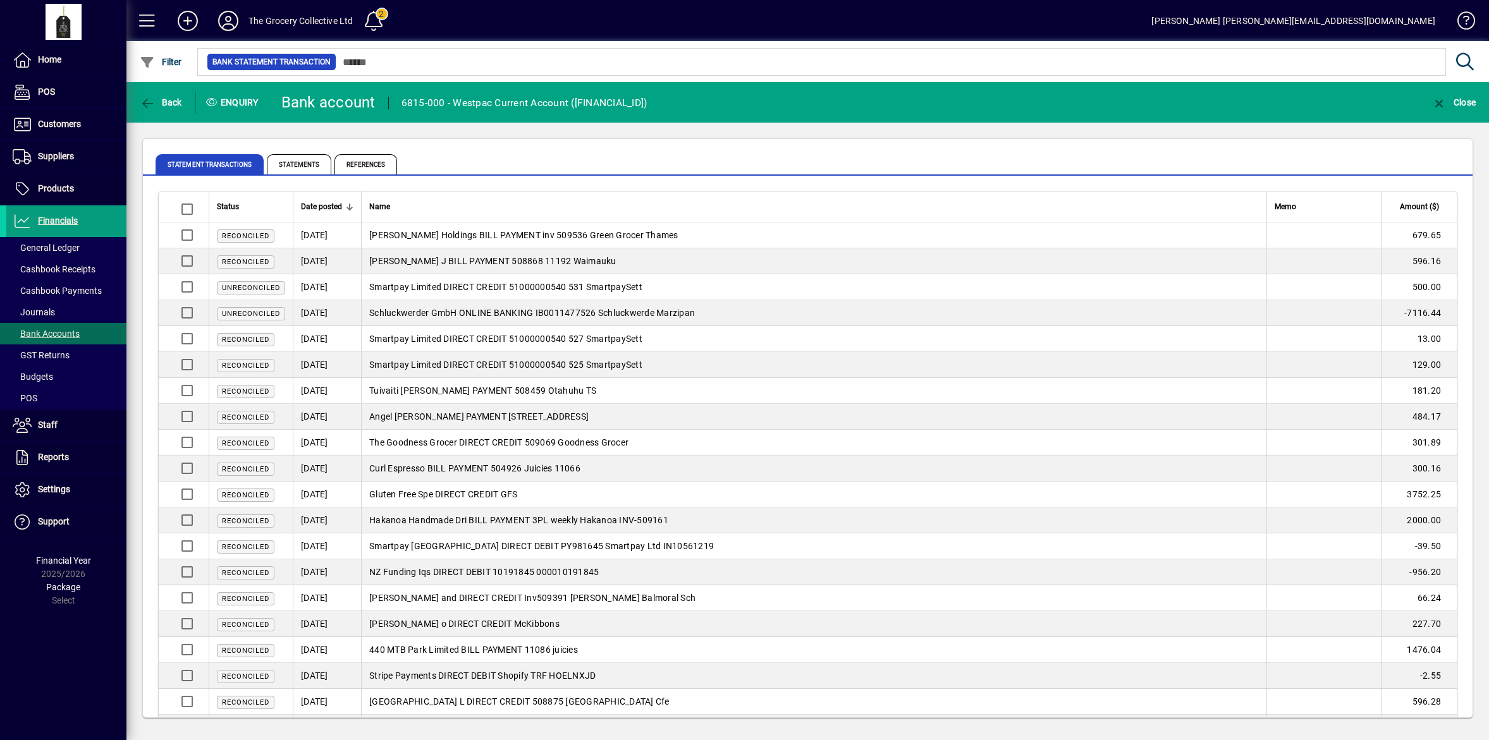
click at [239, 501] on span "Reconciled" at bounding box center [246, 495] width 58 height 13
click at [238, 497] on span "Reconciled" at bounding box center [245, 495] width 47 height 8
click at [1433, 162] on mat-tab-group "Statement Transactions Statements References" at bounding box center [808, 162] width 1330 height 27
click at [1432, 157] on mat-tab-group "Statement Transactions Statements References" at bounding box center [808, 162] width 1330 height 27
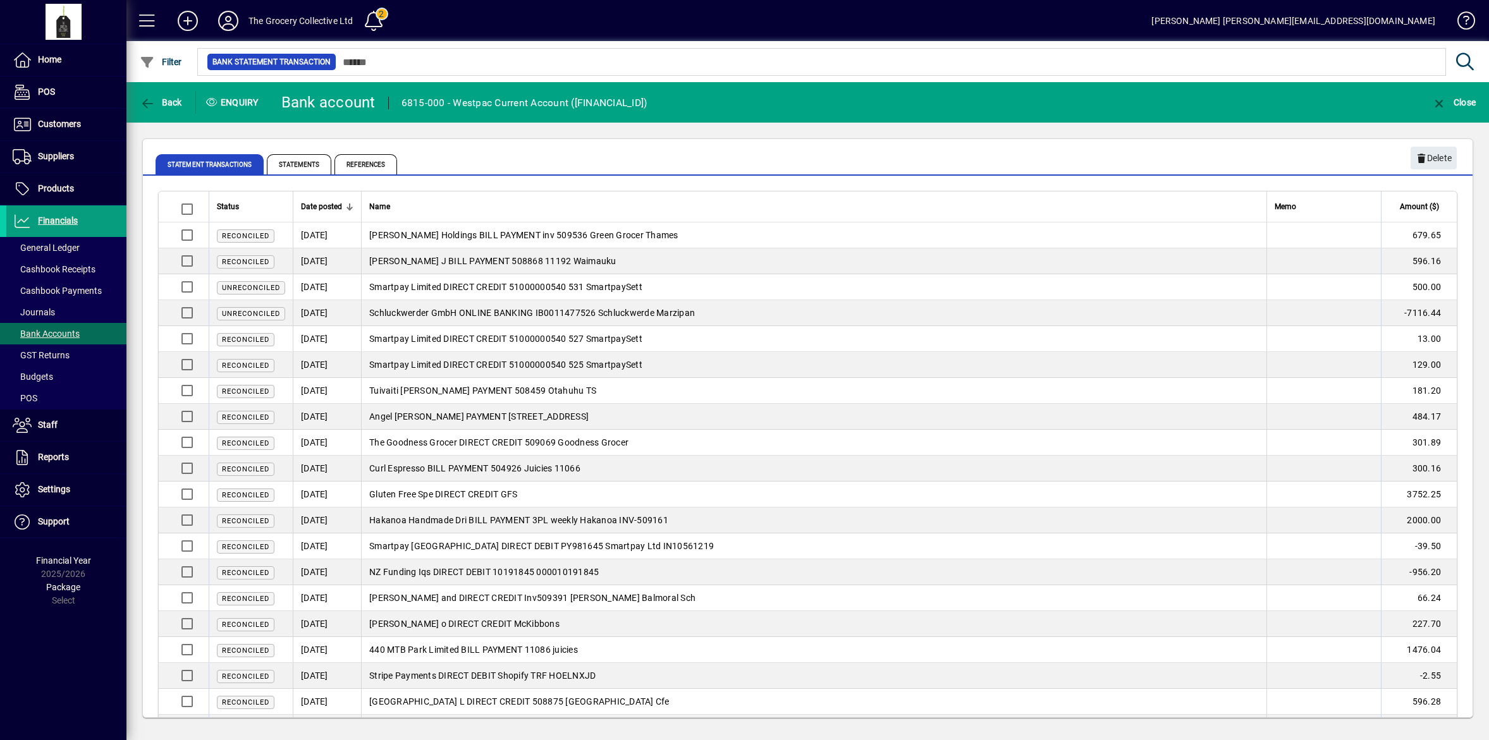
click at [257, 499] on span "Reconciled" at bounding box center [245, 495] width 47 height 8
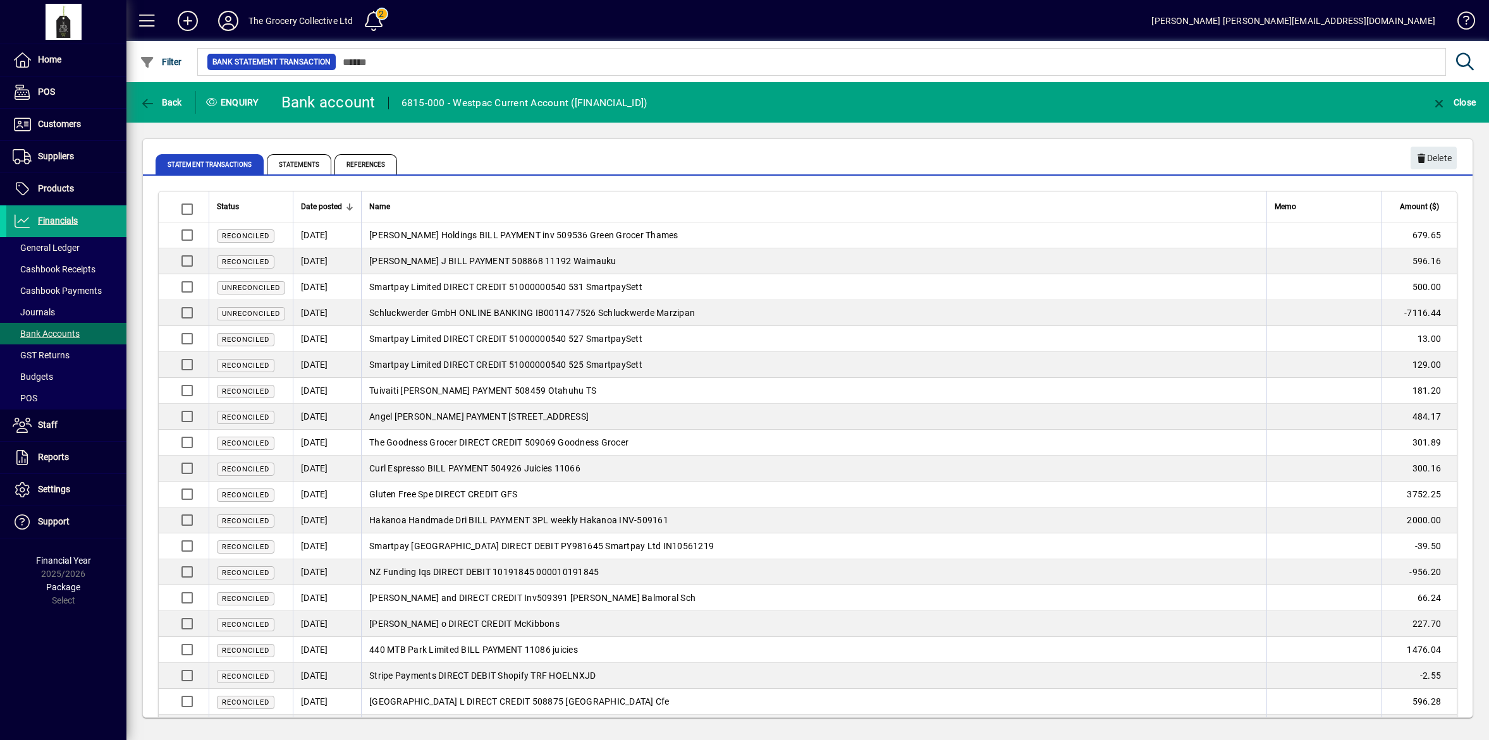
click at [257, 499] on span "Reconciled" at bounding box center [245, 495] width 47 height 8
click at [375, 494] on span "Gluten Free Spe DIRECT CREDIT GFS" at bounding box center [443, 494] width 148 height 10
click at [376, 494] on span "Gluten Free Spe DIRECT CREDIT GFS" at bounding box center [443, 494] width 148 height 10
click at [1430, 159] on mat-tab-group "Statement Transactions Statements References" at bounding box center [808, 162] width 1330 height 27
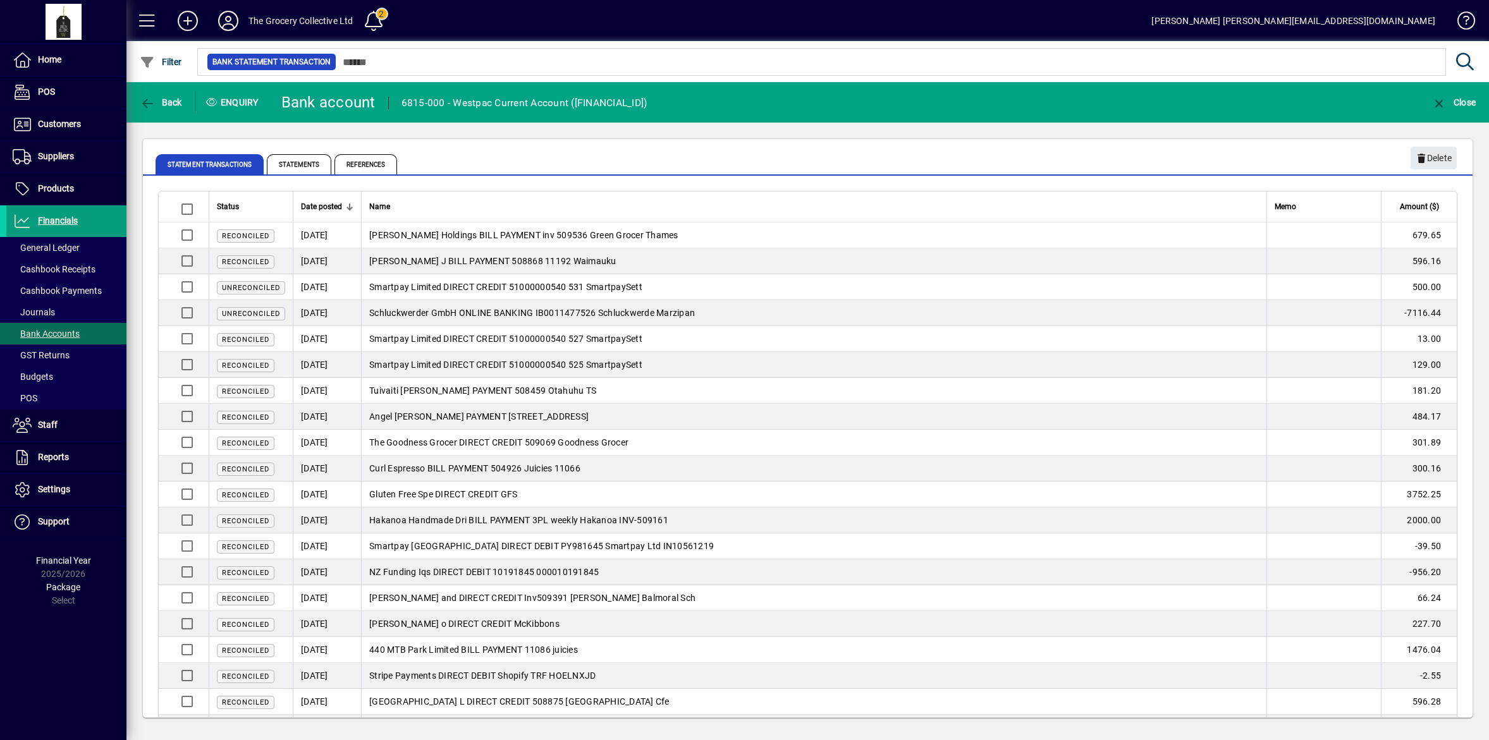
click at [1430, 159] on mat-tab-group "Statement Transactions Statements References" at bounding box center [808, 162] width 1330 height 27
click at [1442, 154] on mat-tab-group "Statement Transactions Statements References" at bounding box center [808, 162] width 1330 height 27
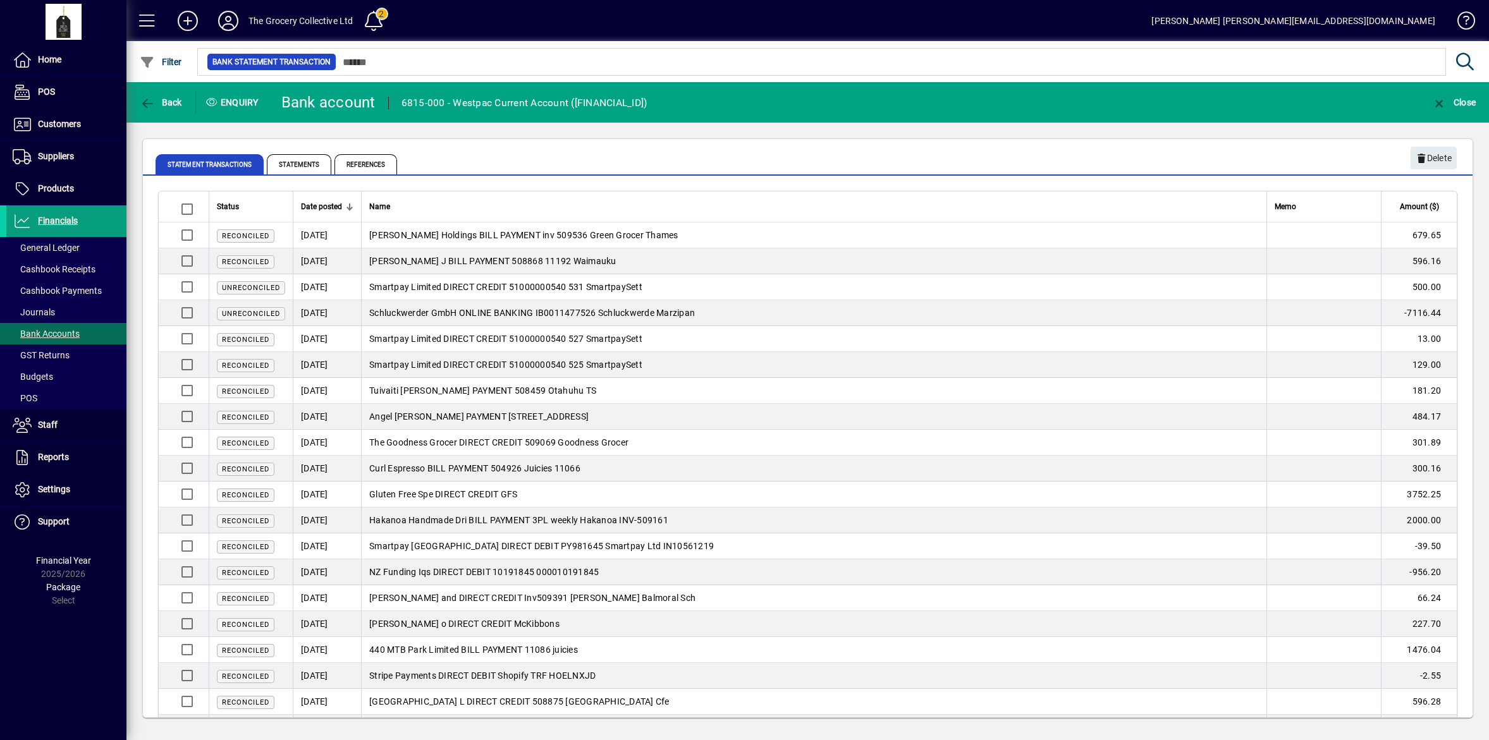
click at [1442, 154] on mat-tab-group "Statement Transactions Statements References" at bounding box center [808, 162] width 1330 height 27
click at [299, 162] on span "Statements" at bounding box center [299, 164] width 64 height 20
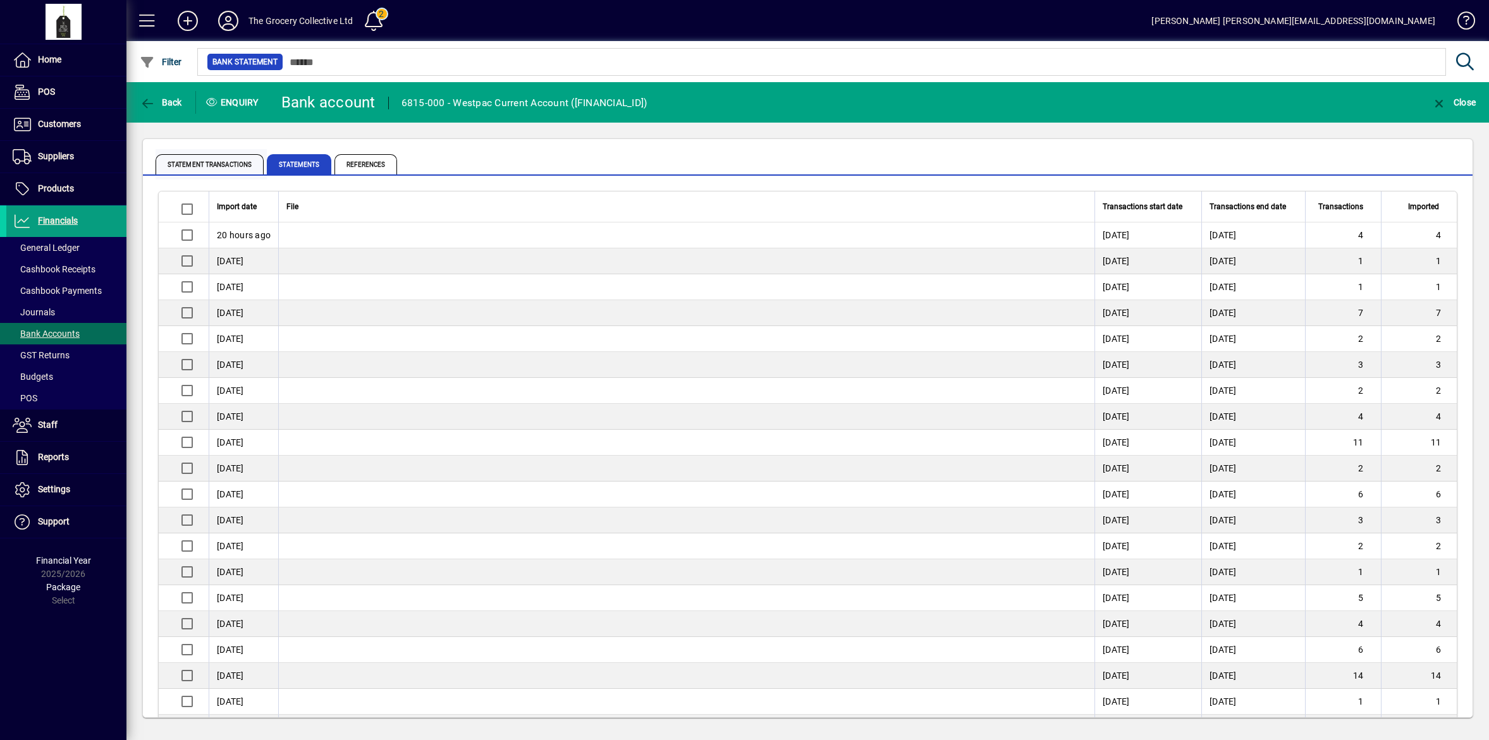
click at [241, 161] on span "Statement Transactions" at bounding box center [210, 164] width 108 height 20
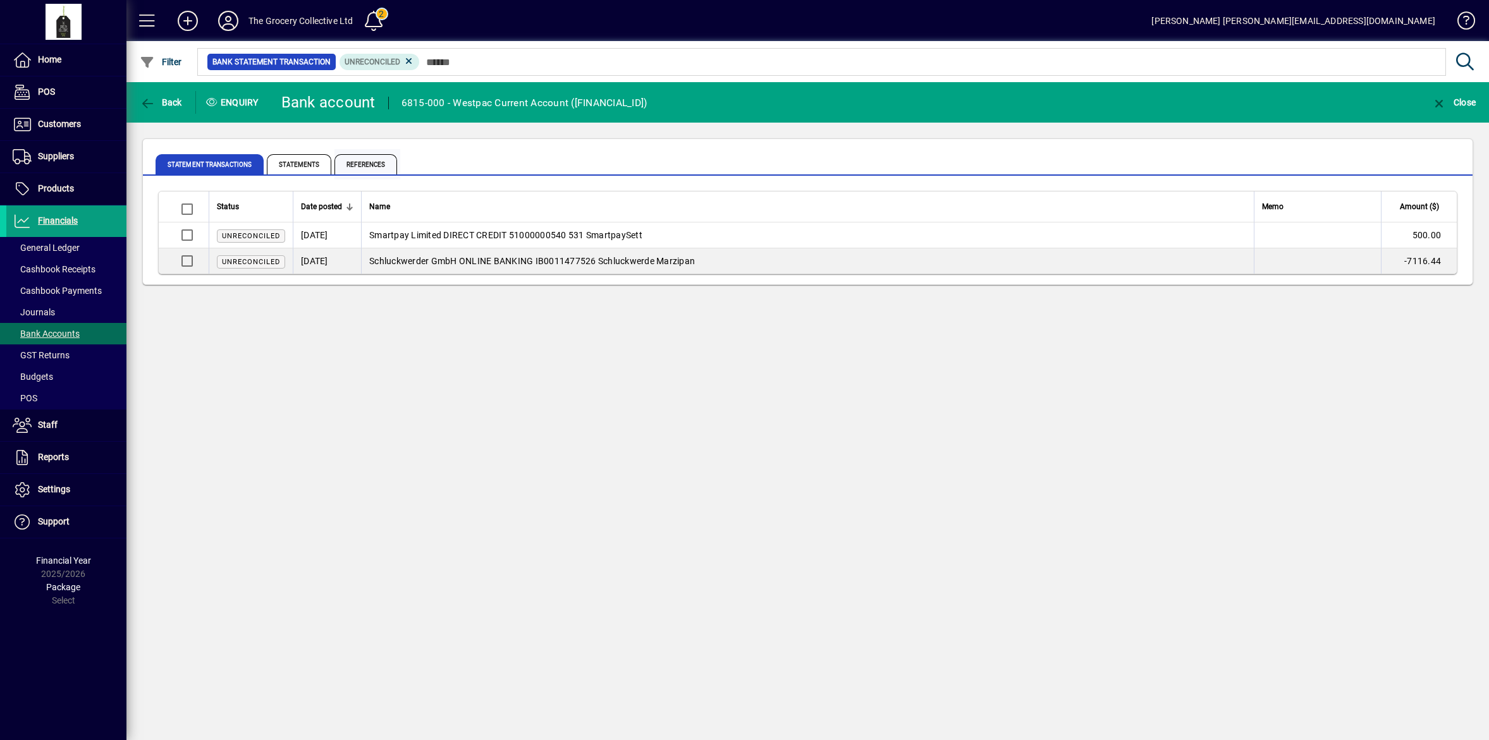
click at [374, 159] on span "References" at bounding box center [365, 164] width 63 height 20
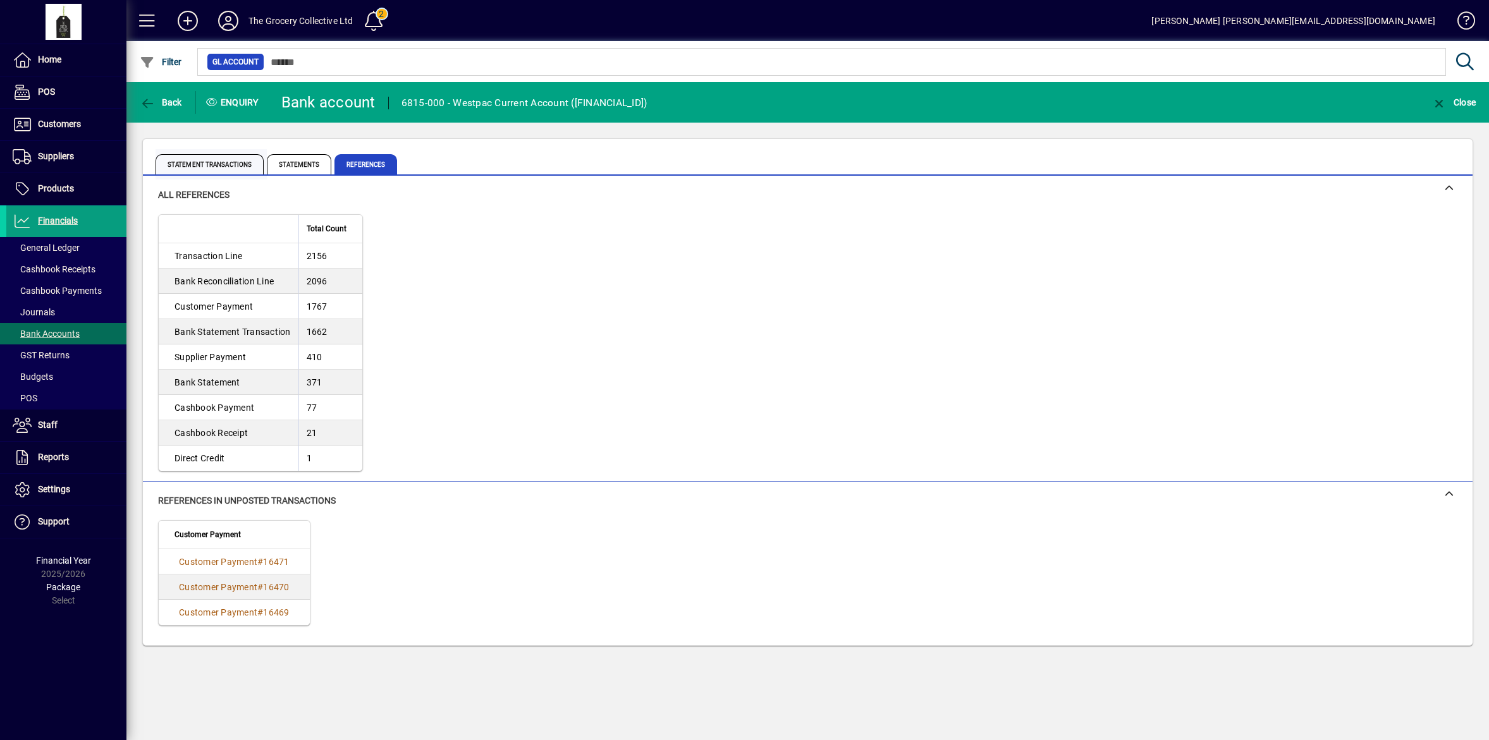
click at [231, 158] on span "Statement Transactions" at bounding box center [210, 164] width 108 height 20
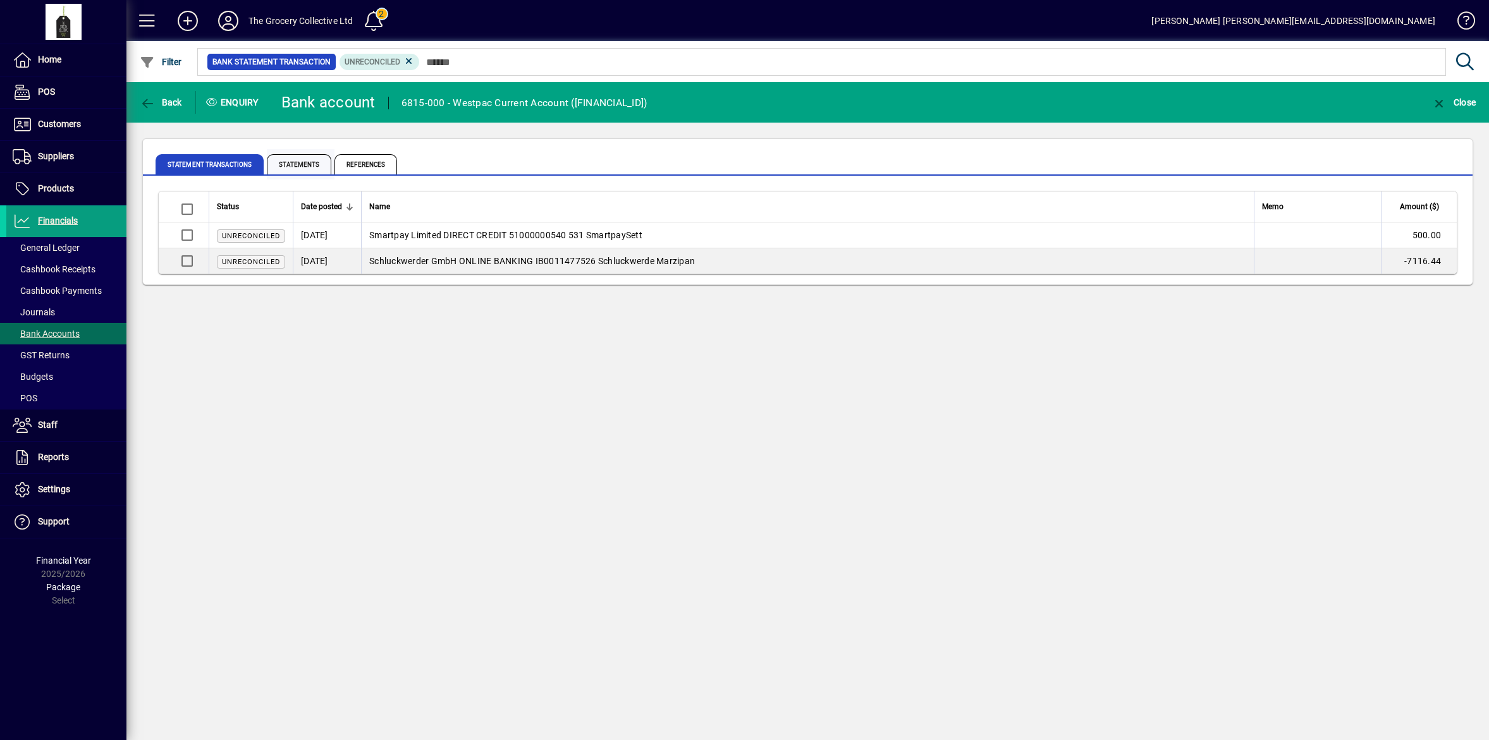
click at [304, 159] on span "Statements" at bounding box center [299, 164] width 64 height 20
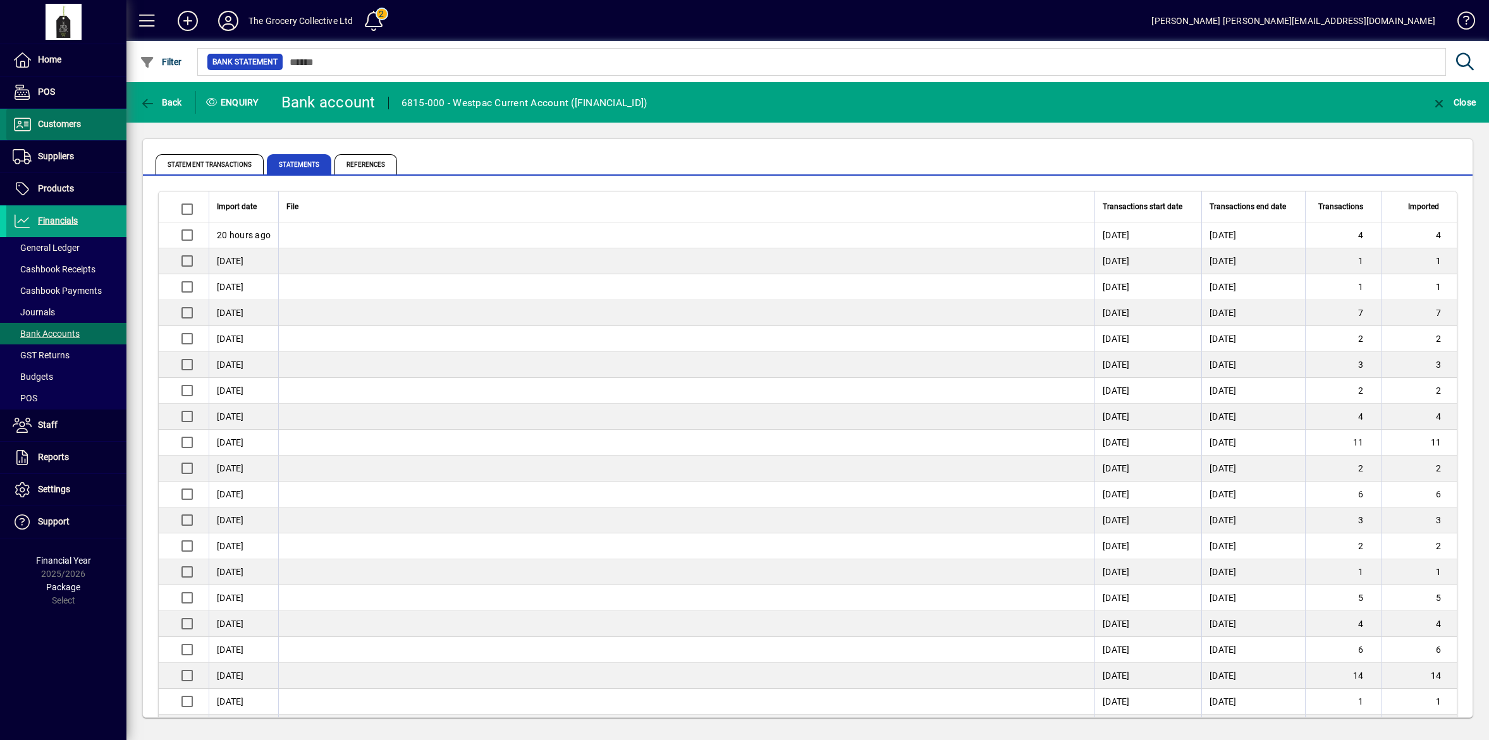
click at [80, 121] on span "Customers" at bounding box center [59, 124] width 43 height 10
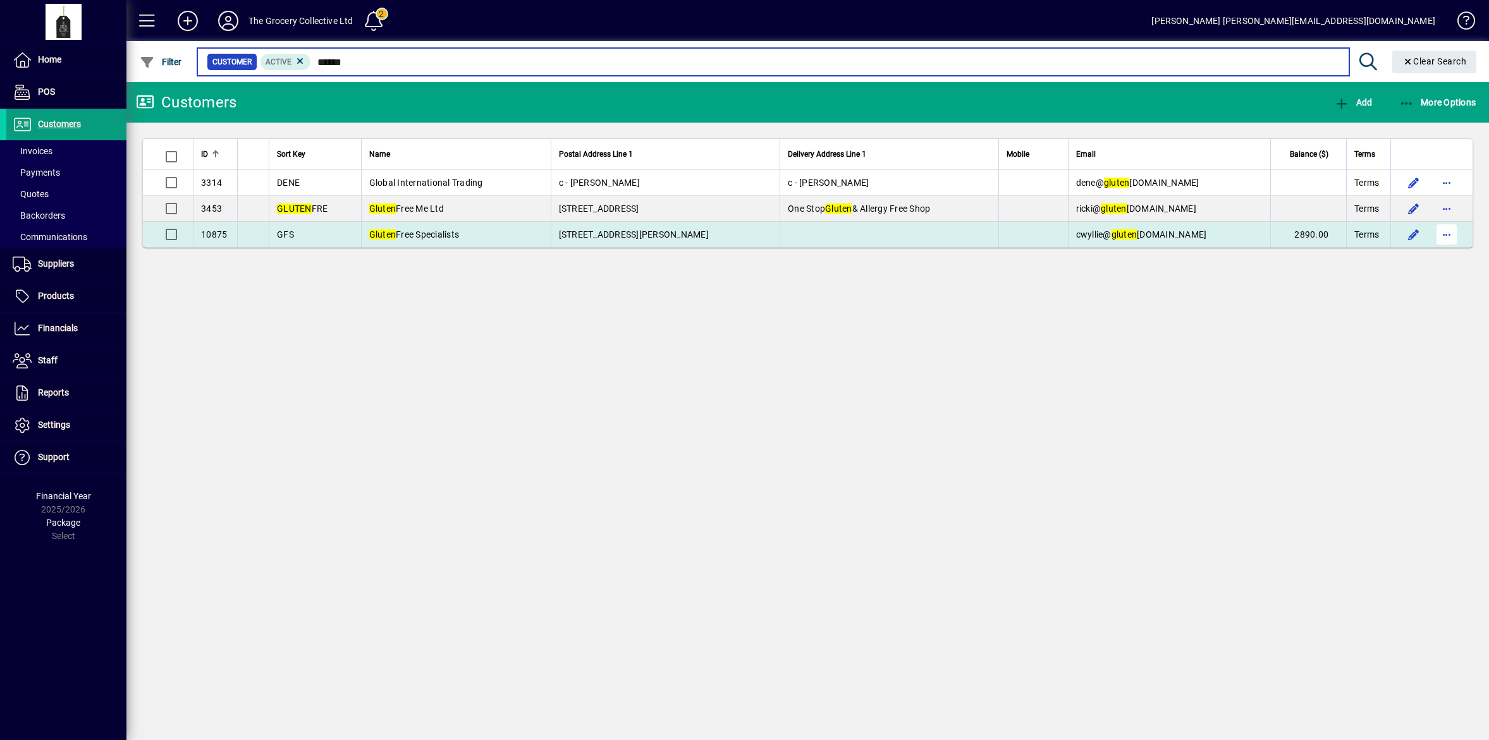
type input "******"
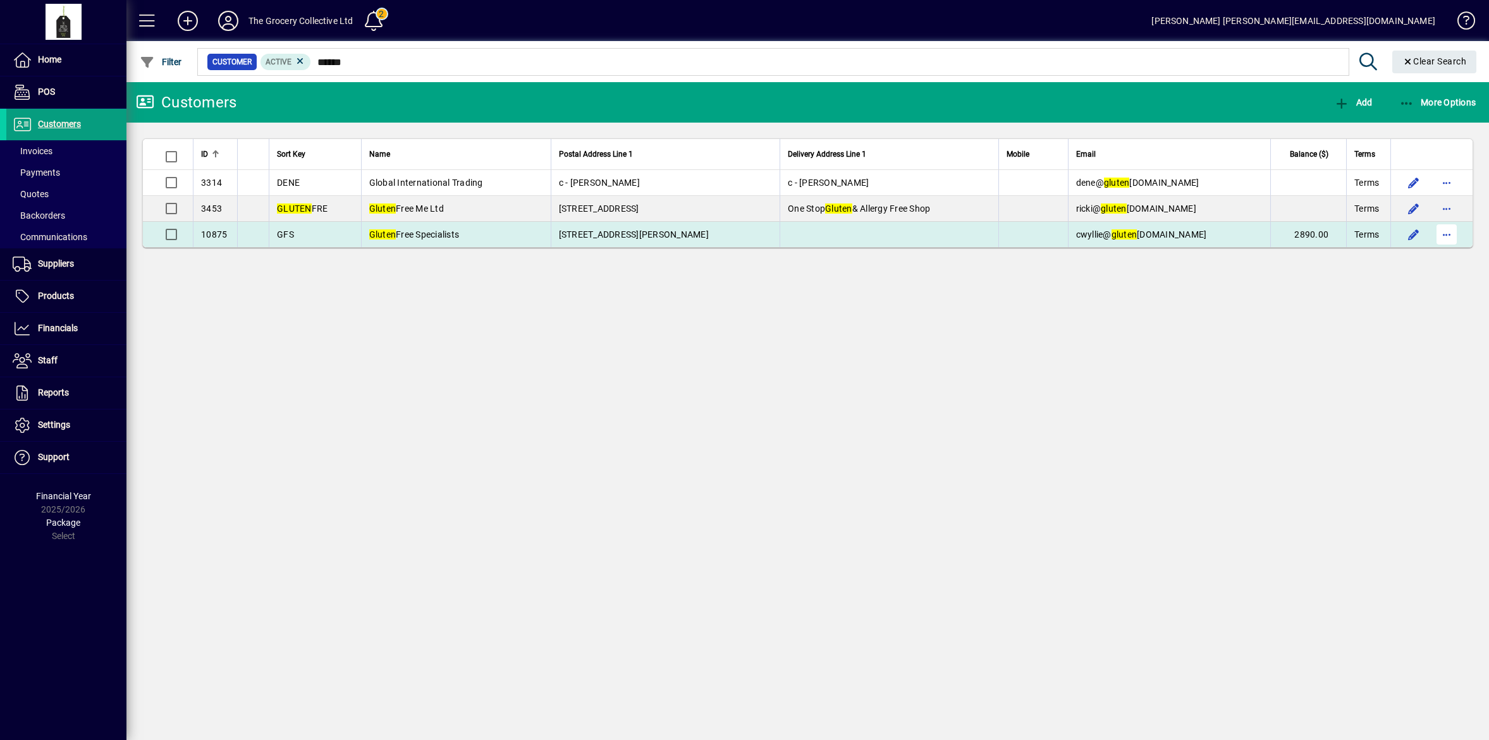
click at [1450, 231] on span "button" at bounding box center [1446, 234] width 30 height 30
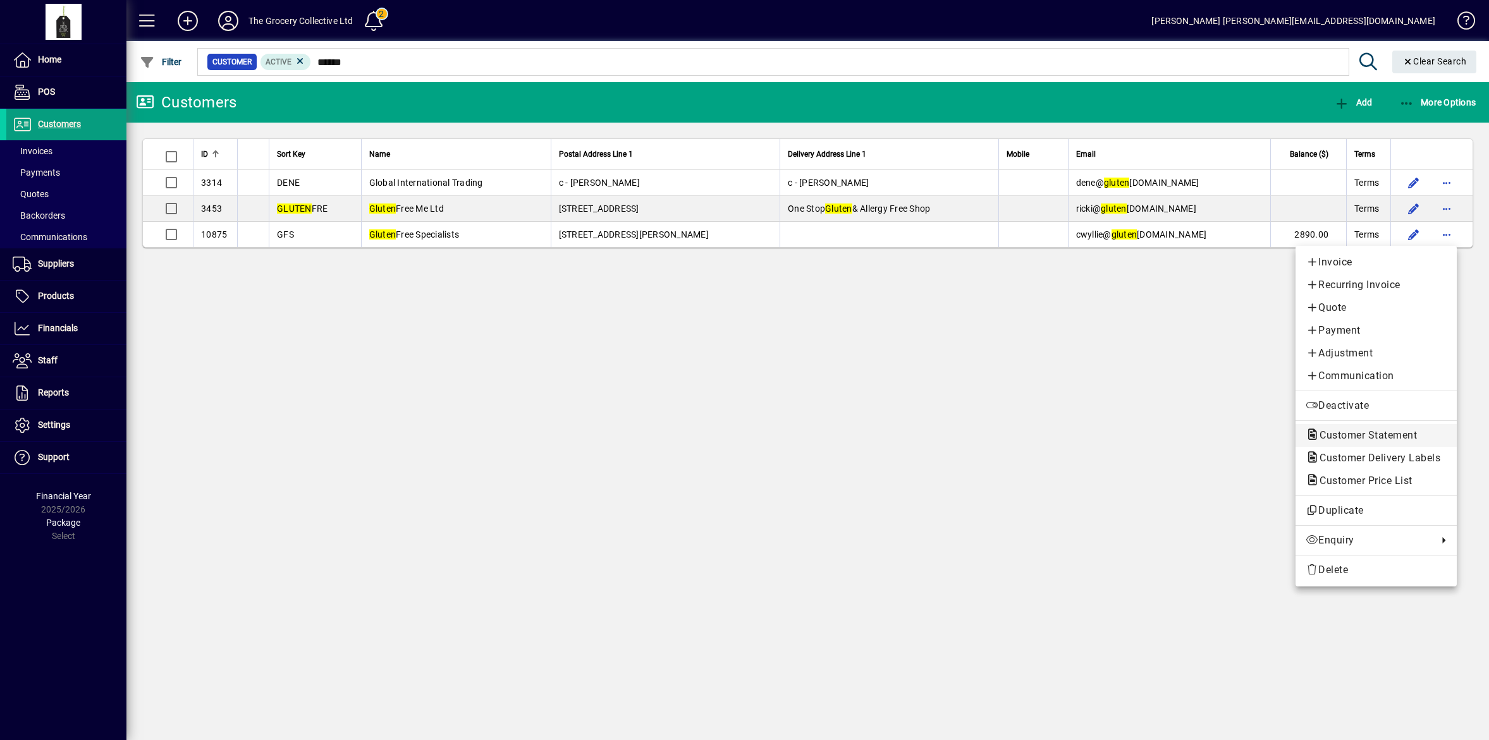
click at [1389, 440] on span "Customer Statement" at bounding box center [1365, 435] width 118 height 12
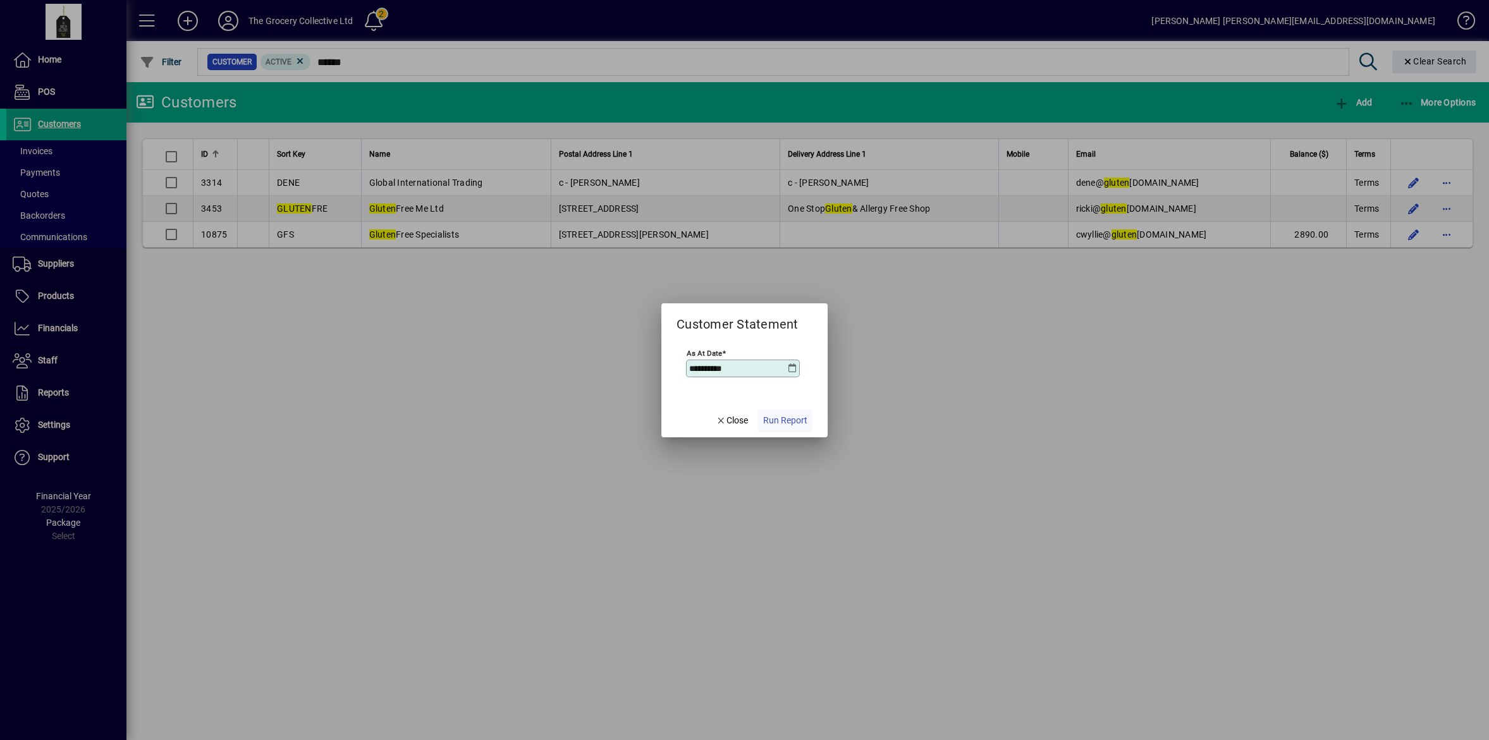
click at [797, 418] on span "Run Report" at bounding box center [785, 420] width 44 height 13
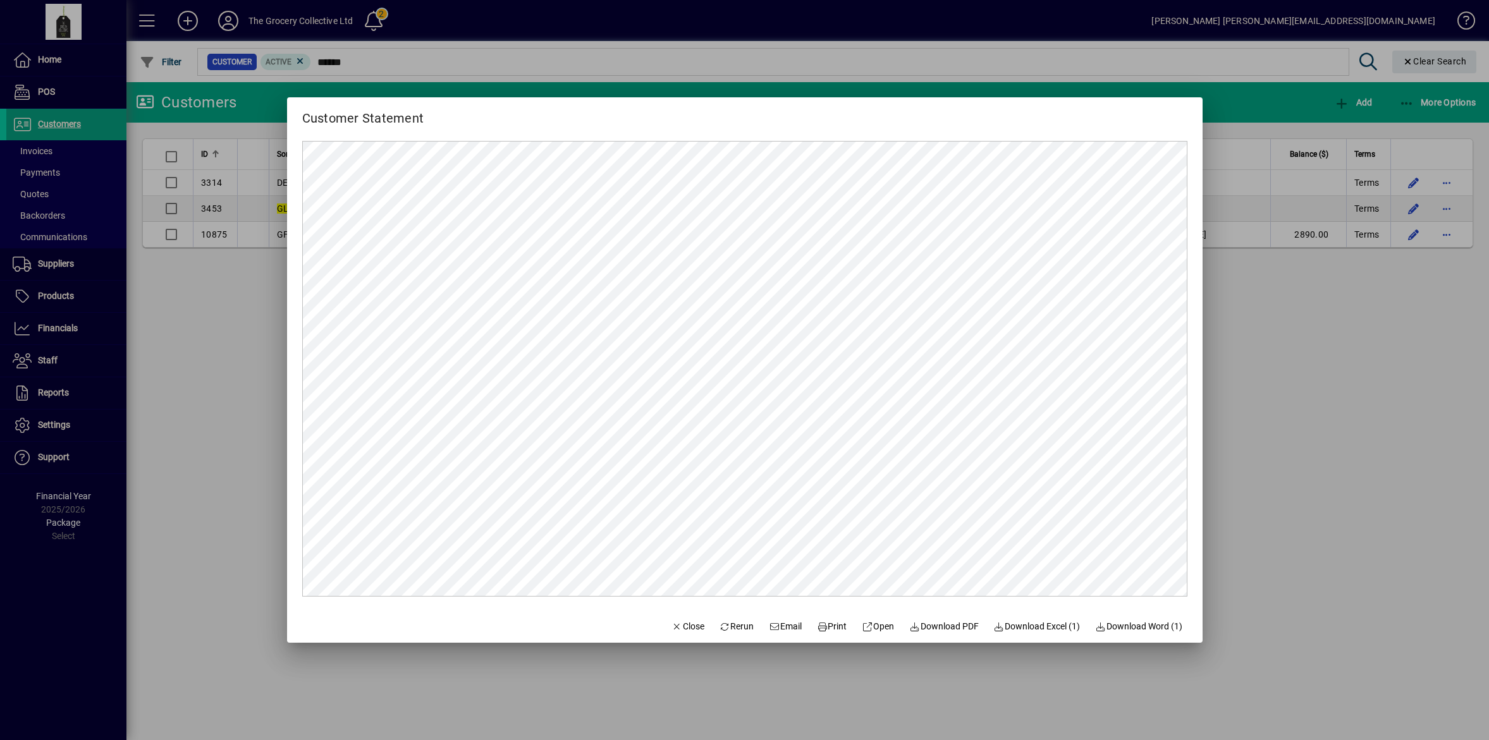
click at [1336, 371] on div at bounding box center [744, 370] width 1489 height 740
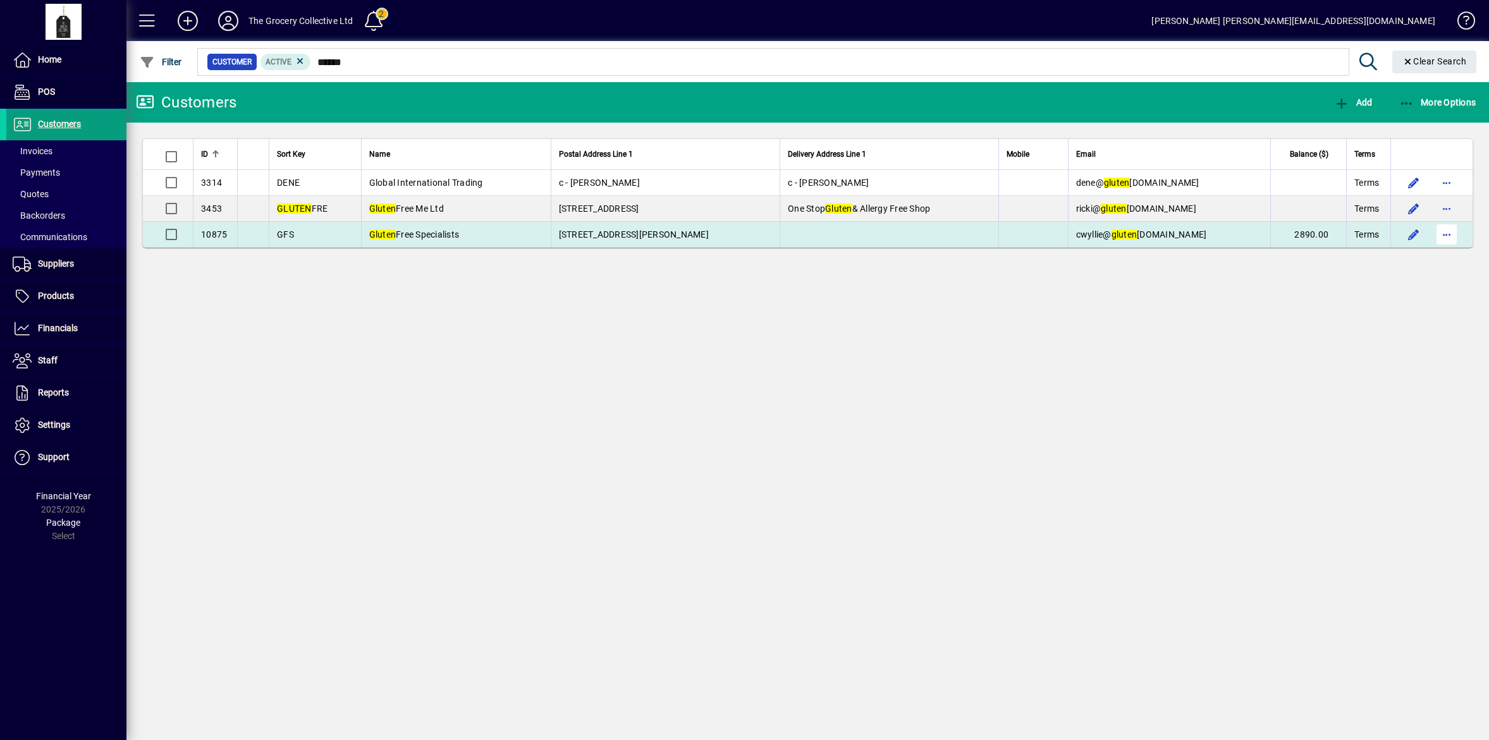
click at [1446, 234] on span "button" at bounding box center [1446, 234] width 30 height 30
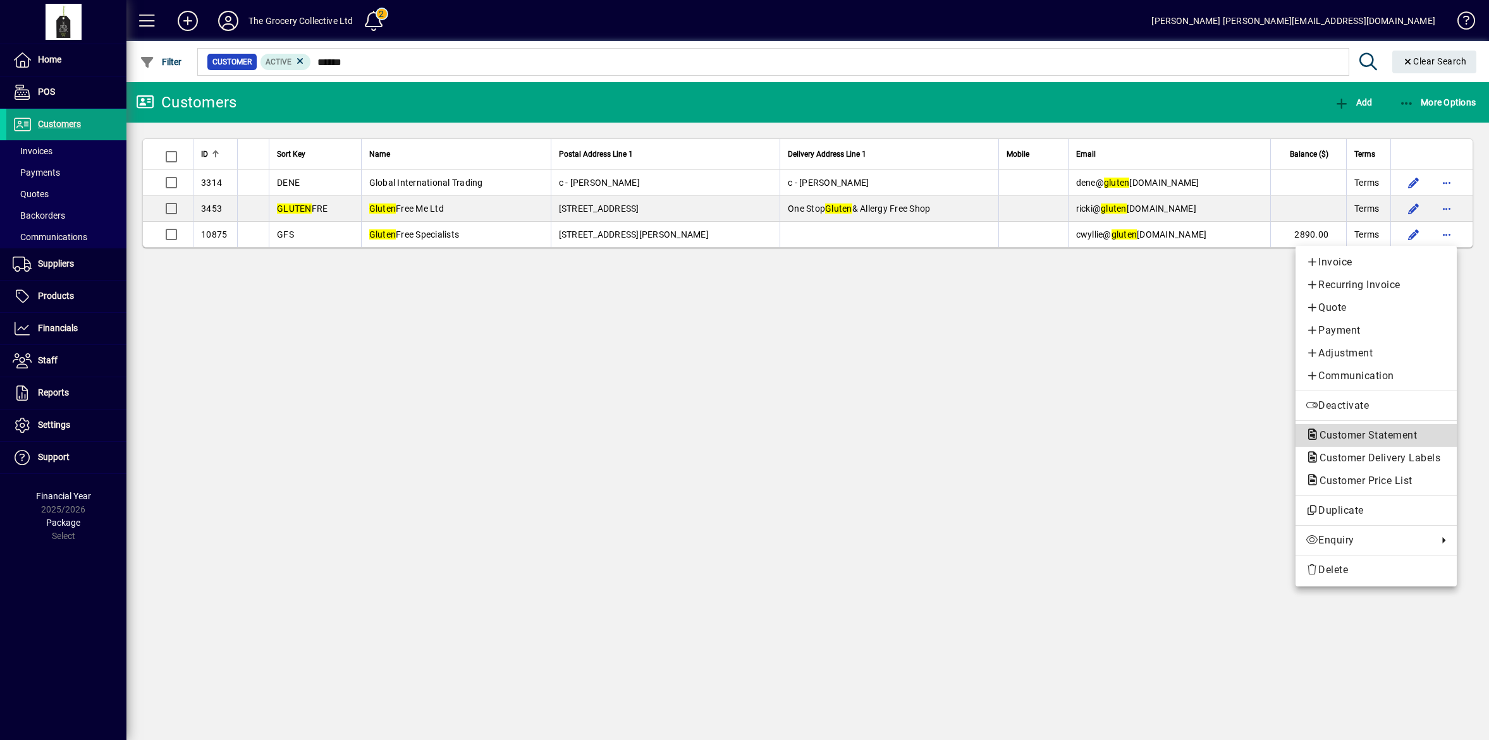
click at [1391, 431] on span "Customer Statement" at bounding box center [1365, 435] width 118 height 12
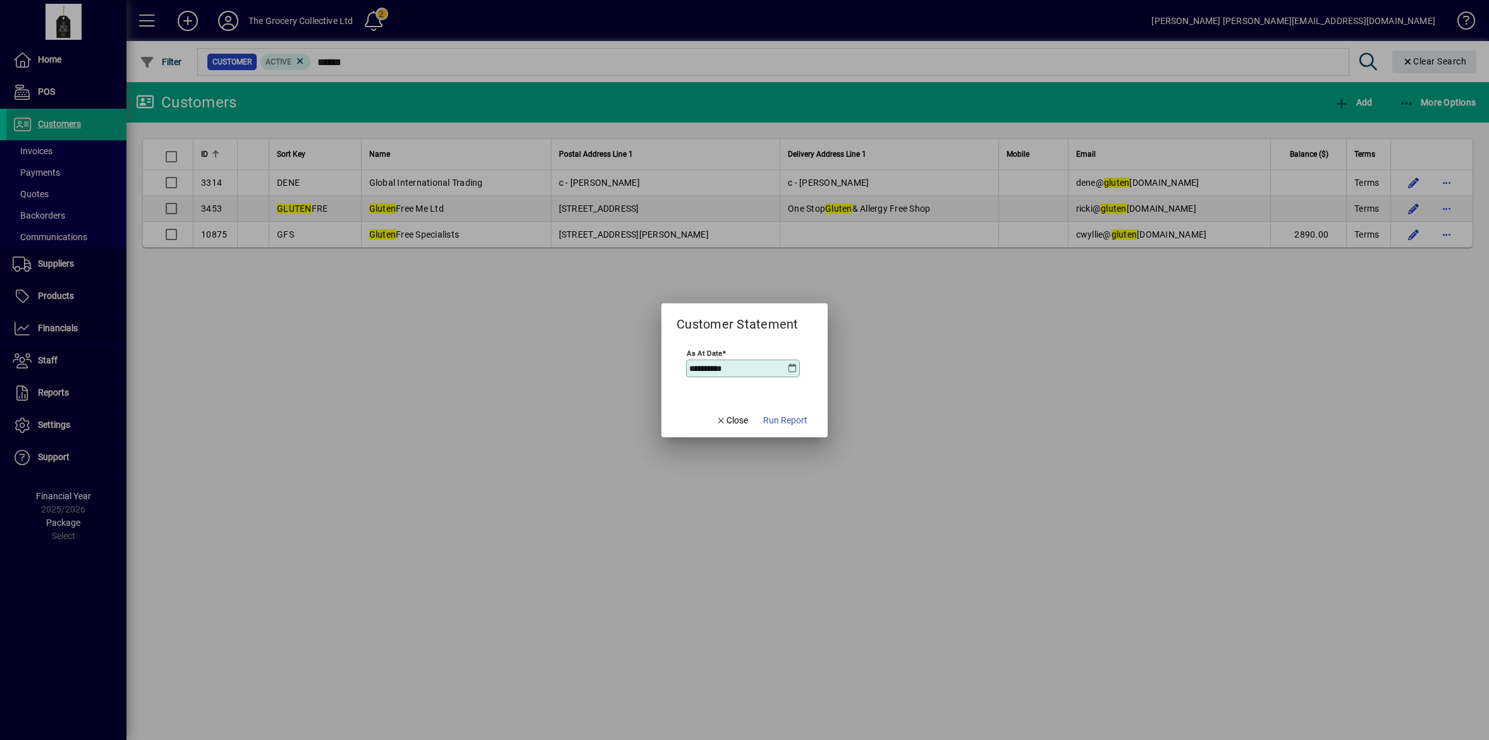
click at [790, 367] on icon at bounding box center [792, 369] width 10 height 10
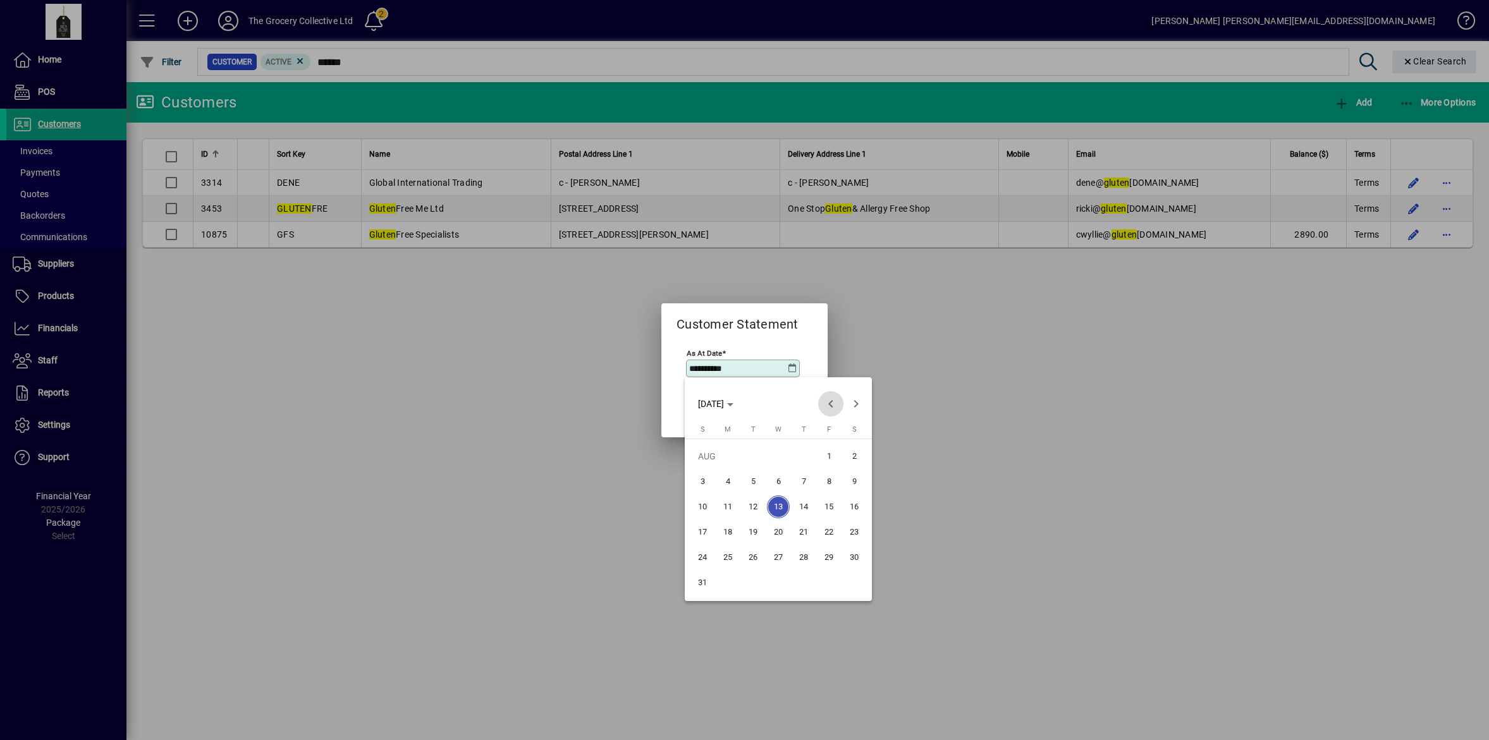
click at [835, 405] on span "Previous month" at bounding box center [830, 403] width 25 height 25
click at [803, 587] on span "31" at bounding box center [803, 583] width 23 height 23
type input "**********"
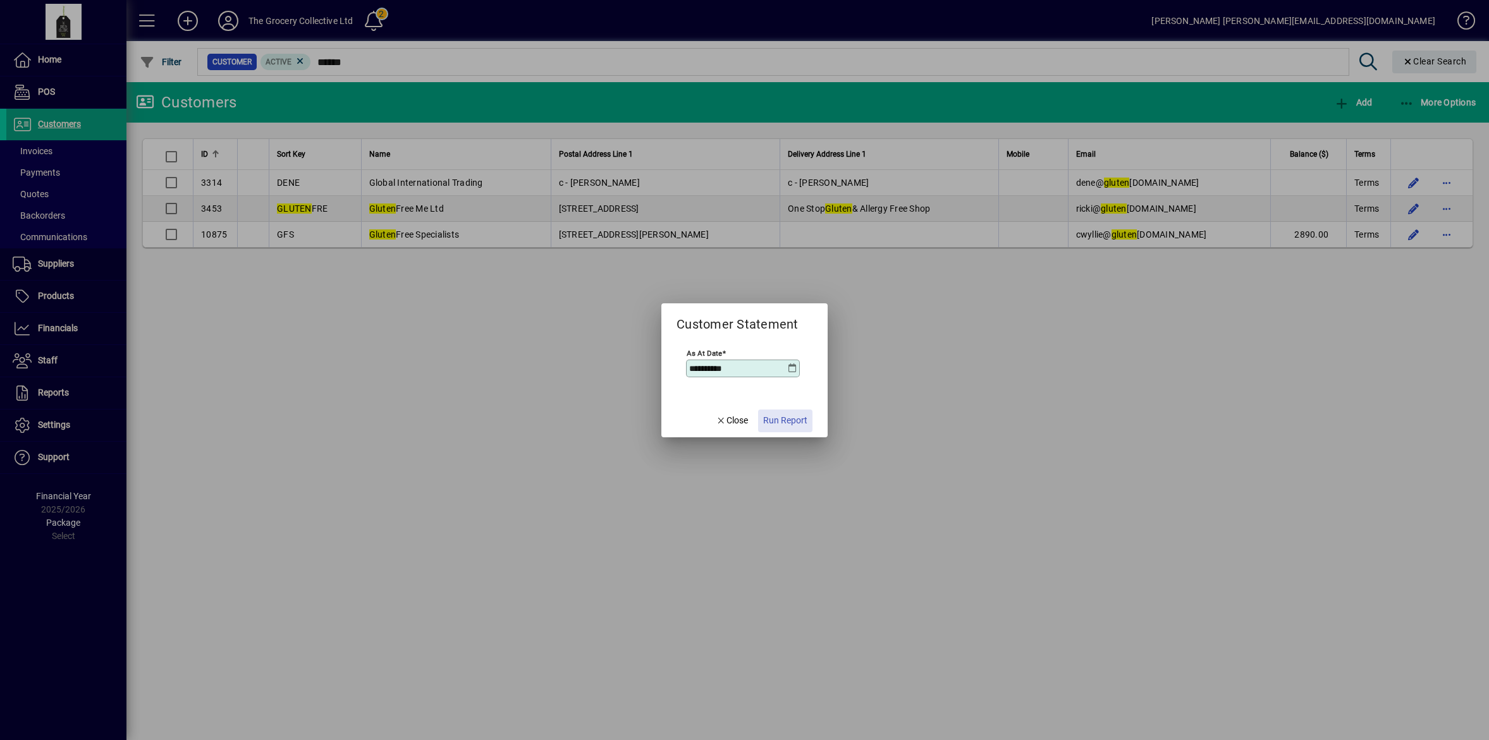
click at [789, 424] on span "Run Report" at bounding box center [785, 420] width 44 height 13
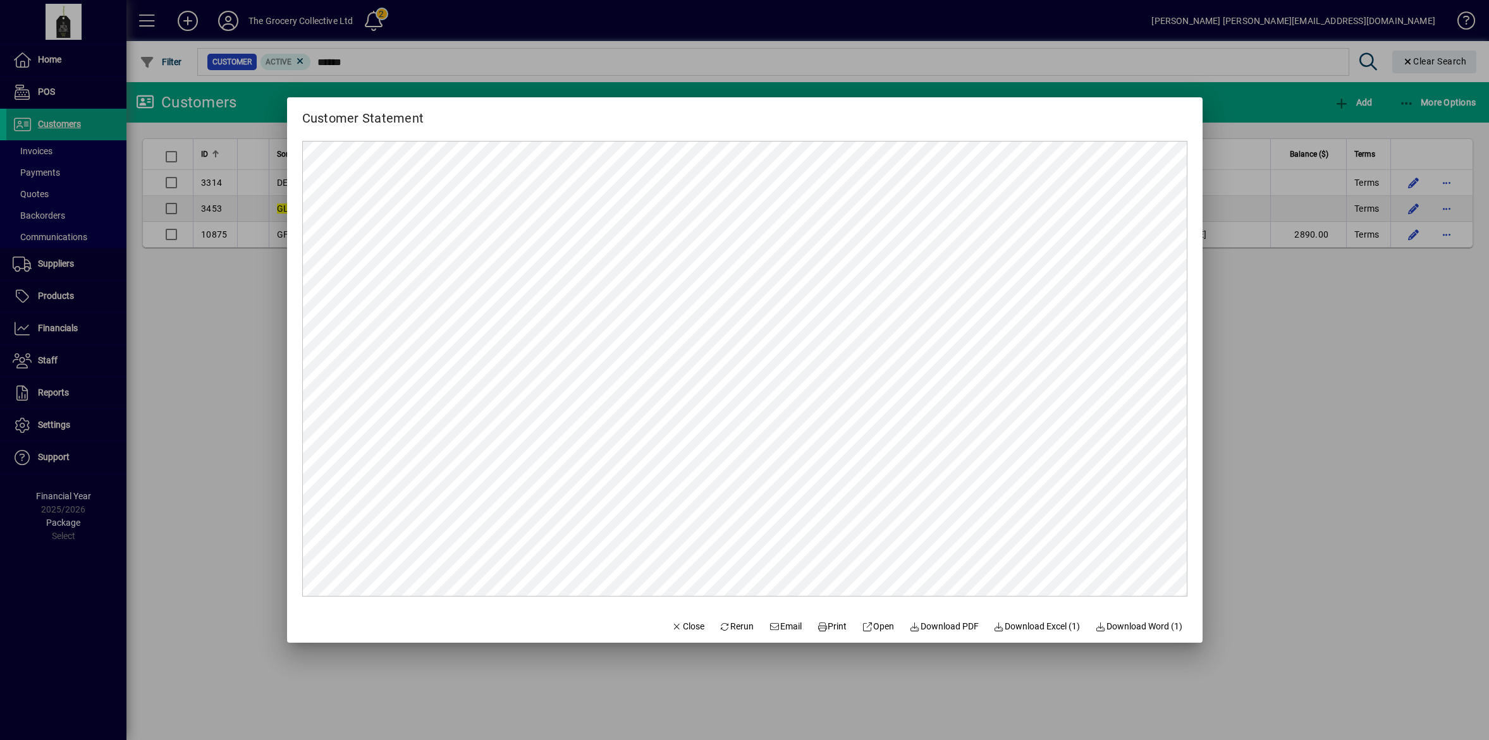
click at [1253, 488] on div at bounding box center [744, 370] width 1489 height 740
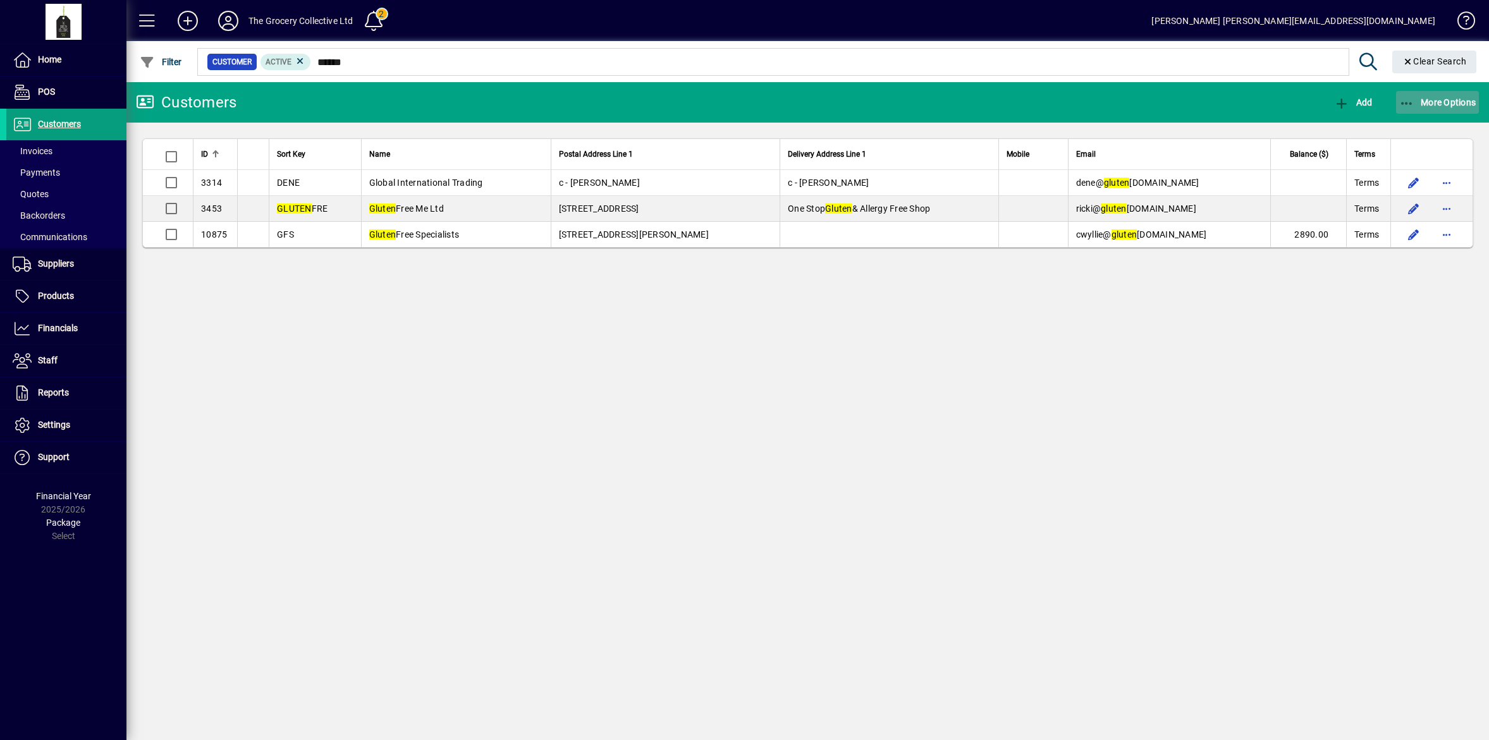
click at [1443, 102] on span "More Options" at bounding box center [1437, 102] width 77 height 10
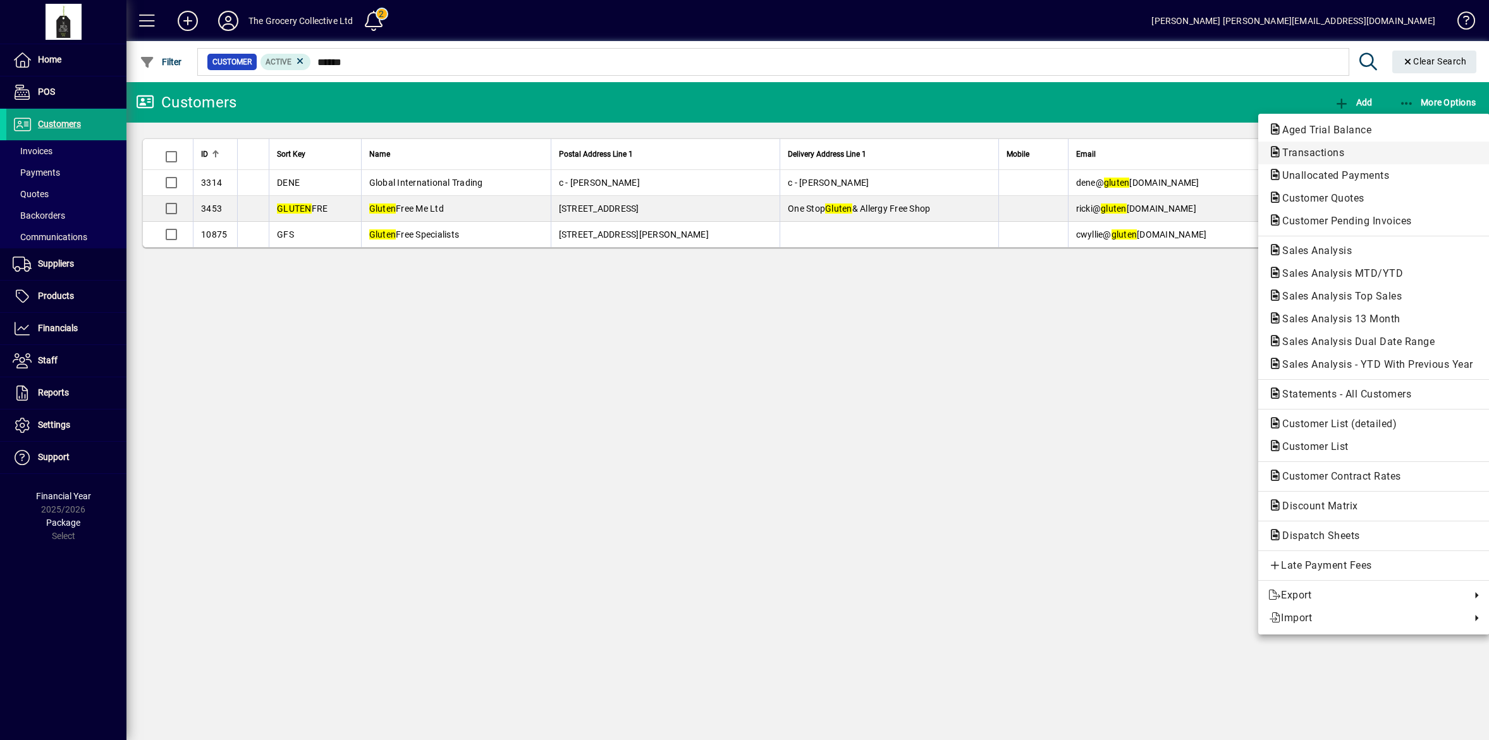
click at [1338, 149] on span "Transactions" at bounding box center [1309, 153] width 82 height 12
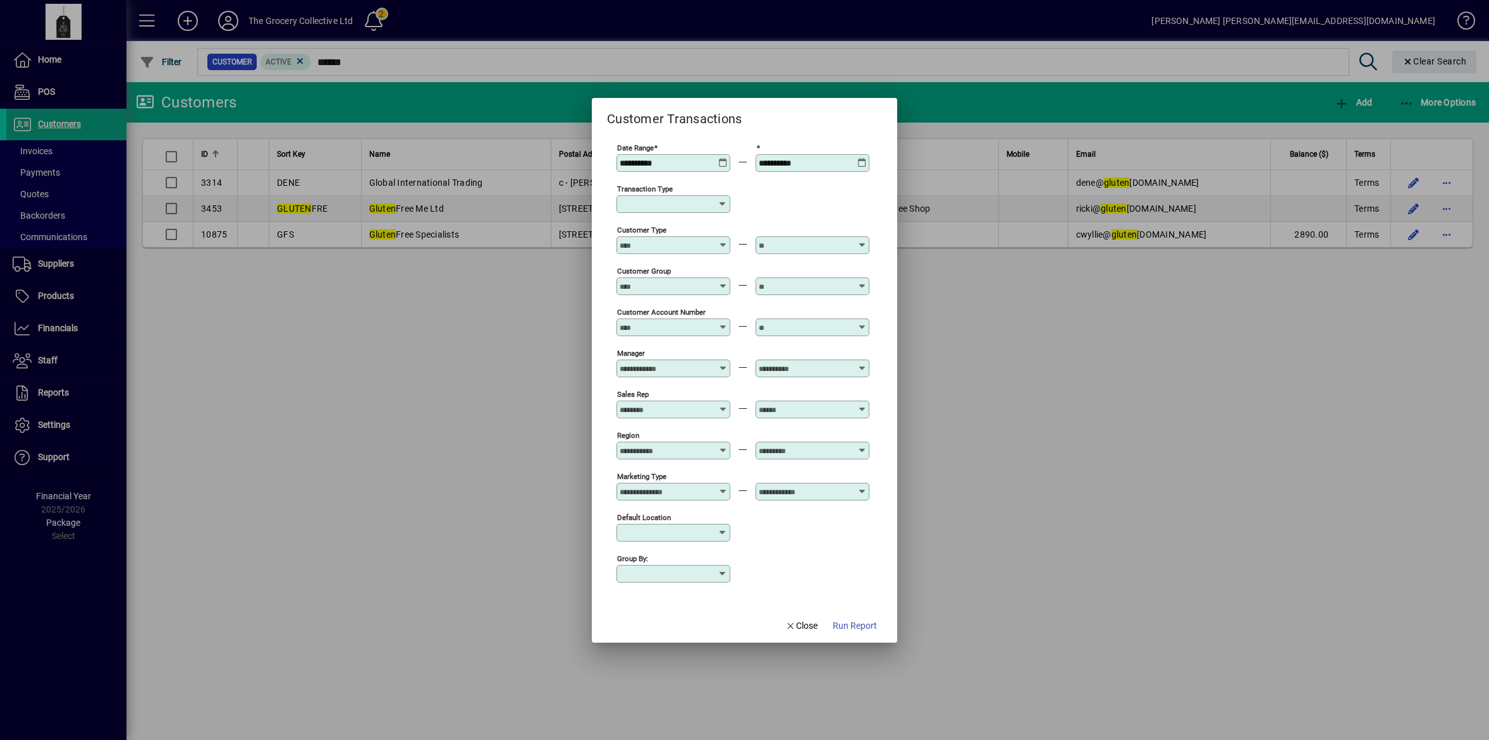
click at [718, 158] on icon at bounding box center [722, 158] width 9 height 0
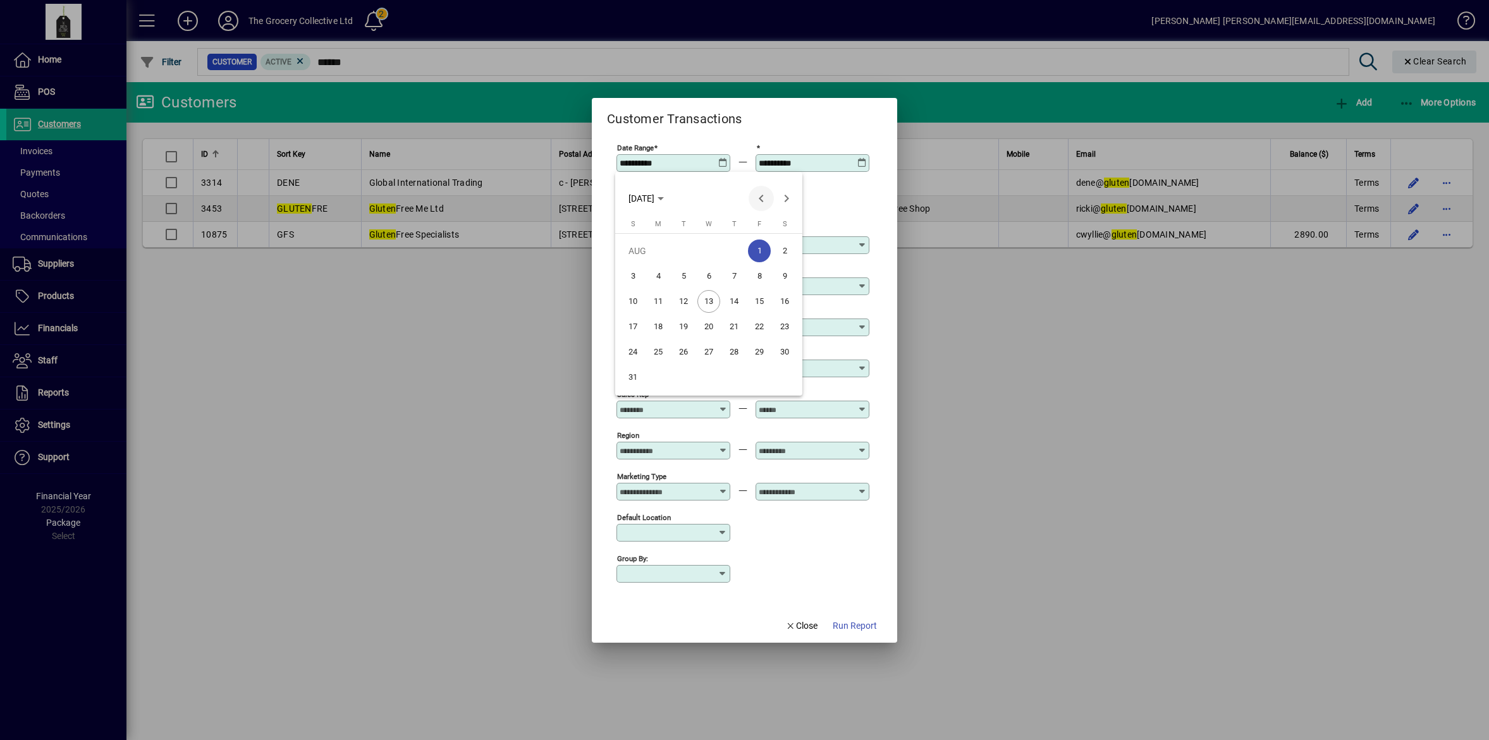
click at [756, 196] on span "Previous month" at bounding box center [761, 198] width 25 height 25
click at [689, 272] on span "1" at bounding box center [683, 276] width 23 height 23
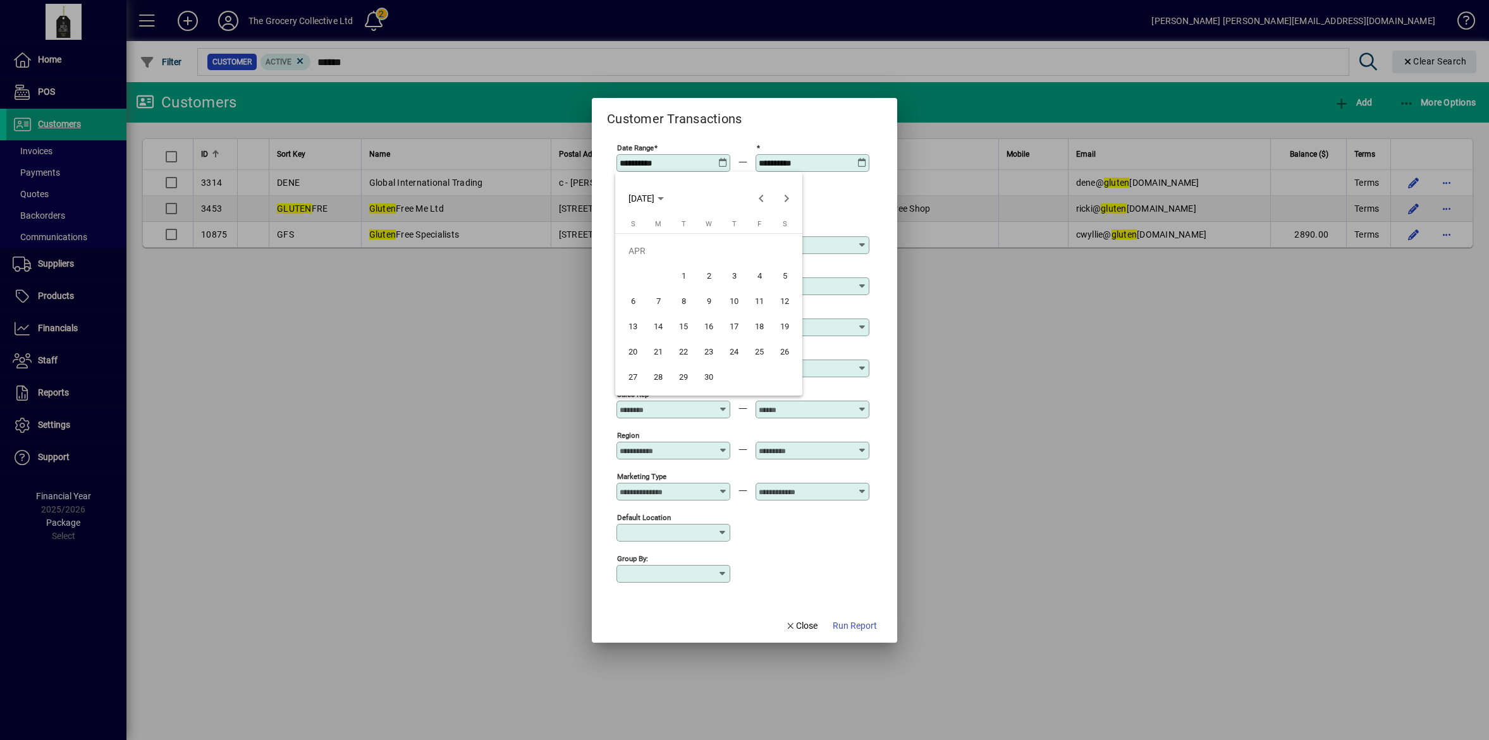
type input "**********"
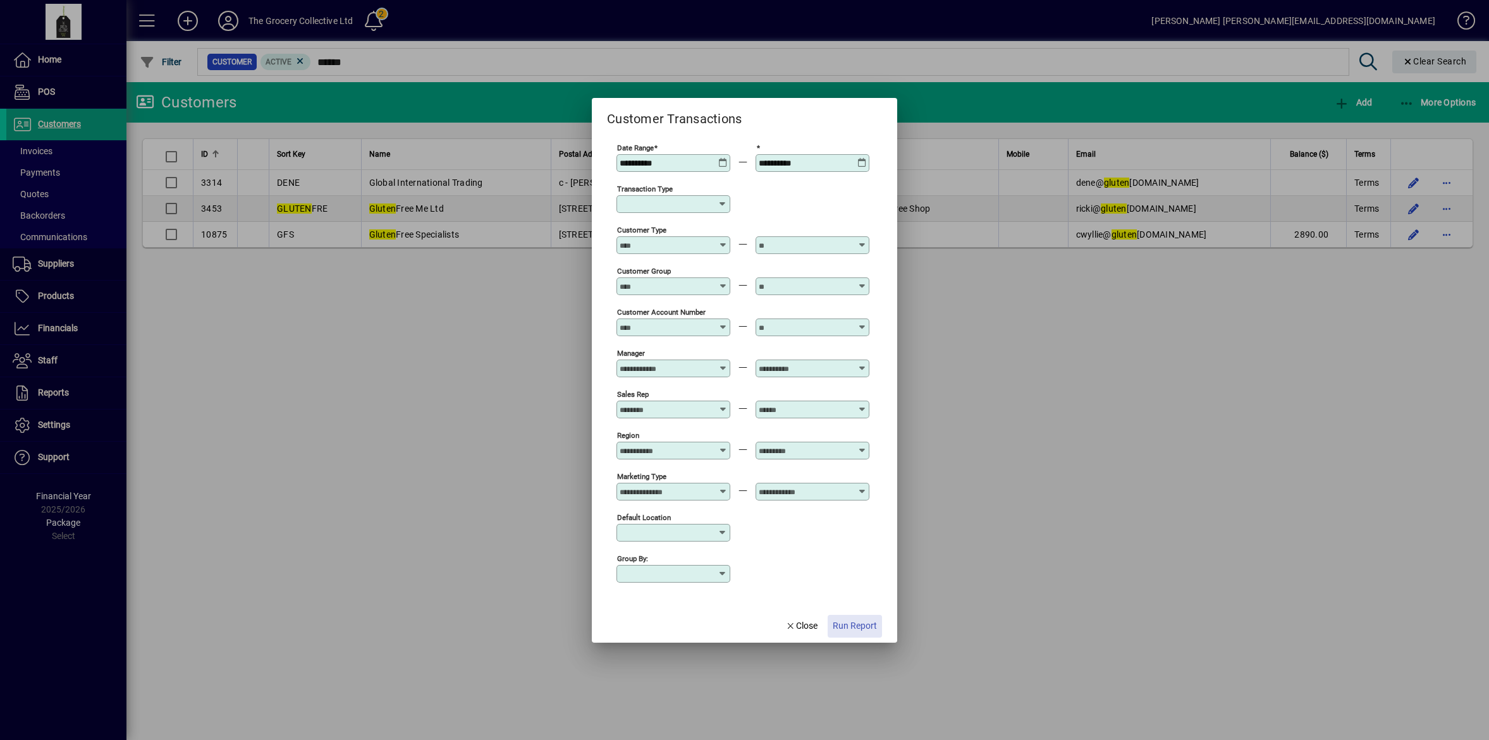
click at [866, 621] on span "Run Report" at bounding box center [855, 626] width 44 height 13
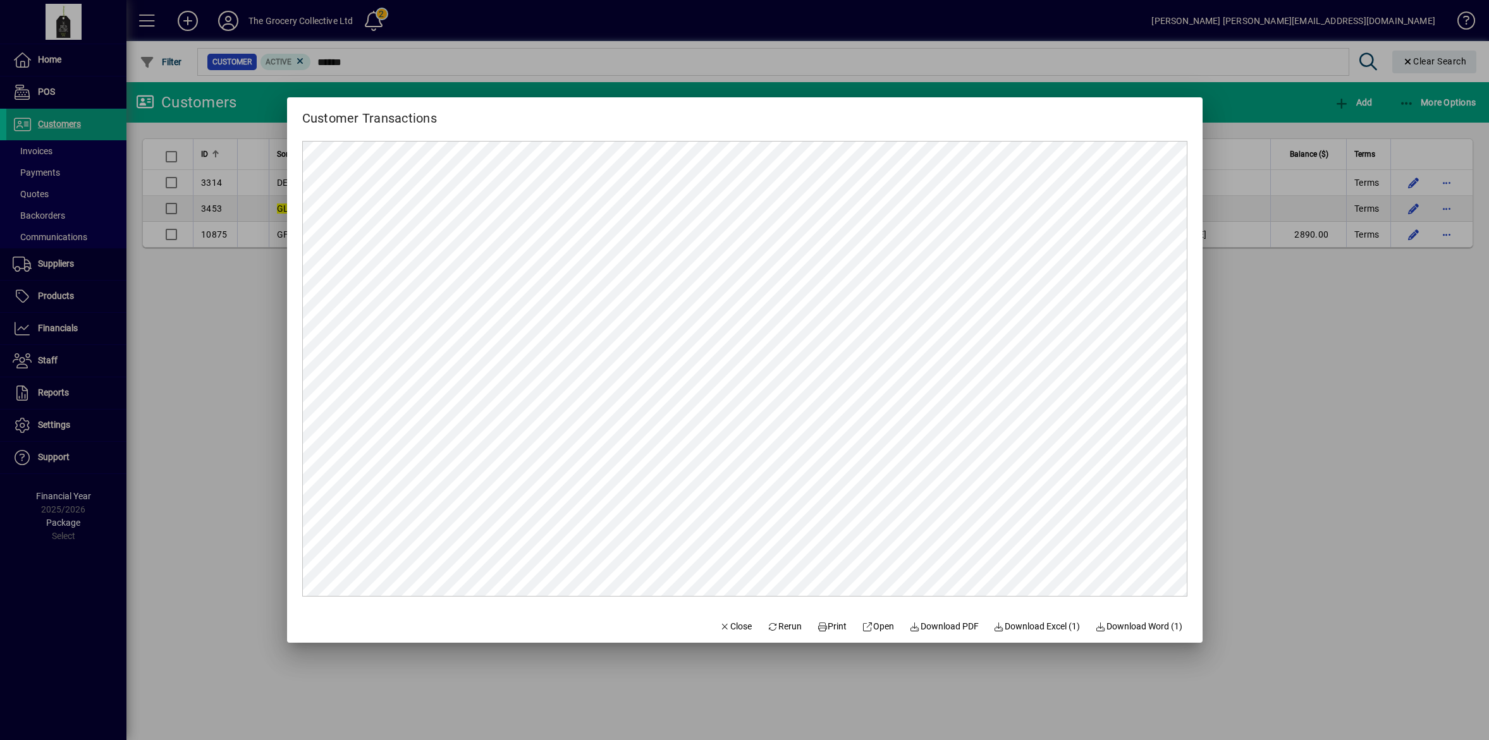
click at [1358, 374] on div at bounding box center [744, 370] width 1489 height 740
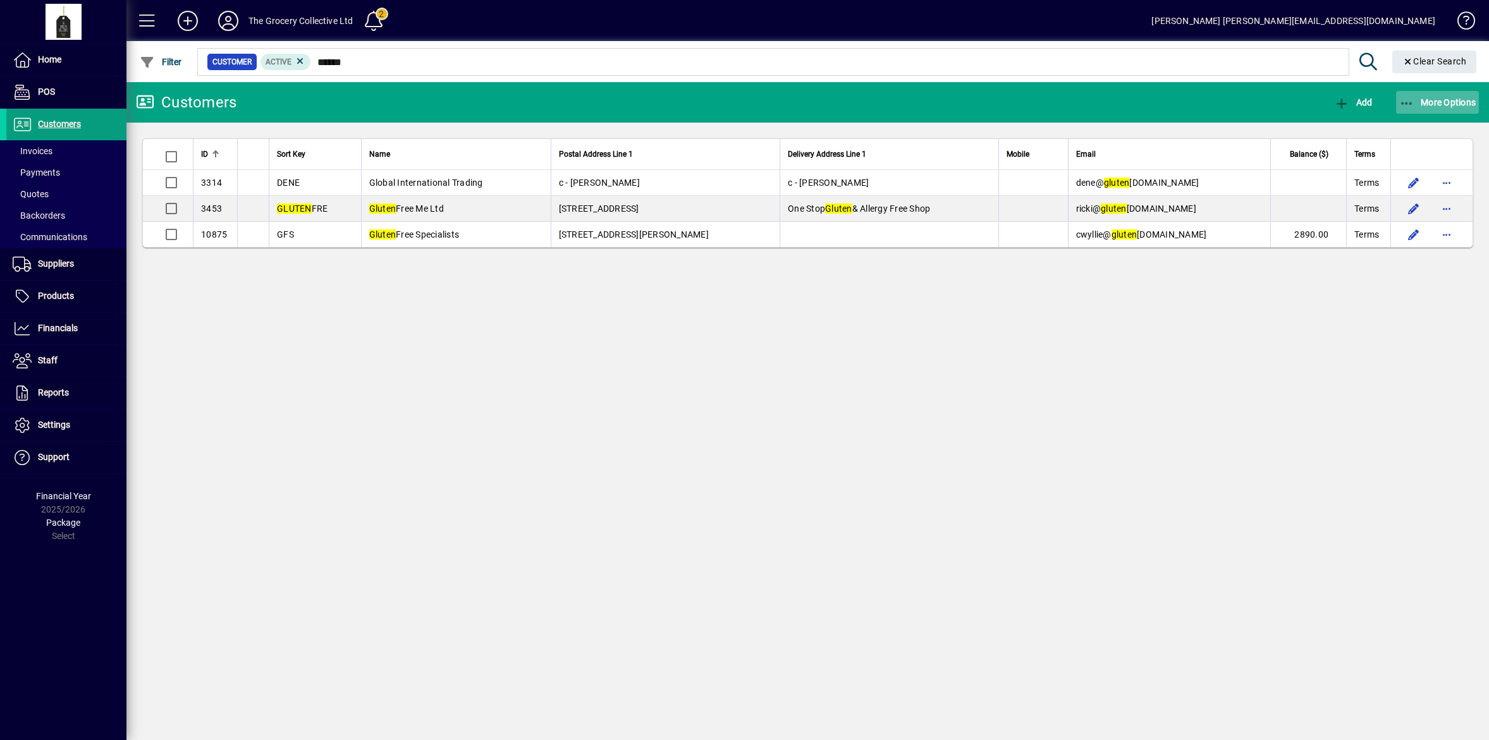
click at [1442, 102] on span "More Options" at bounding box center [1437, 102] width 77 height 10
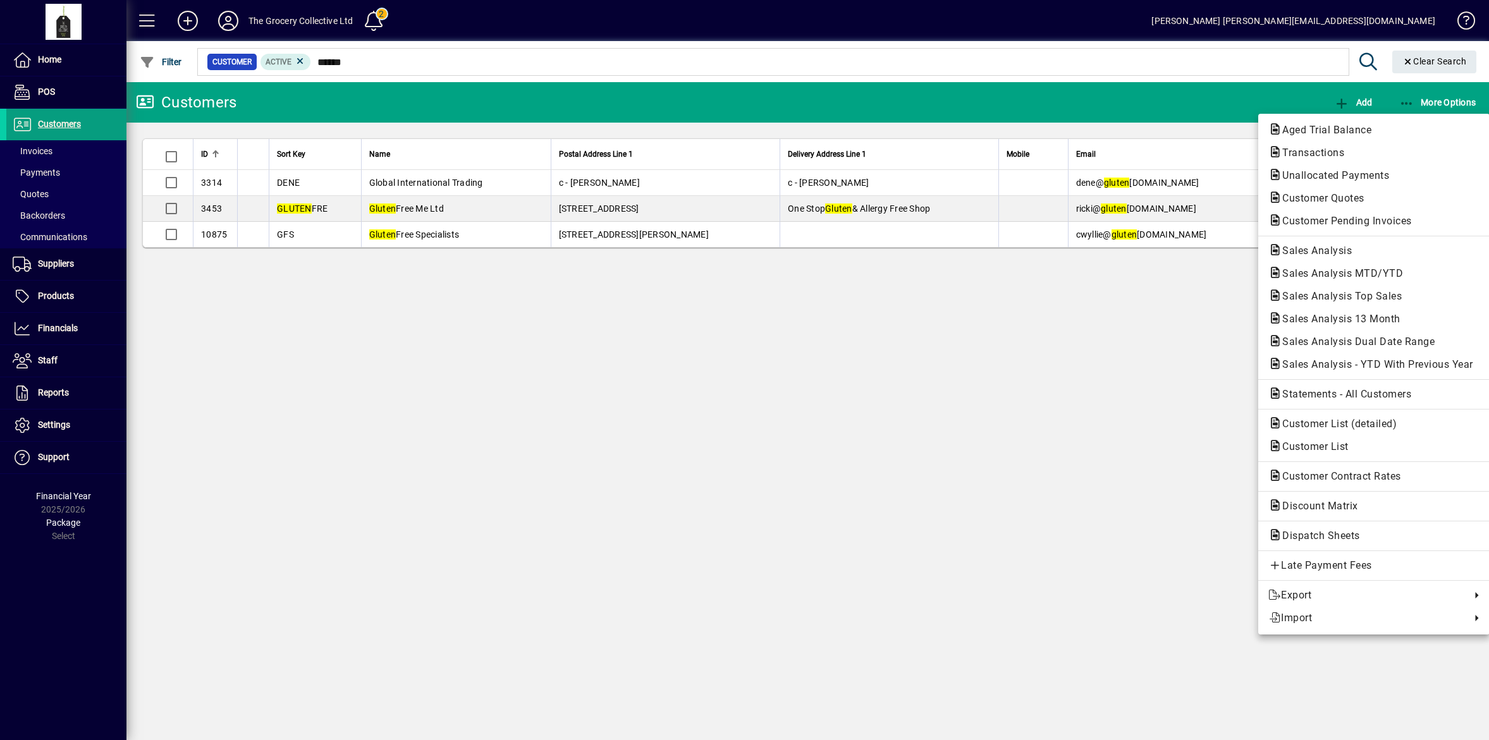
click at [1191, 303] on div at bounding box center [744, 370] width 1489 height 740
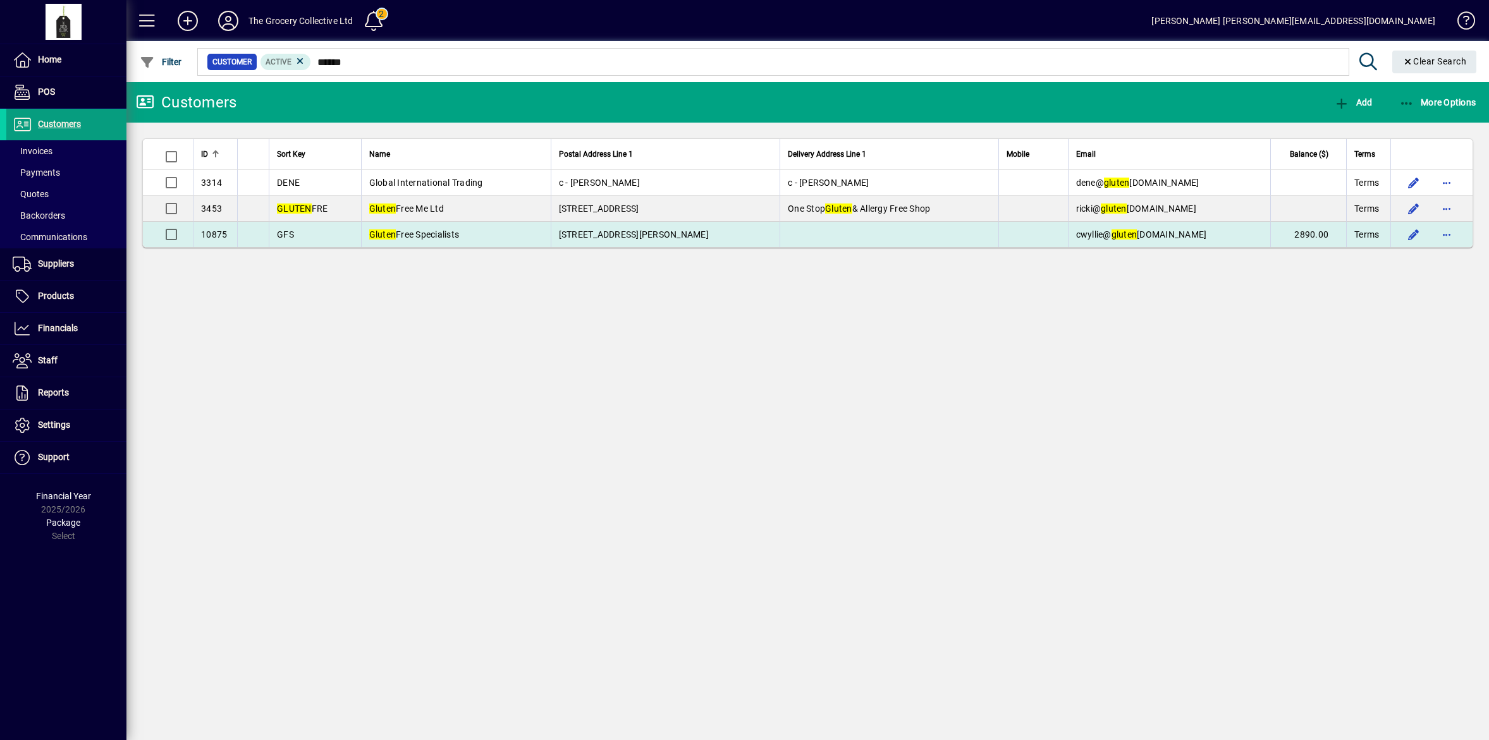
click at [472, 232] on td "Gluten Free Specialists" at bounding box center [456, 234] width 190 height 25
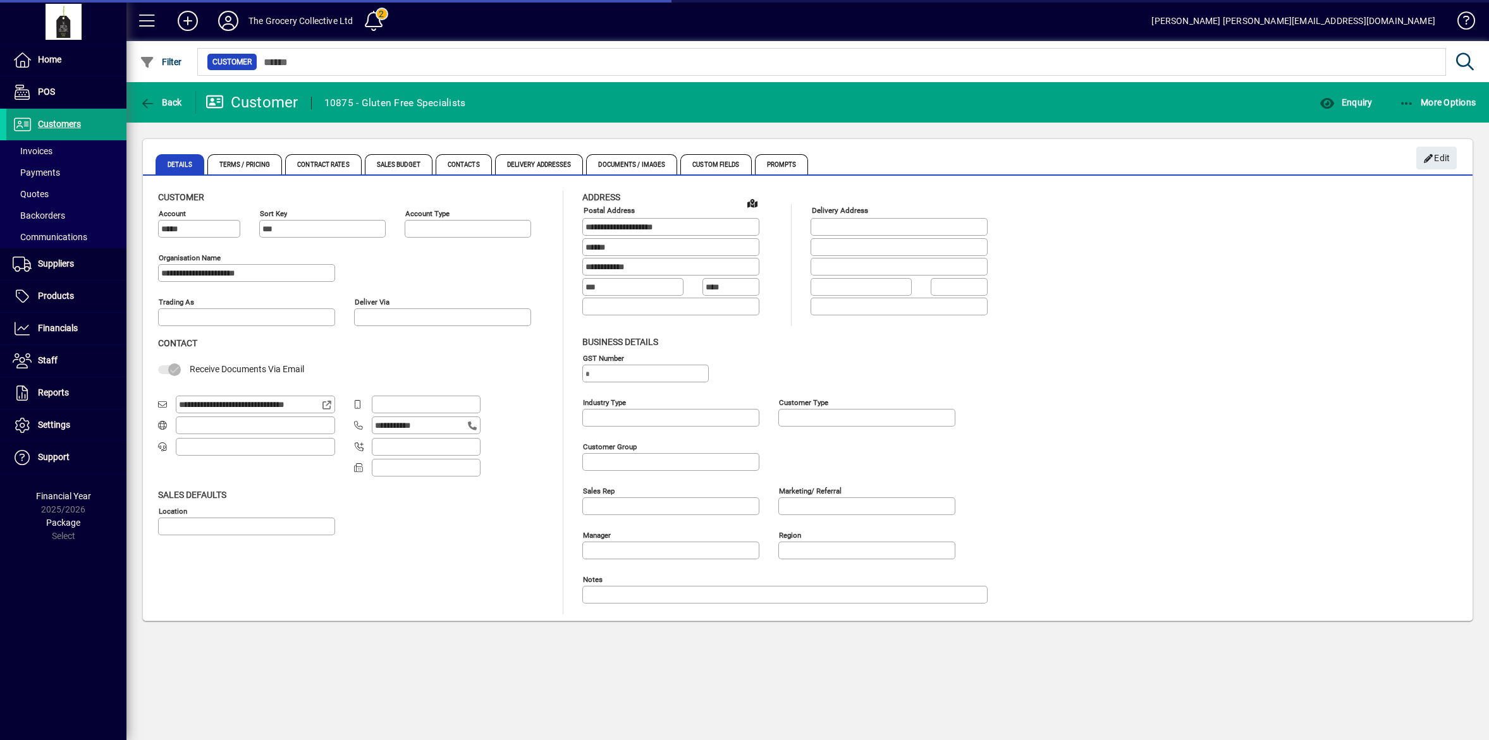
type input "**********"
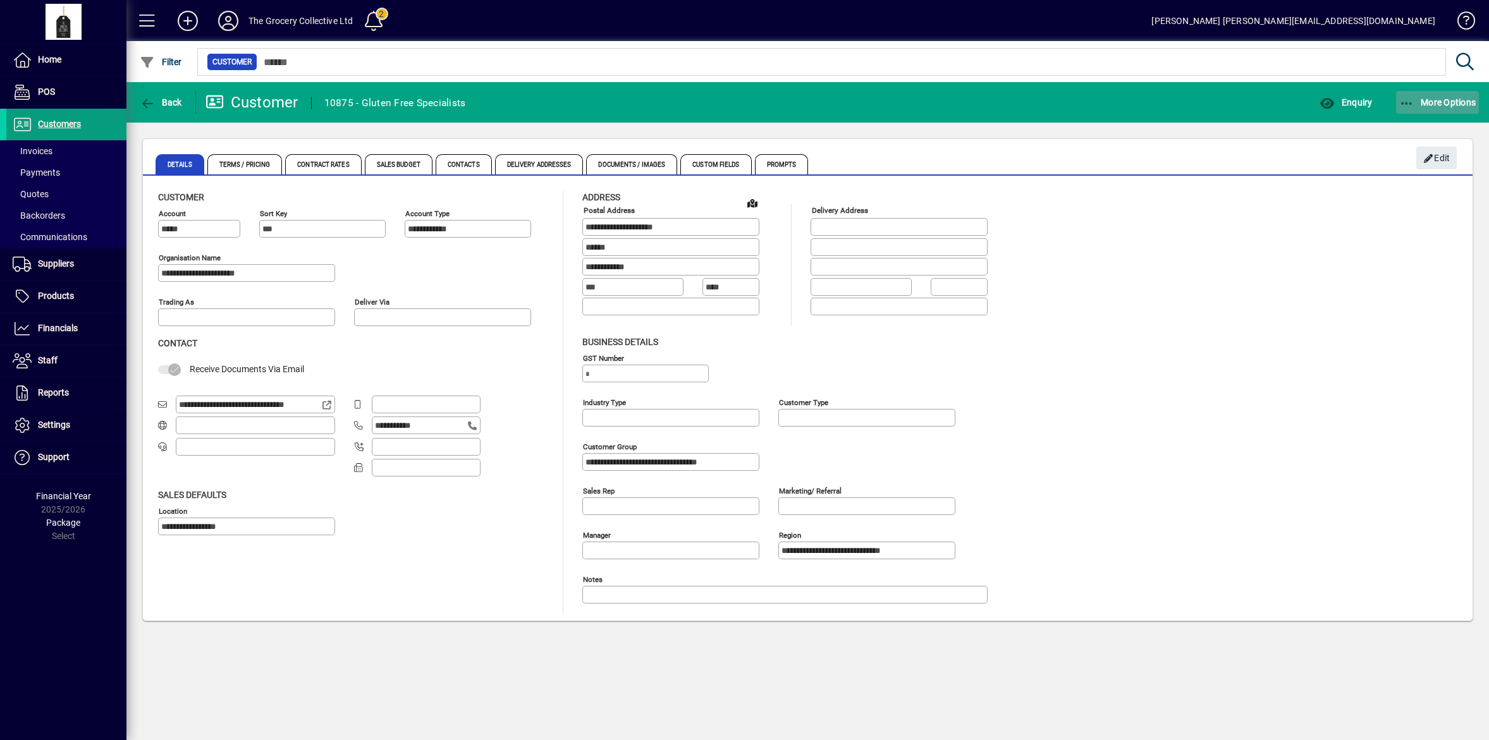
click at [1446, 104] on span "More Options" at bounding box center [1437, 102] width 77 height 10
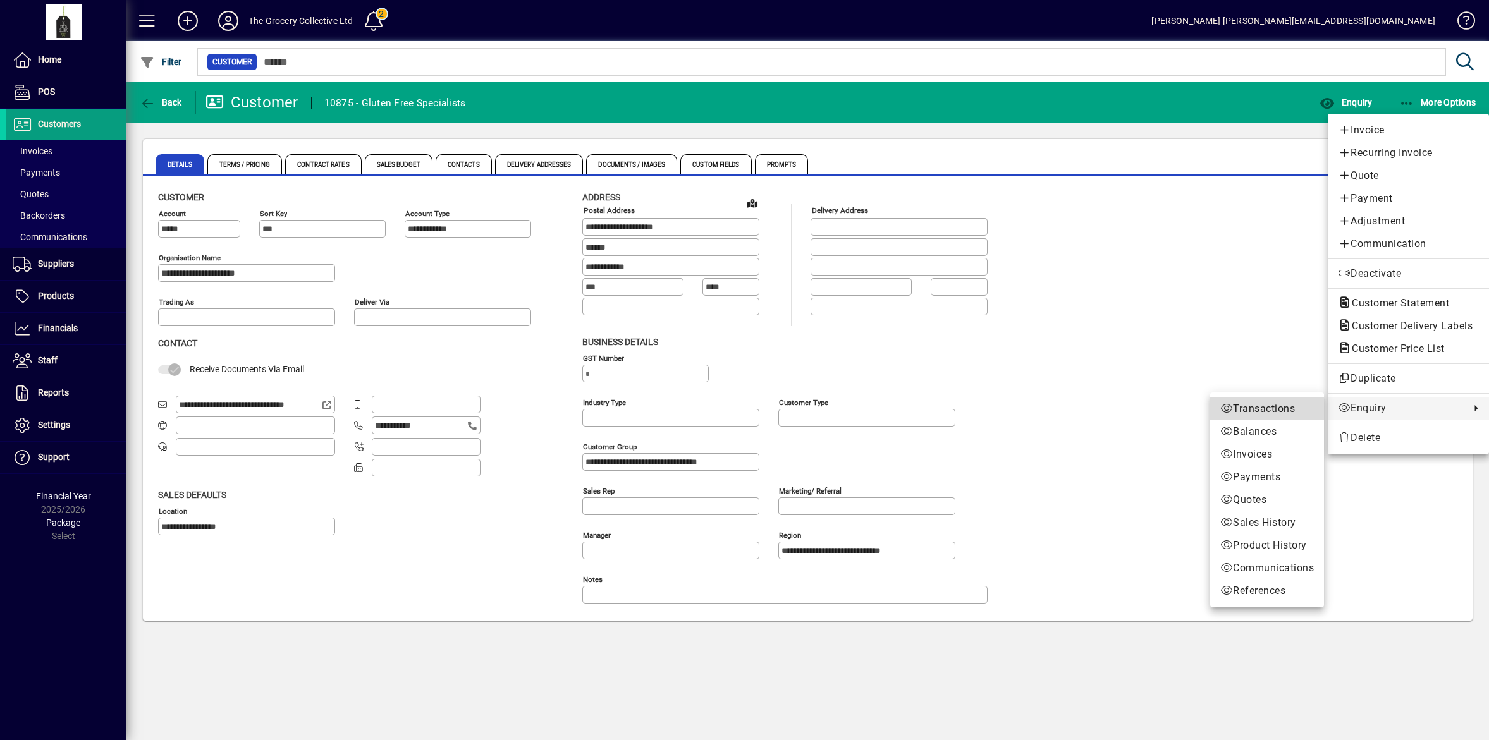
click at [1275, 411] on span "Transactions" at bounding box center [1267, 408] width 94 height 15
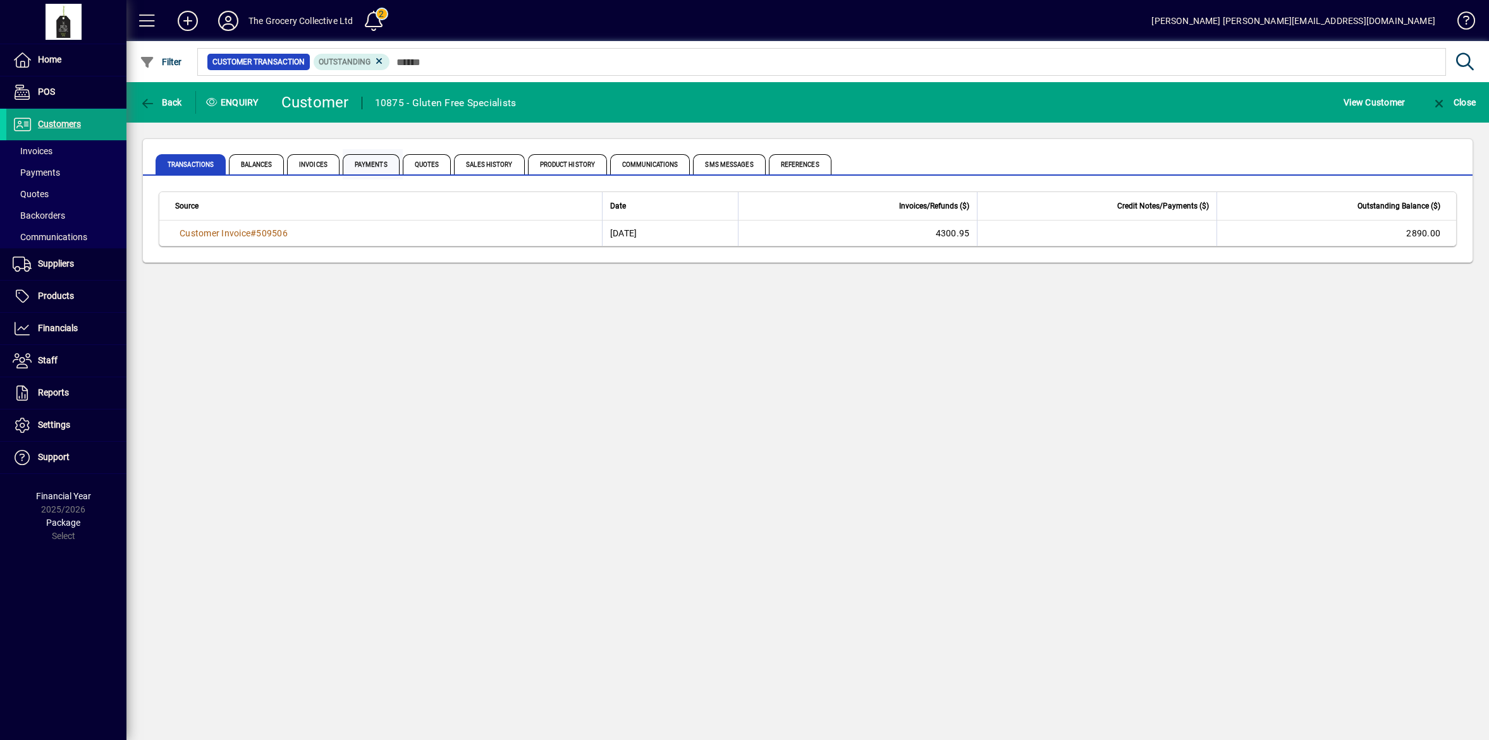
click at [372, 160] on span "Payments" at bounding box center [371, 164] width 57 height 20
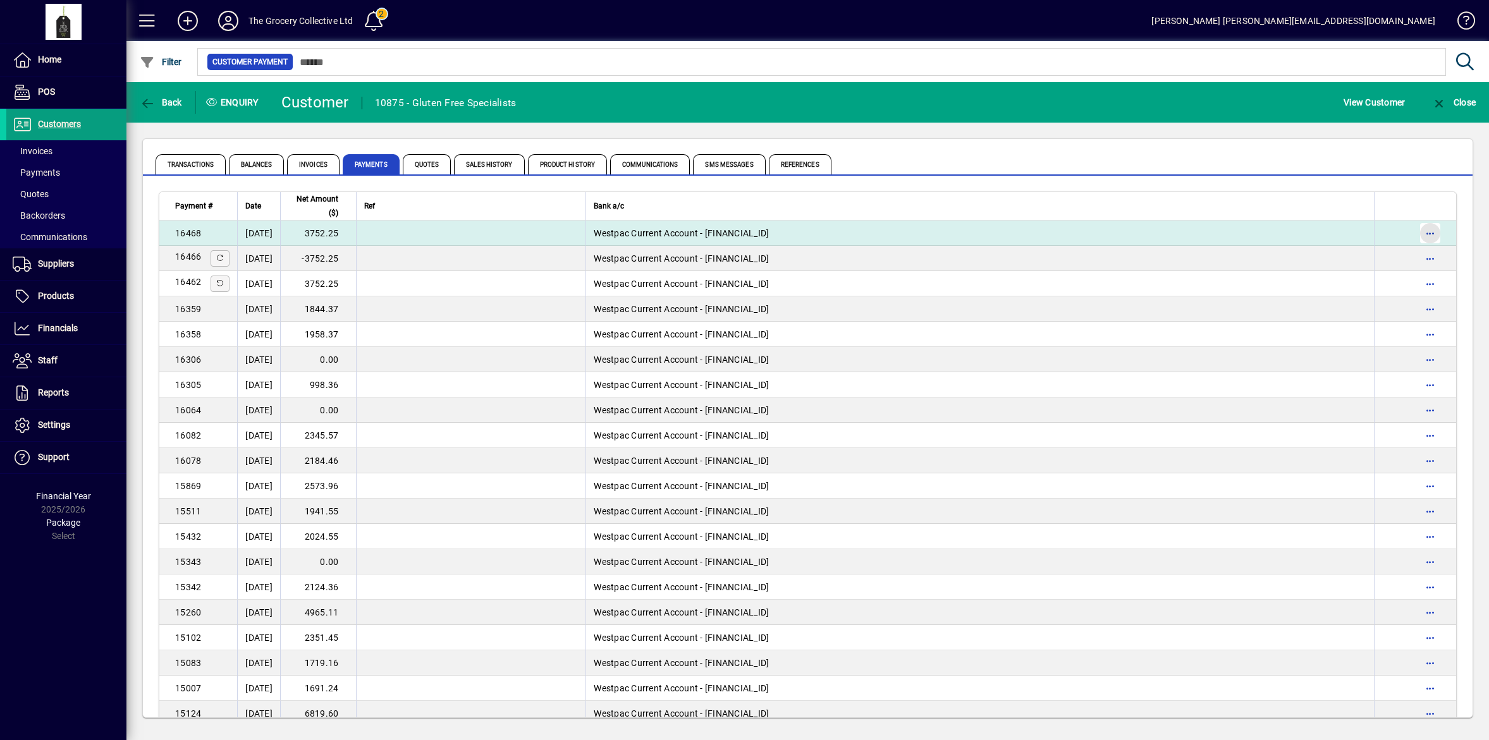
click at [1421, 232] on span "button" at bounding box center [1430, 233] width 30 height 30
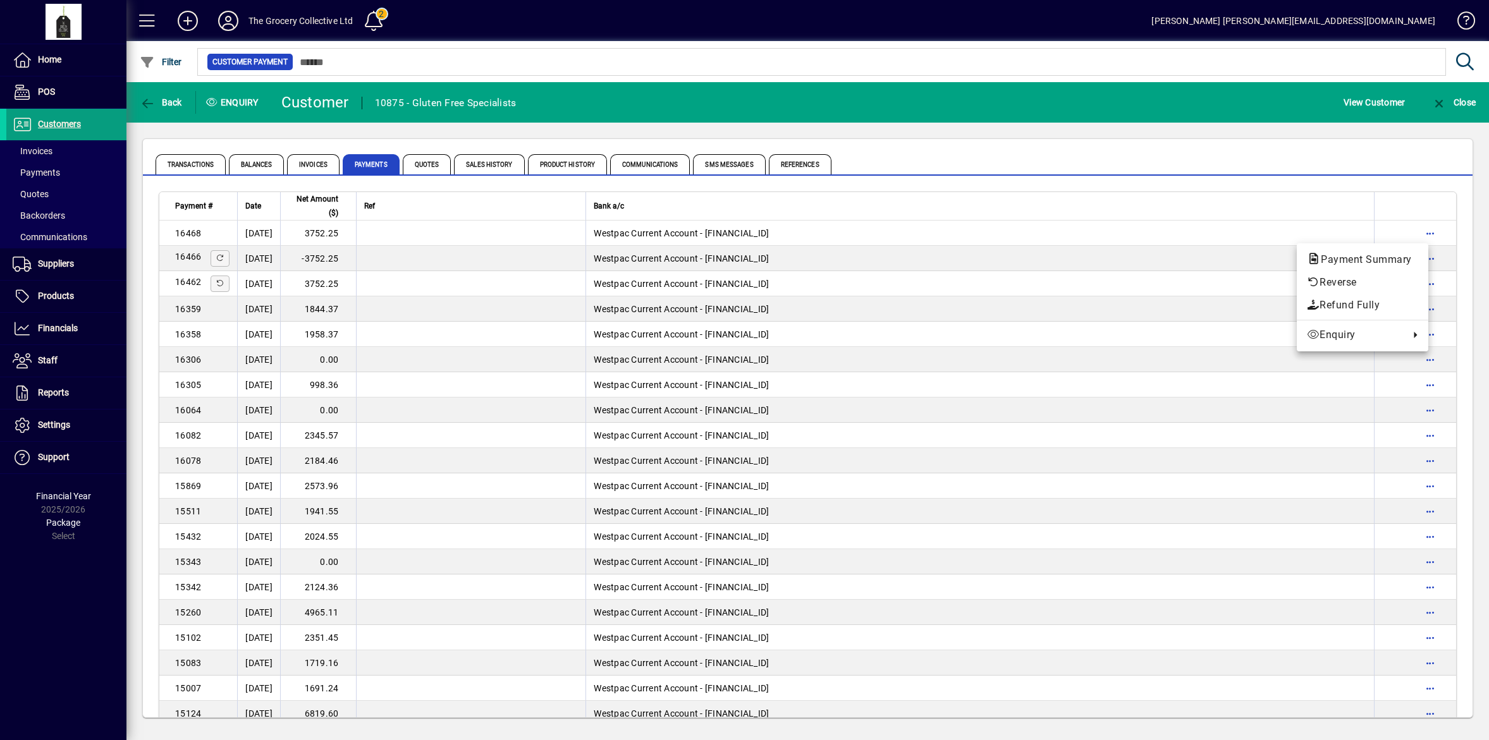
click at [318, 164] on div at bounding box center [744, 370] width 1489 height 740
click at [319, 163] on span "Invoices" at bounding box center [313, 164] width 52 height 20
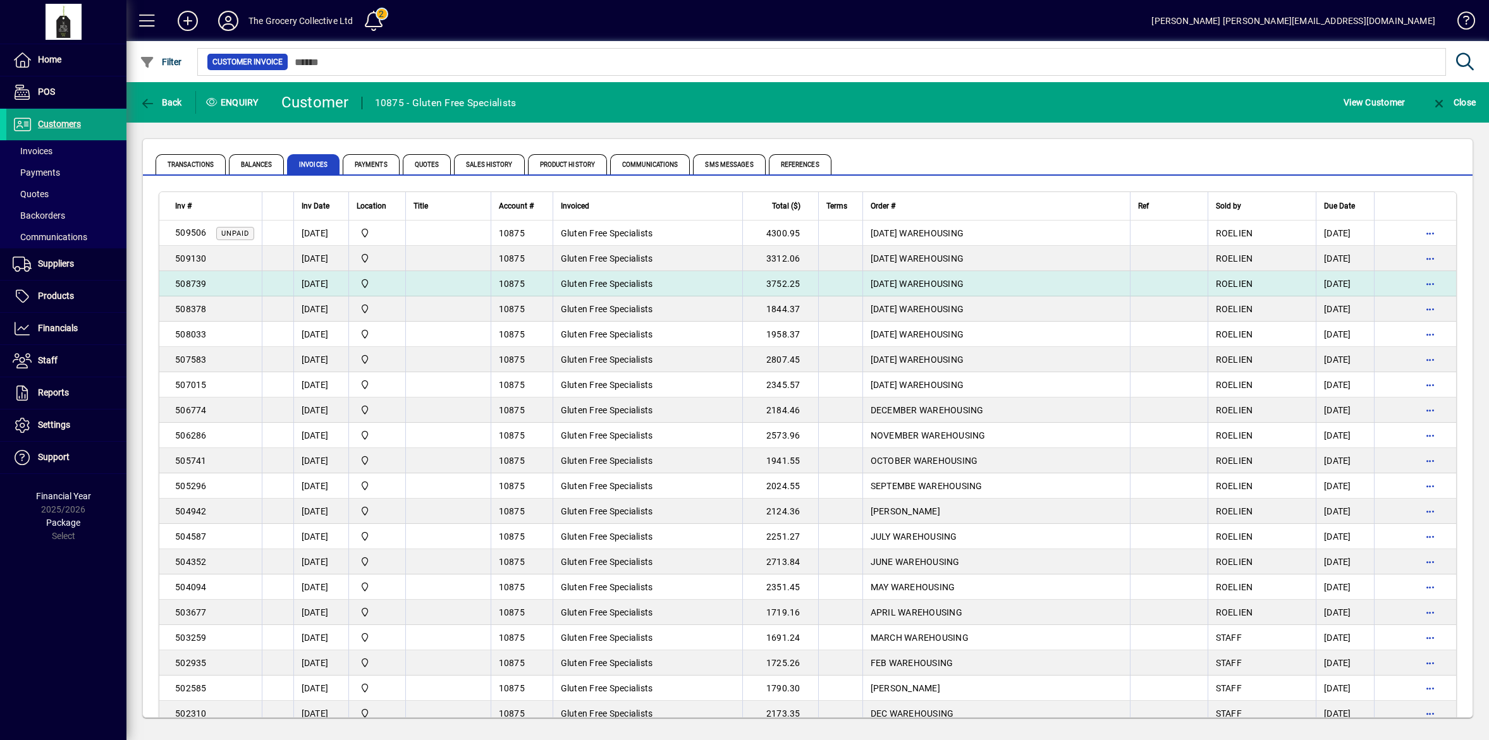
click at [432, 277] on td at bounding box center [447, 283] width 85 height 25
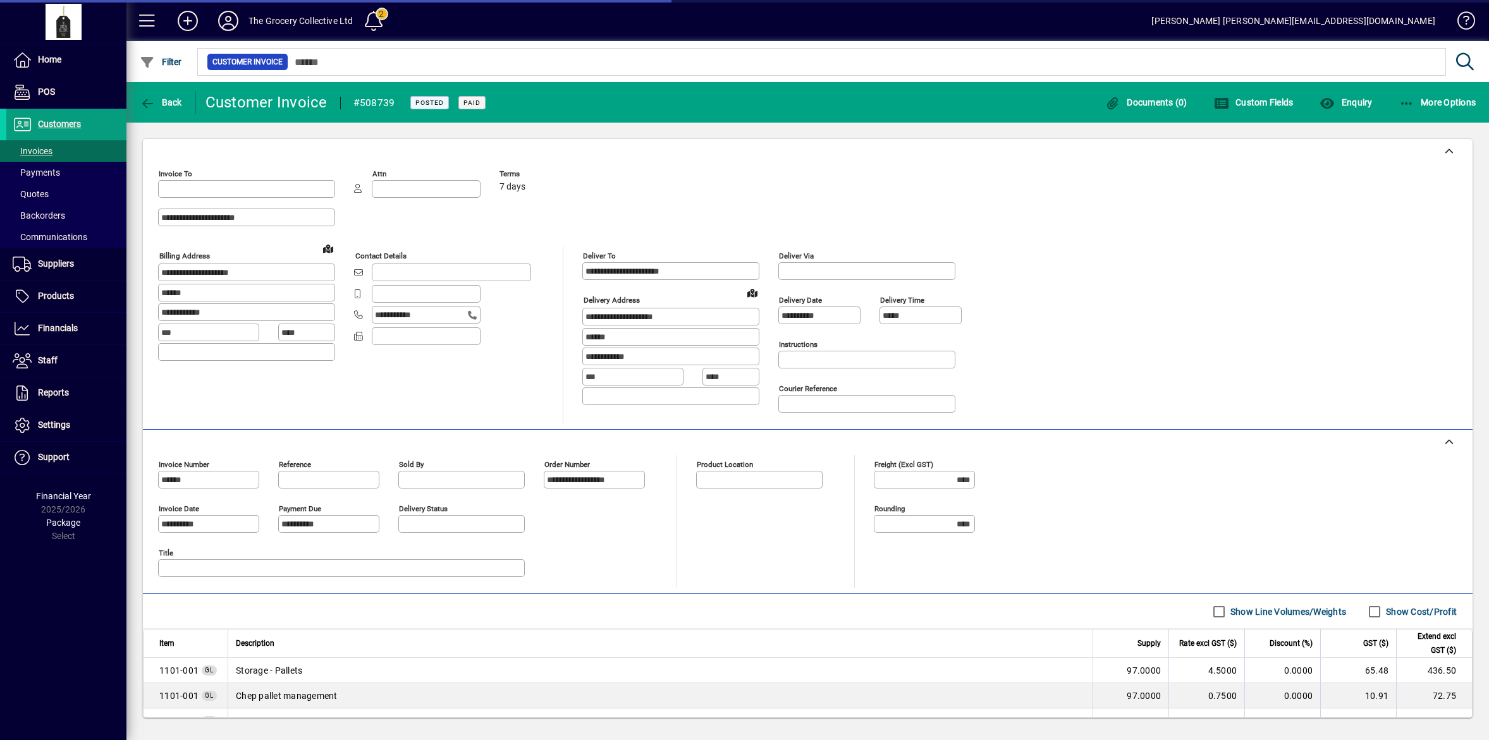
type input "**********"
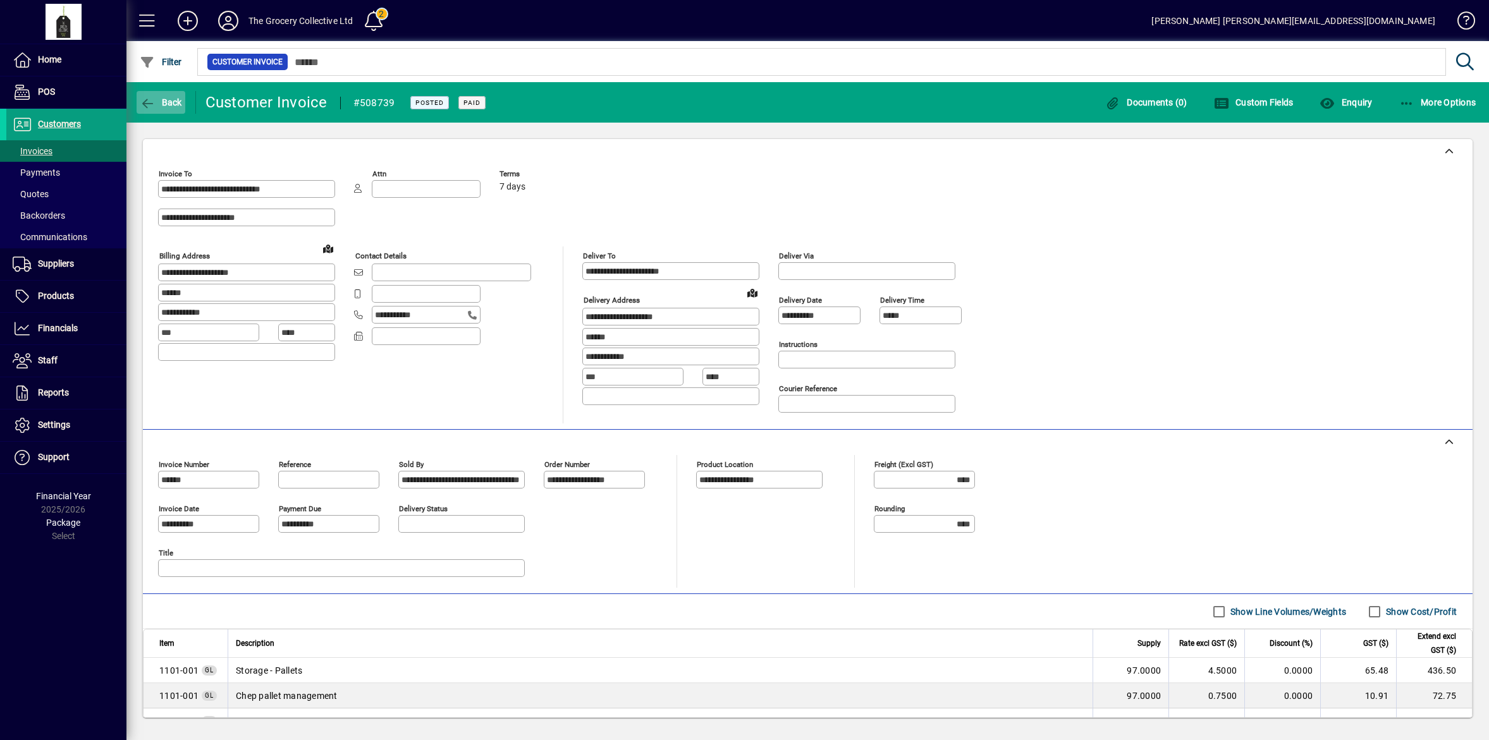
click at [149, 97] on icon "button" at bounding box center [148, 103] width 16 height 13
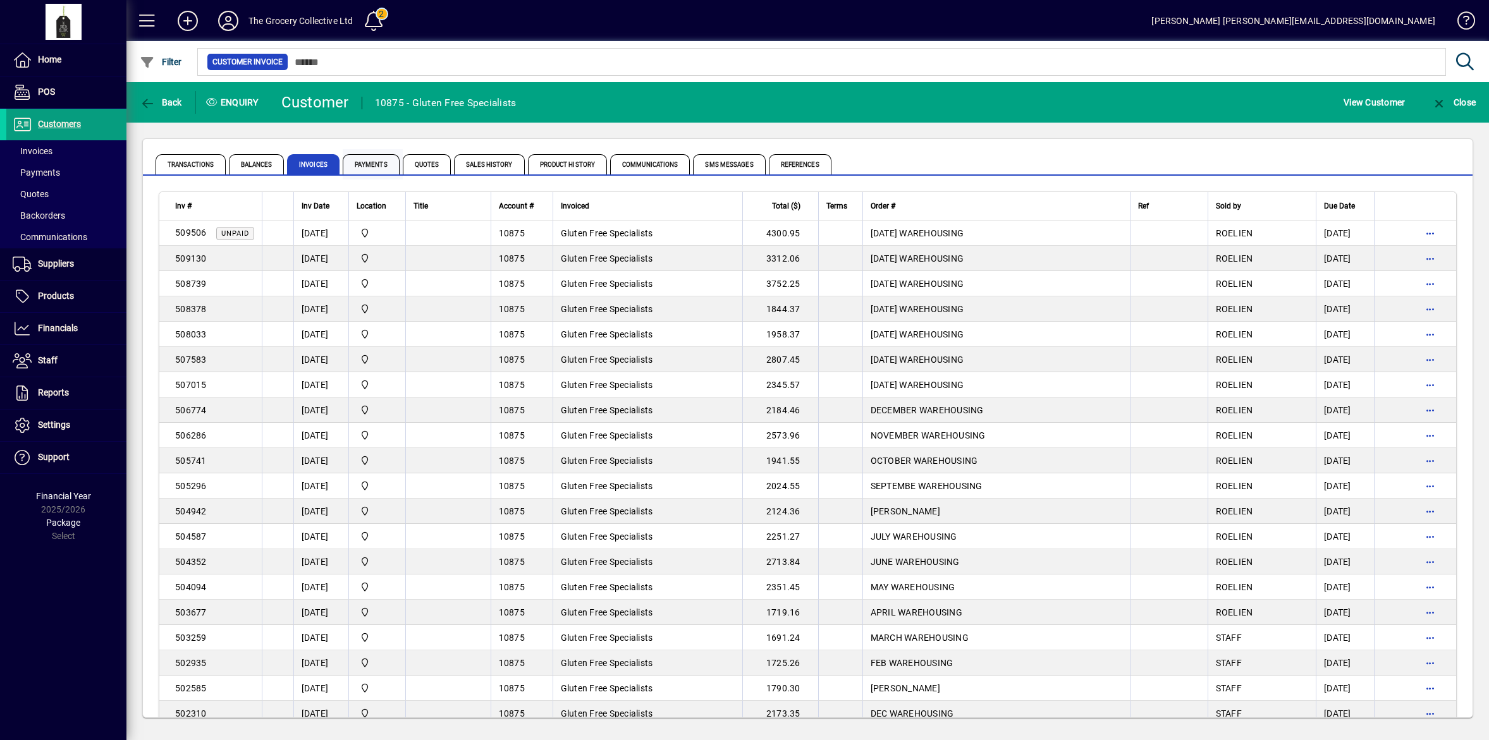
click at [371, 159] on span "Payments" at bounding box center [371, 164] width 57 height 20
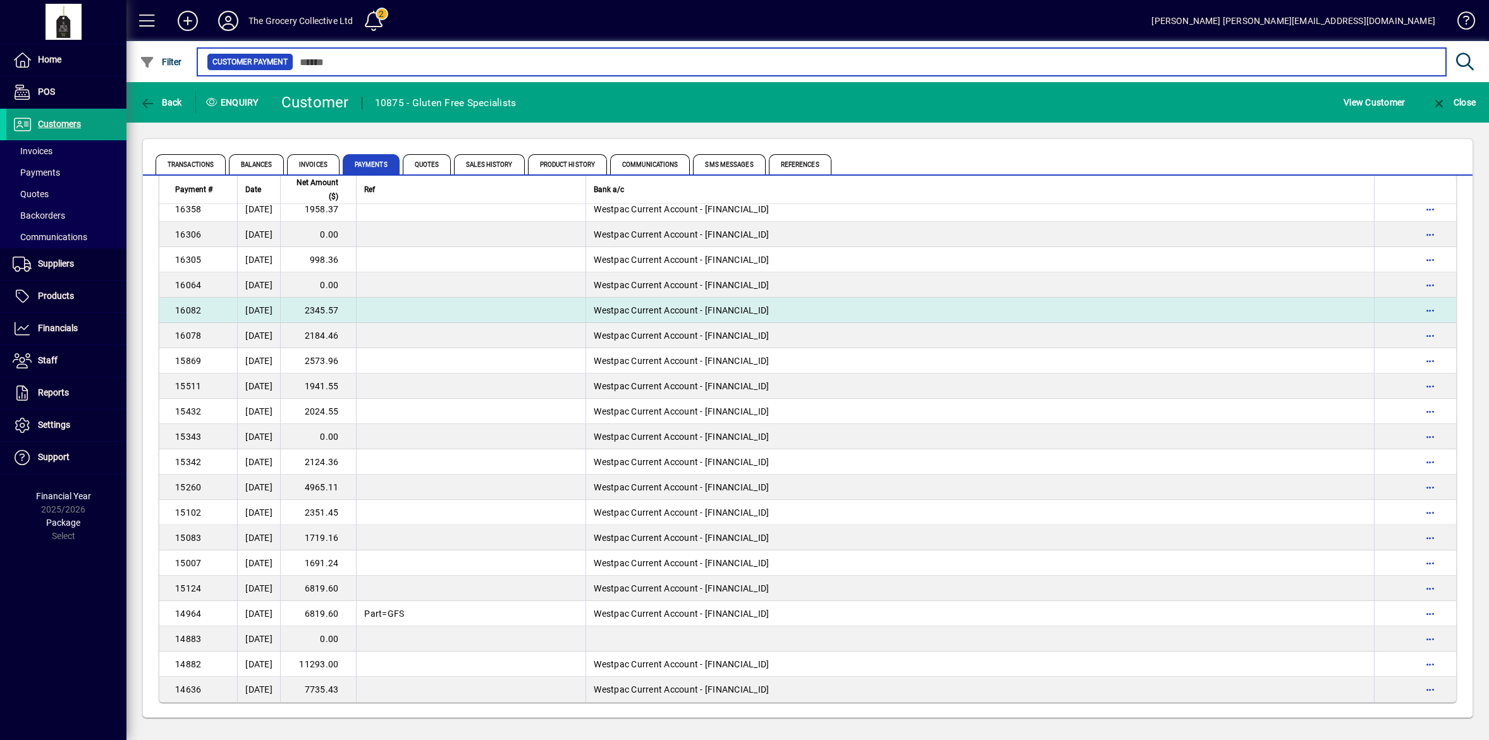
scroll to position [126, 0]
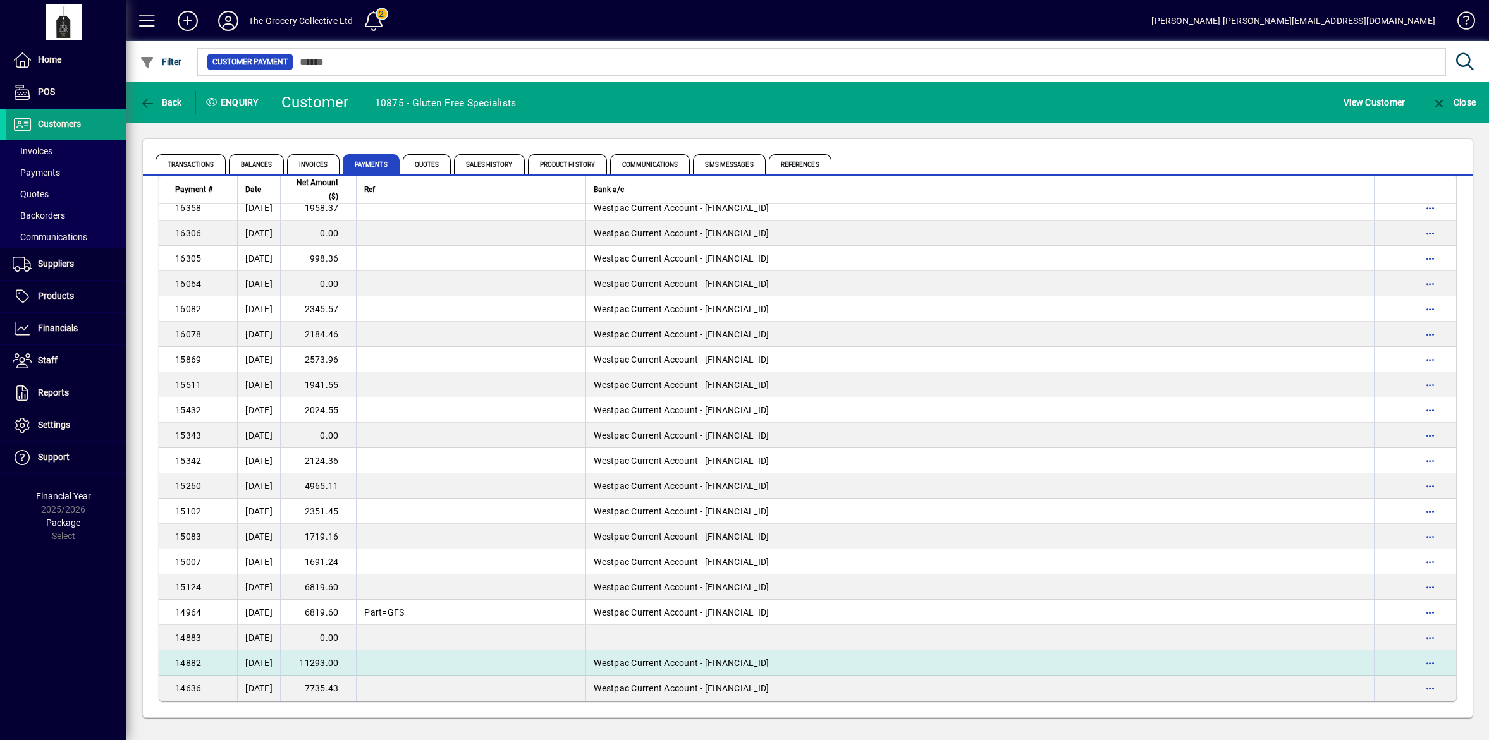
click at [356, 661] on td "11293.00" at bounding box center [318, 663] width 76 height 25
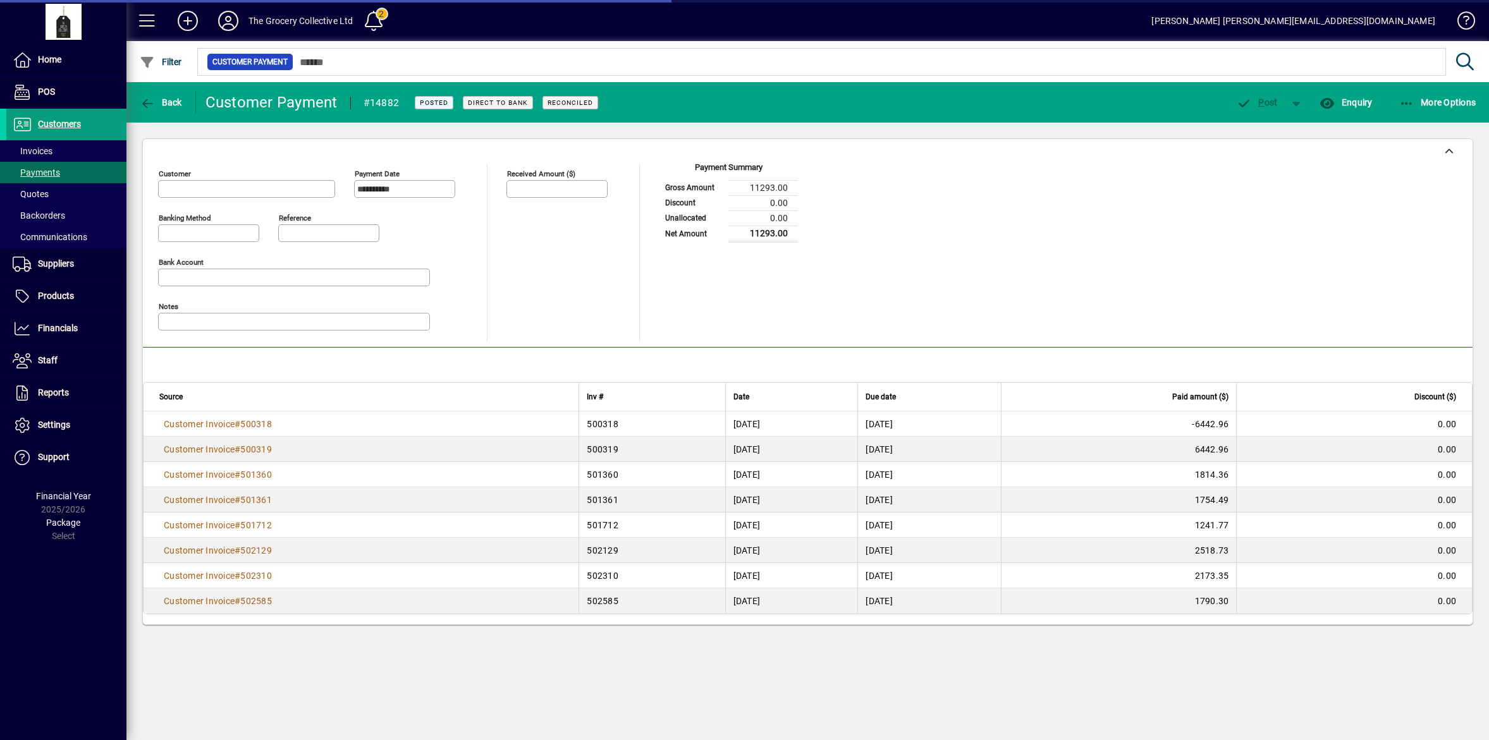
type input "**********"
